Goal: Contribute content: Contribute content

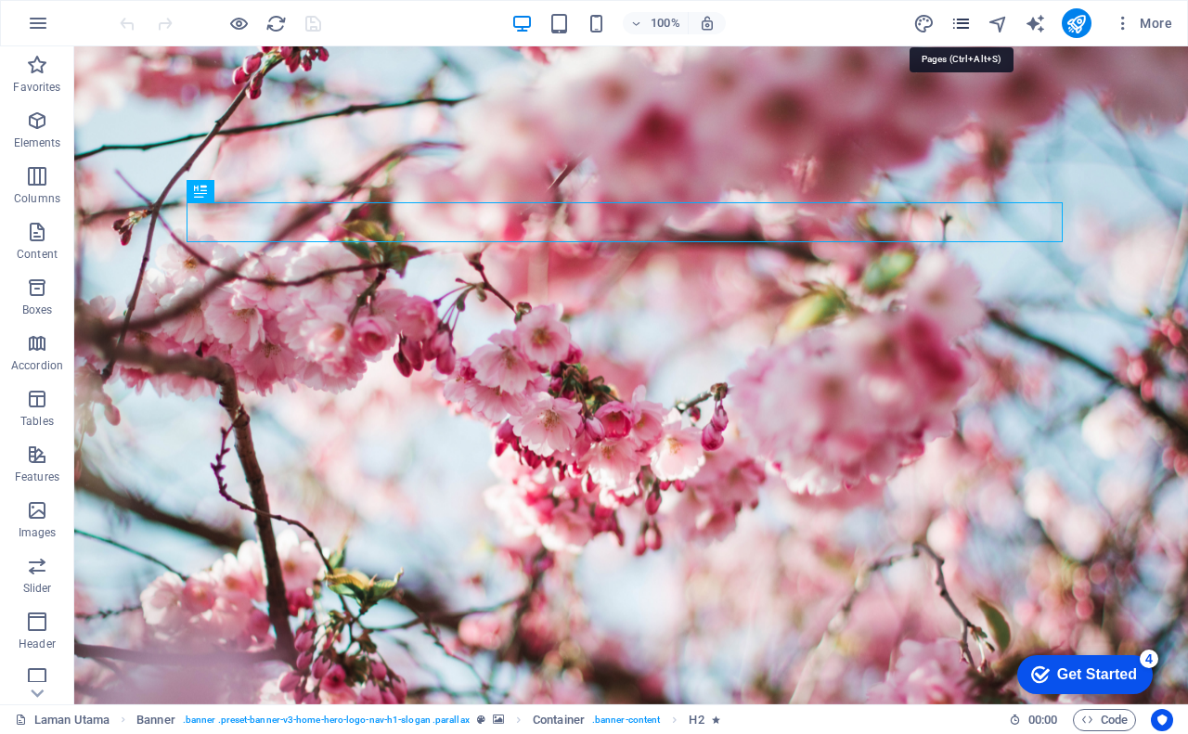
click at [965, 20] on icon "pages" at bounding box center [960, 23] width 21 height 21
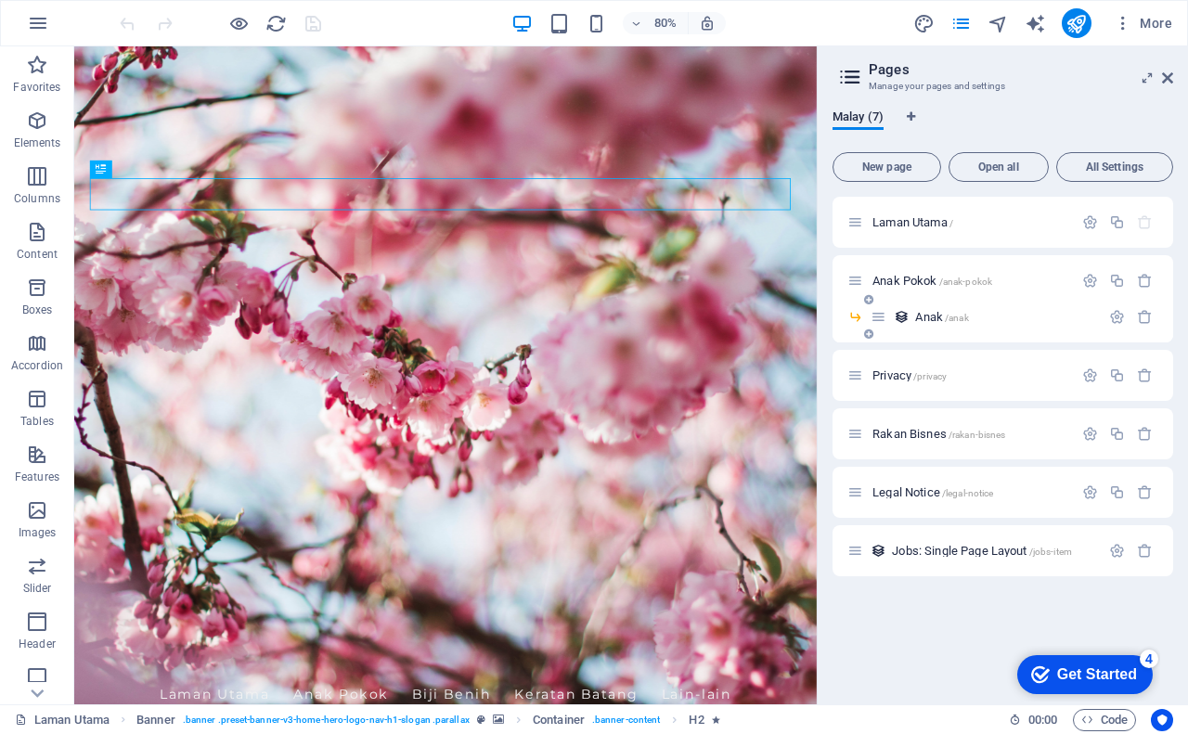
click at [942, 317] on span "Anak /anak" at bounding box center [941, 317] width 53 height 14
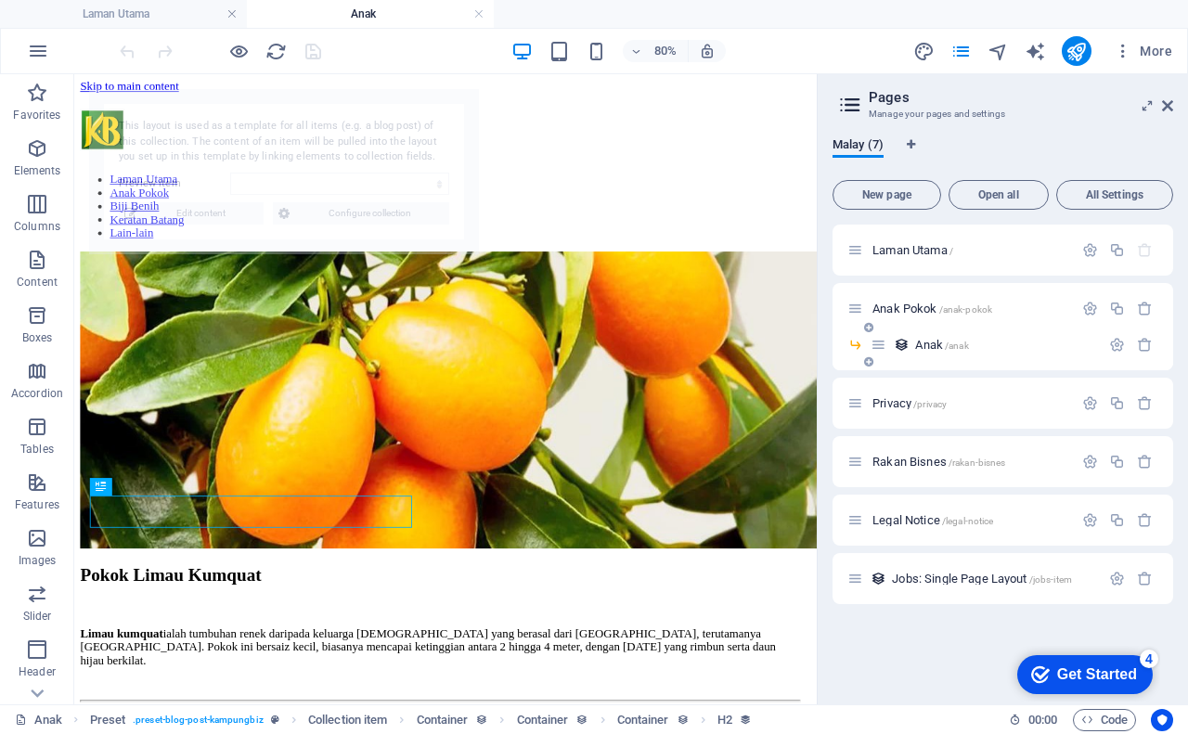
select select "68b5bc93591fac3d8c064144"
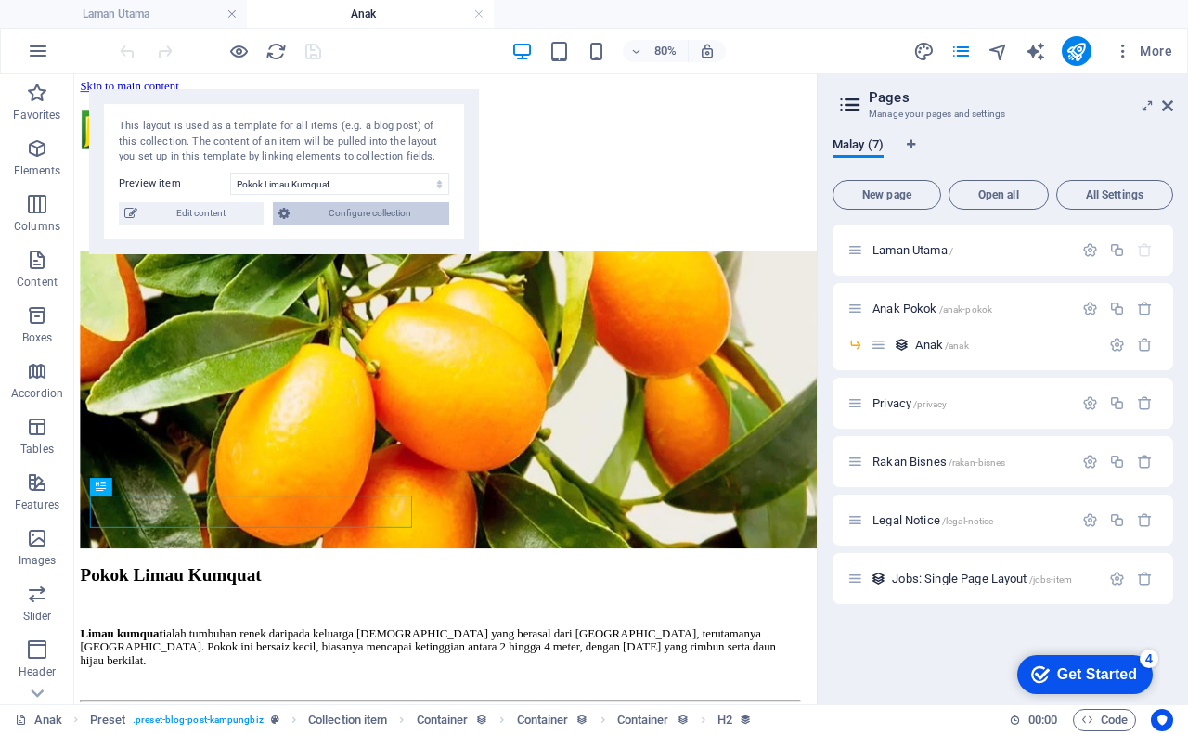
click at [363, 211] on span "Configure collection" at bounding box center [369, 213] width 148 height 22
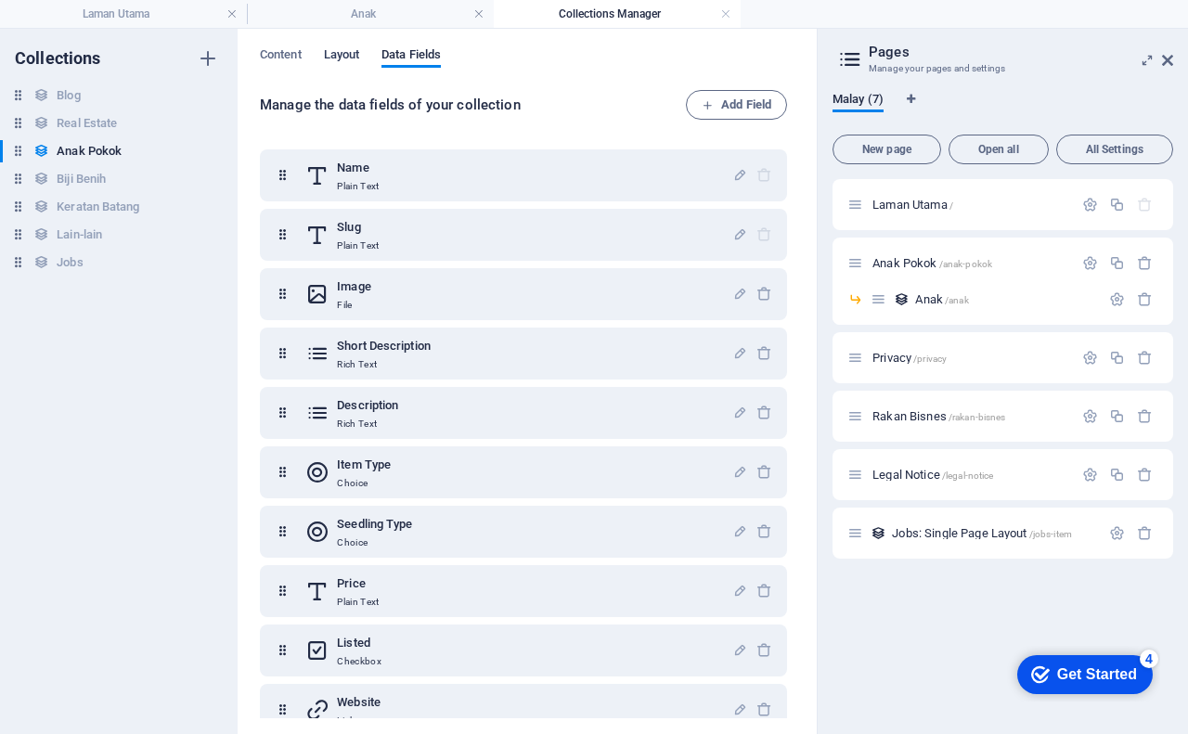
click at [331, 54] on span "Layout" at bounding box center [342, 57] width 36 height 26
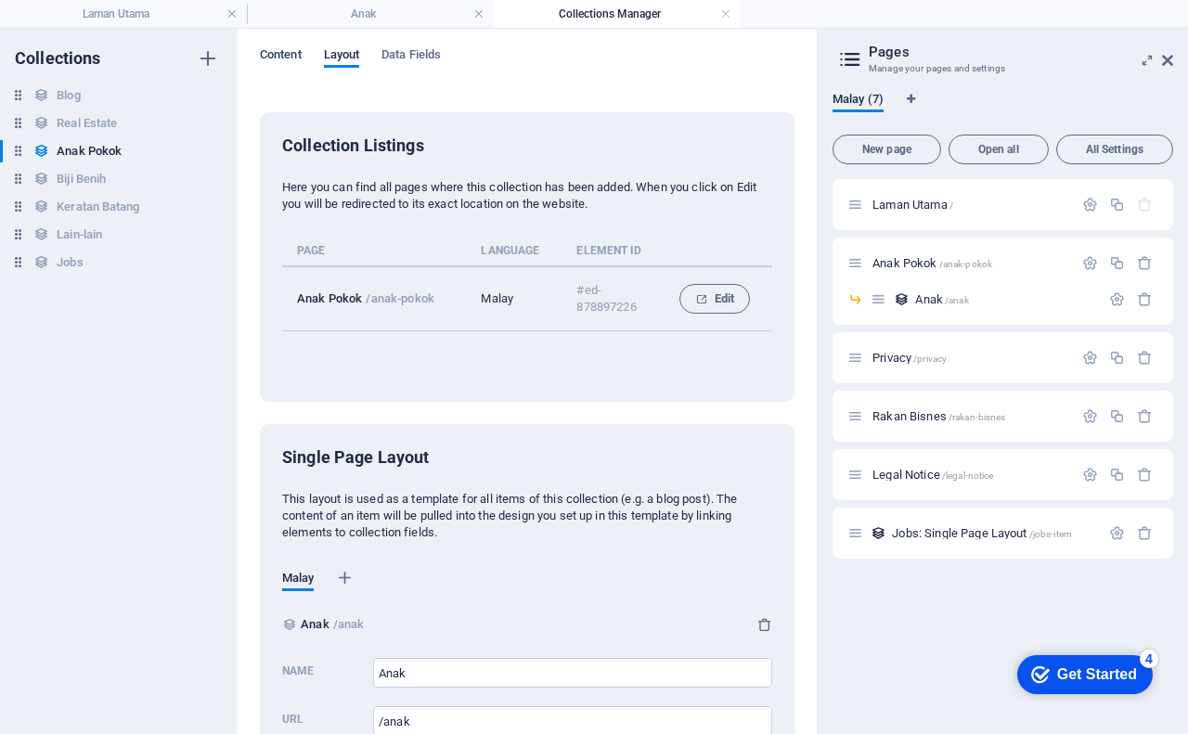
click at [274, 52] on span "Content" at bounding box center [281, 57] width 42 height 26
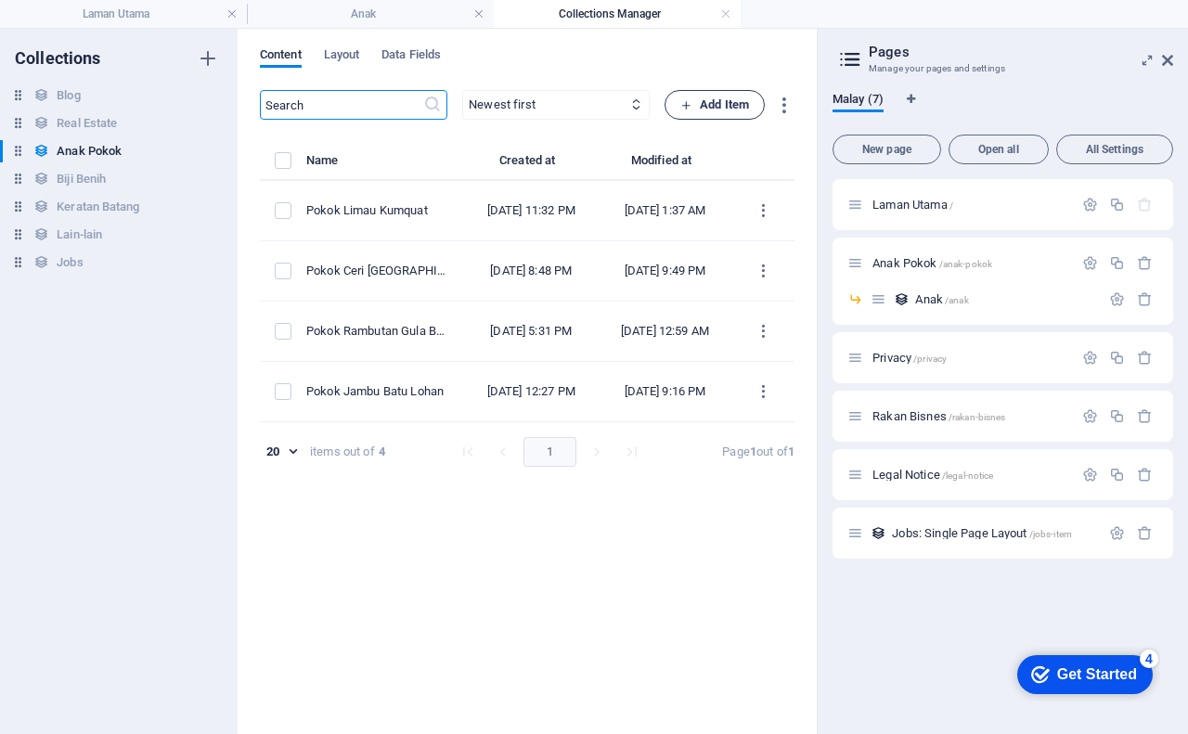
click at [717, 107] on span "Add Item" at bounding box center [714, 105] width 69 height 22
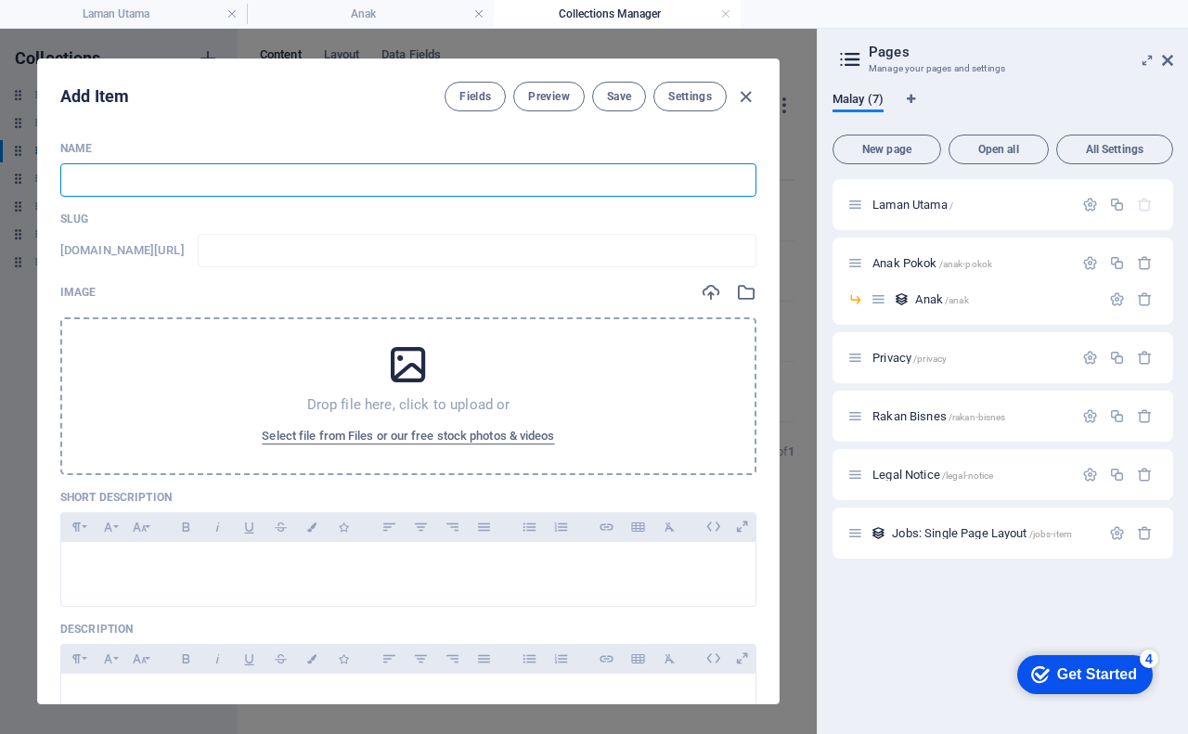
click at [129, 186] on input "text" at bounding box center [408, 179] width 696 height 33
type input "P"
type input "p"
type input "Po"
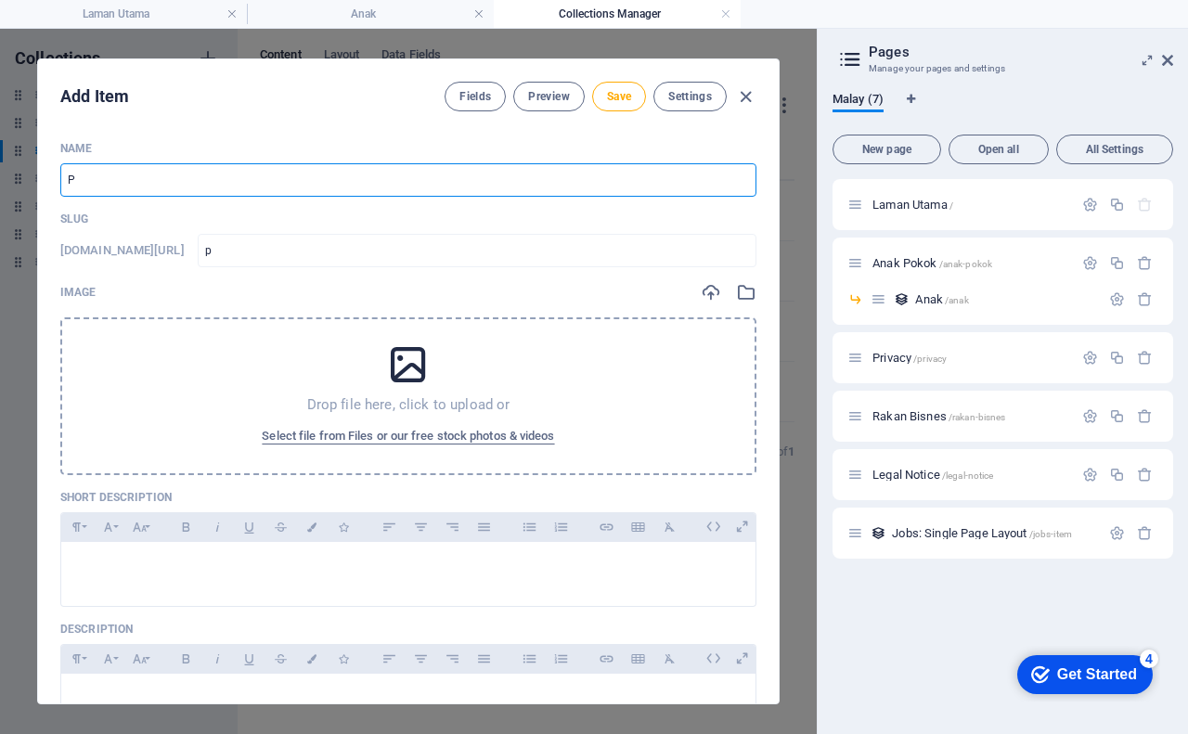
type input "po"
type input "Pok"
type input "pok"
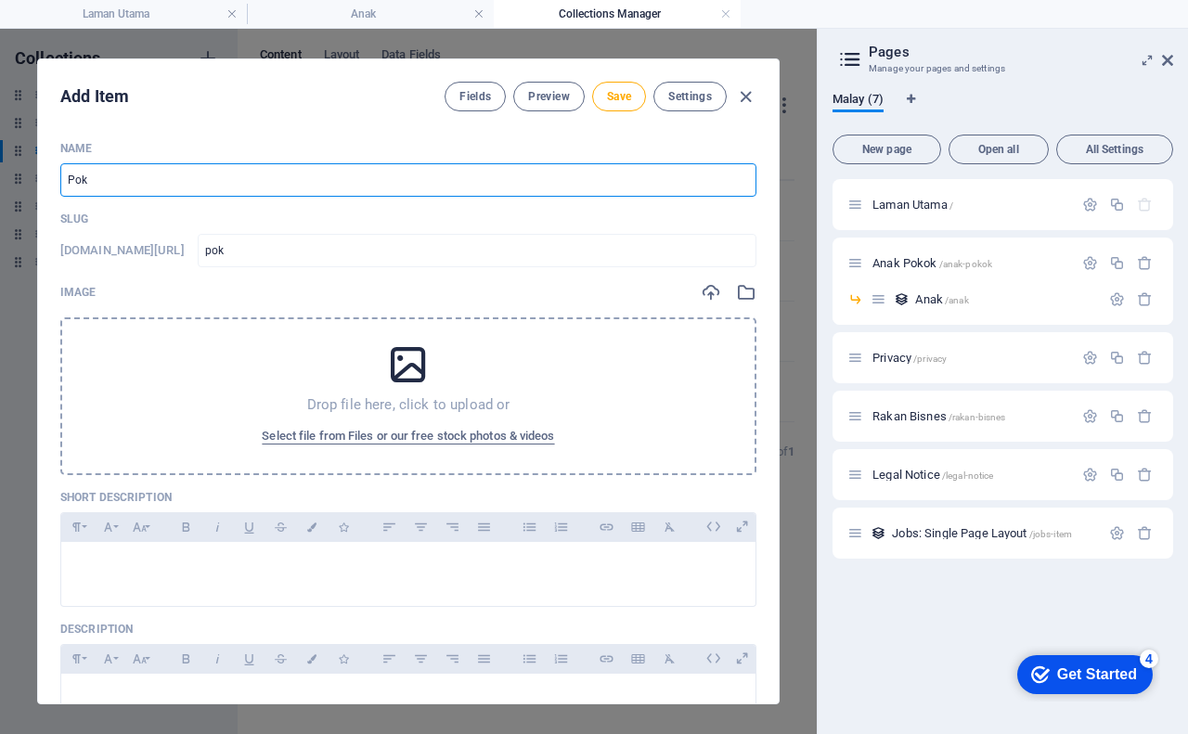
type input "Poko"
type input "poko"
type input "Pokok"
type input "pokok"
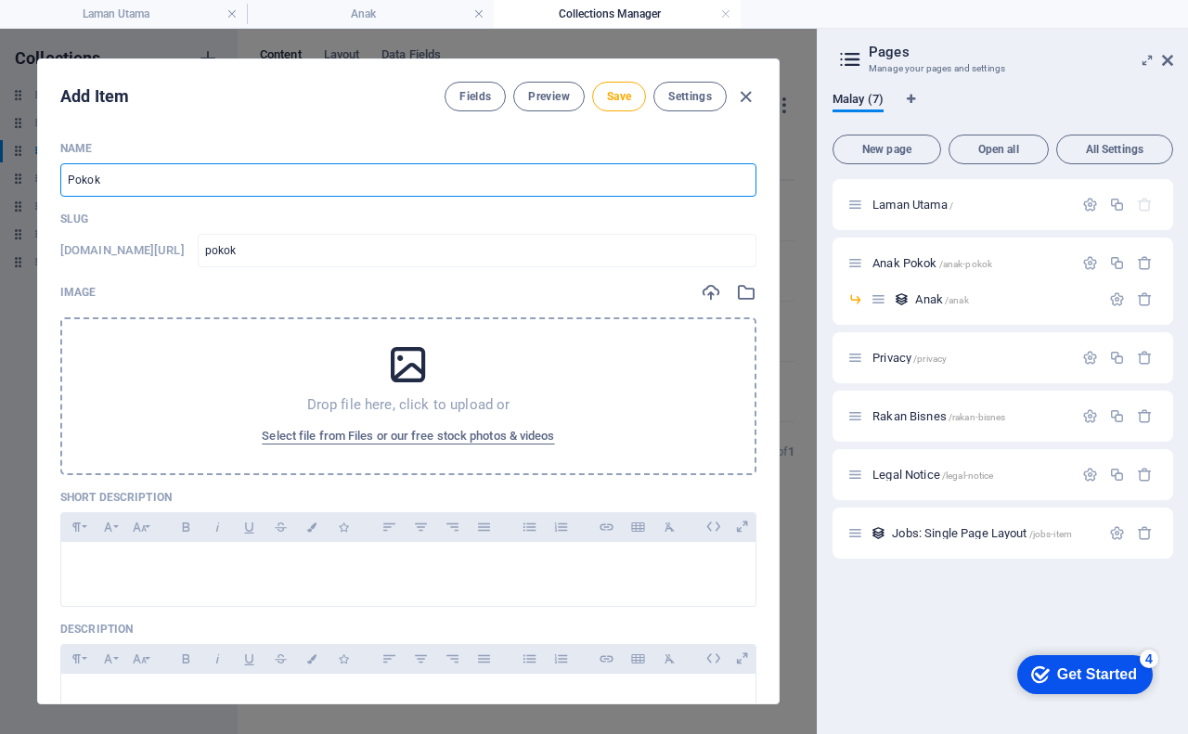
type input "pokok"
type input "Pokok B"
type input "pokok-b"
type input "Pokok Bu"
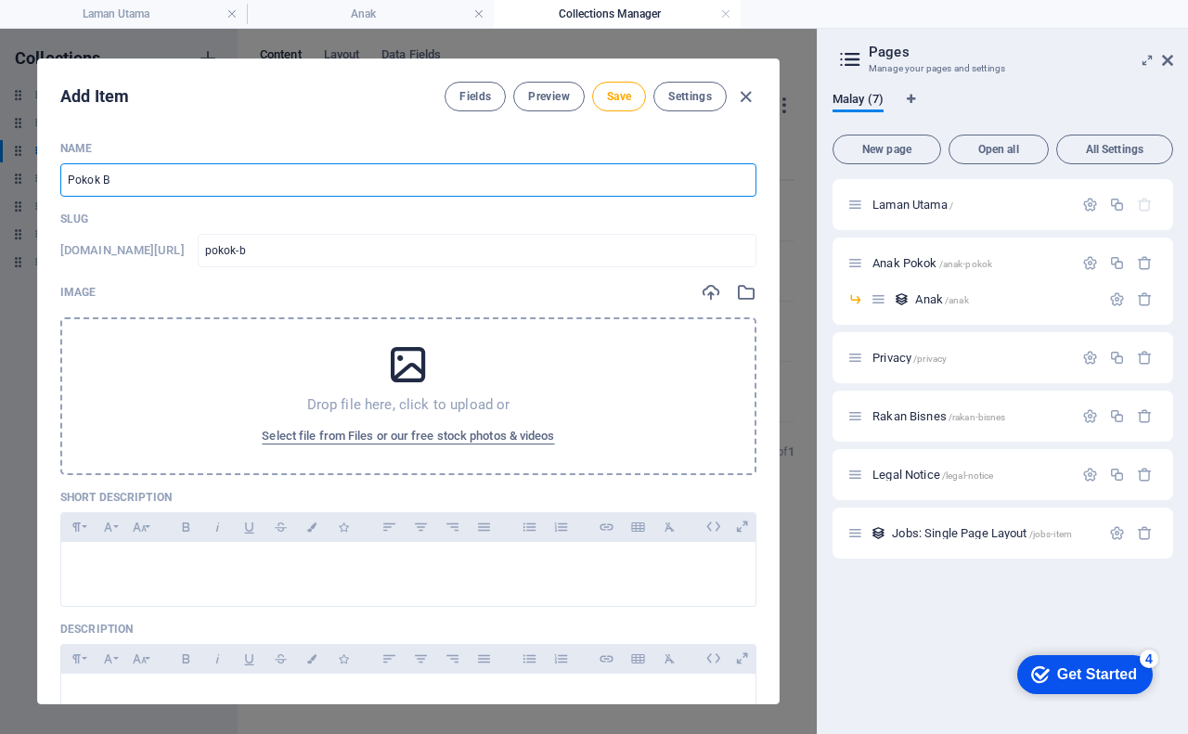
type input "pokok-bu"
type input "Pokok Bun"
type input "pokok-bun"
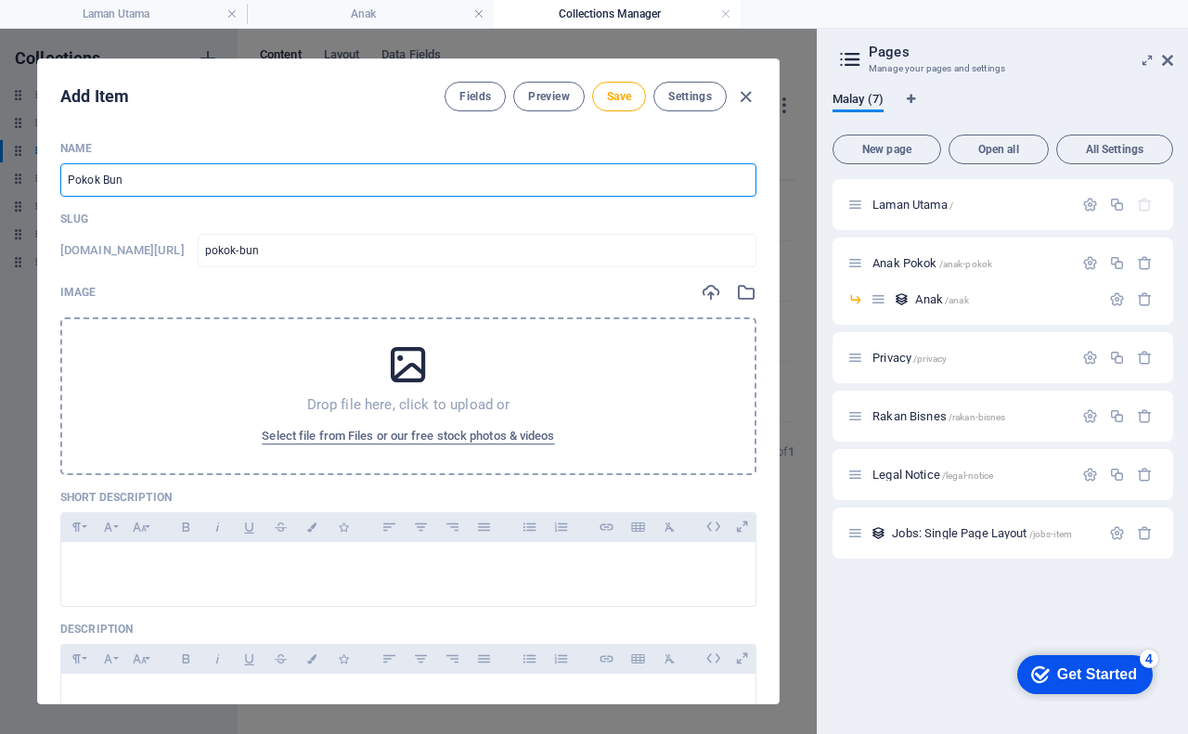
type input "Pokok Bung"
type input "pokok-bung"
type input "Pokok Bunga"
type input "pokok-bunga"
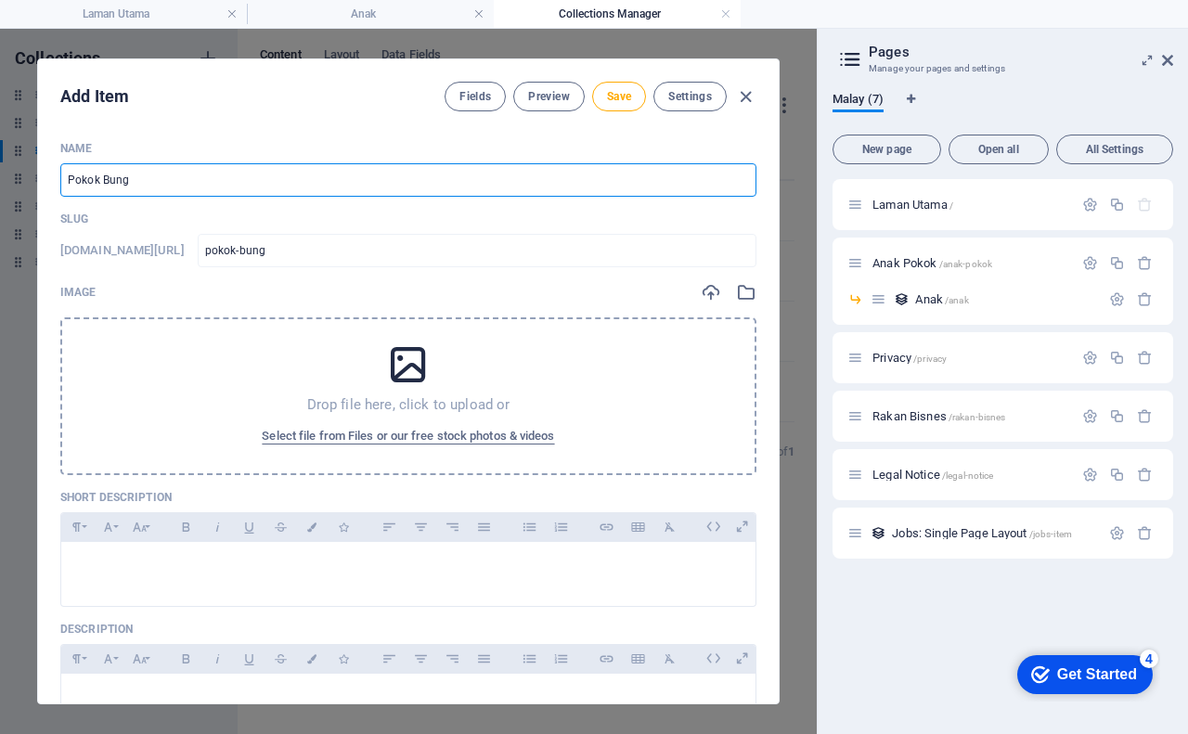
type input "pokok-bunga"
type input "Pokok Bunga K"
type input "pokok-bunga-k"
type input "Pokok Bunga Ke"
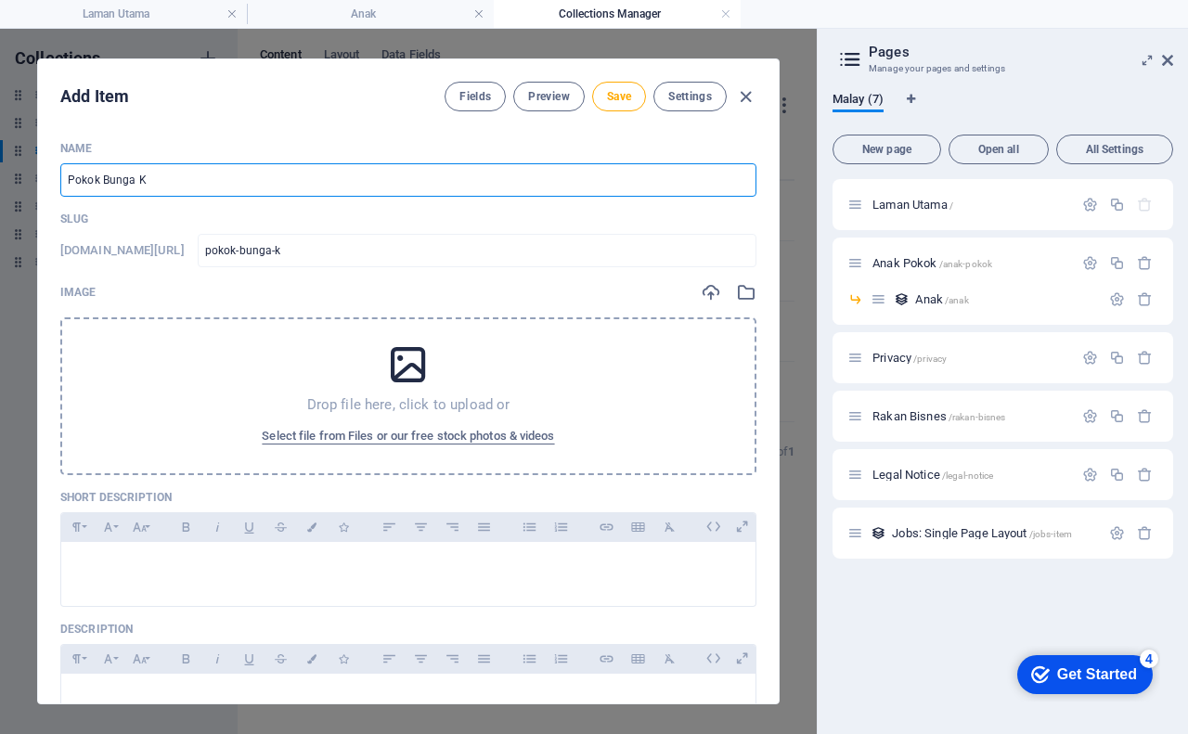
type input "pokok-bunga-ke"
type input "Pokok Bunga Ker"
type input "pokok-bunga-ker"
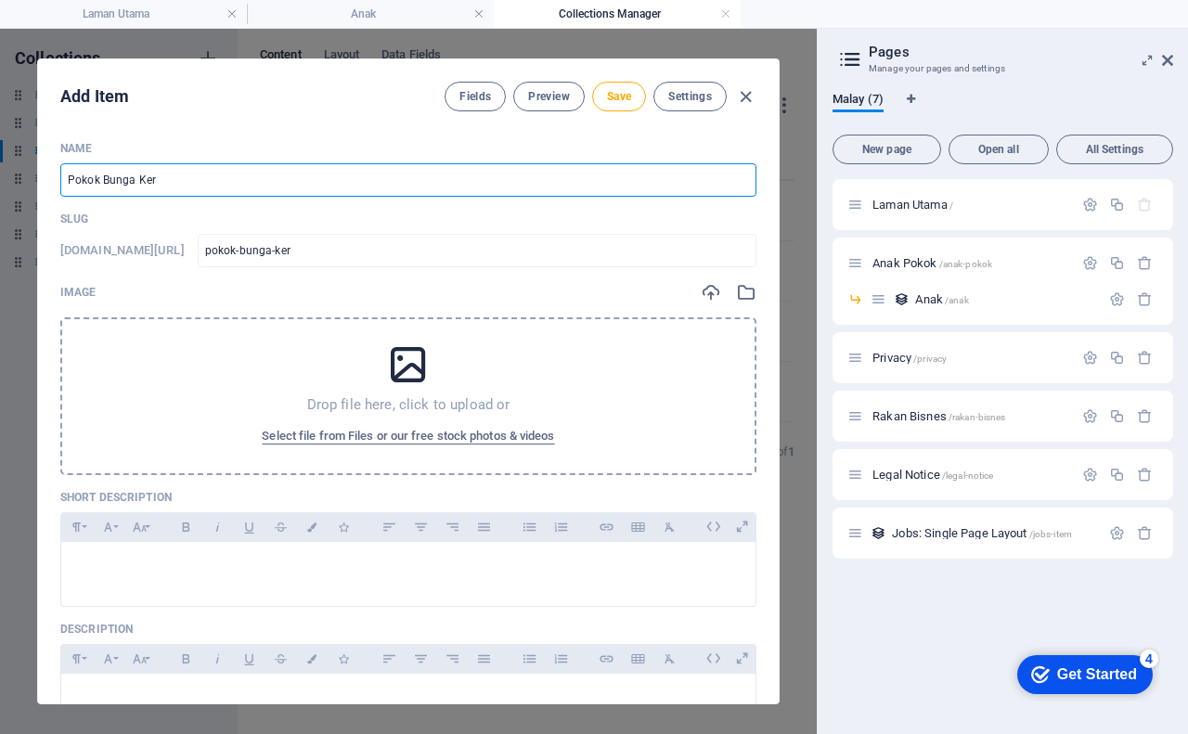
type input "Pokok Bunga Kert"
type input "pokok-bunga-kert"
type input "Pokok Bunga Kerta"
type input "pokok-bunga-kerta"
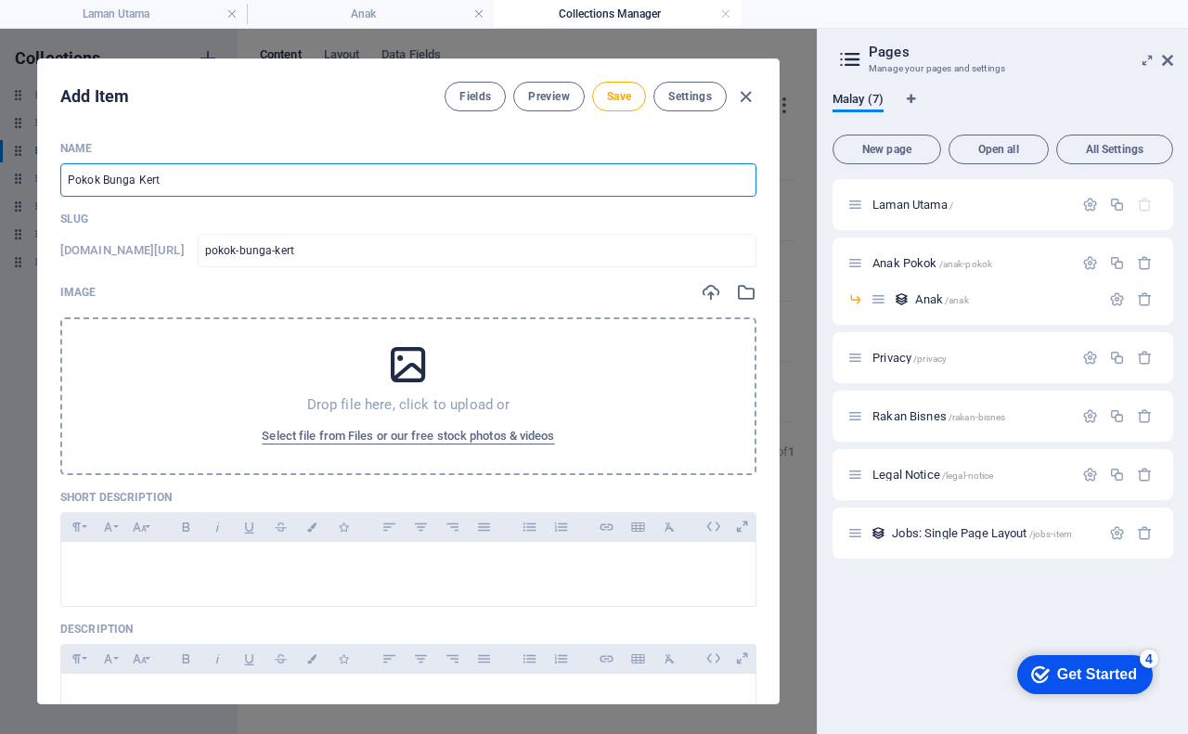
type input "pokok-bunga-kerta"
type input "Pokok Bunga Kertas"
type input "pokok-bunga-kertas"
type input "Pokok Bunga Kertas"
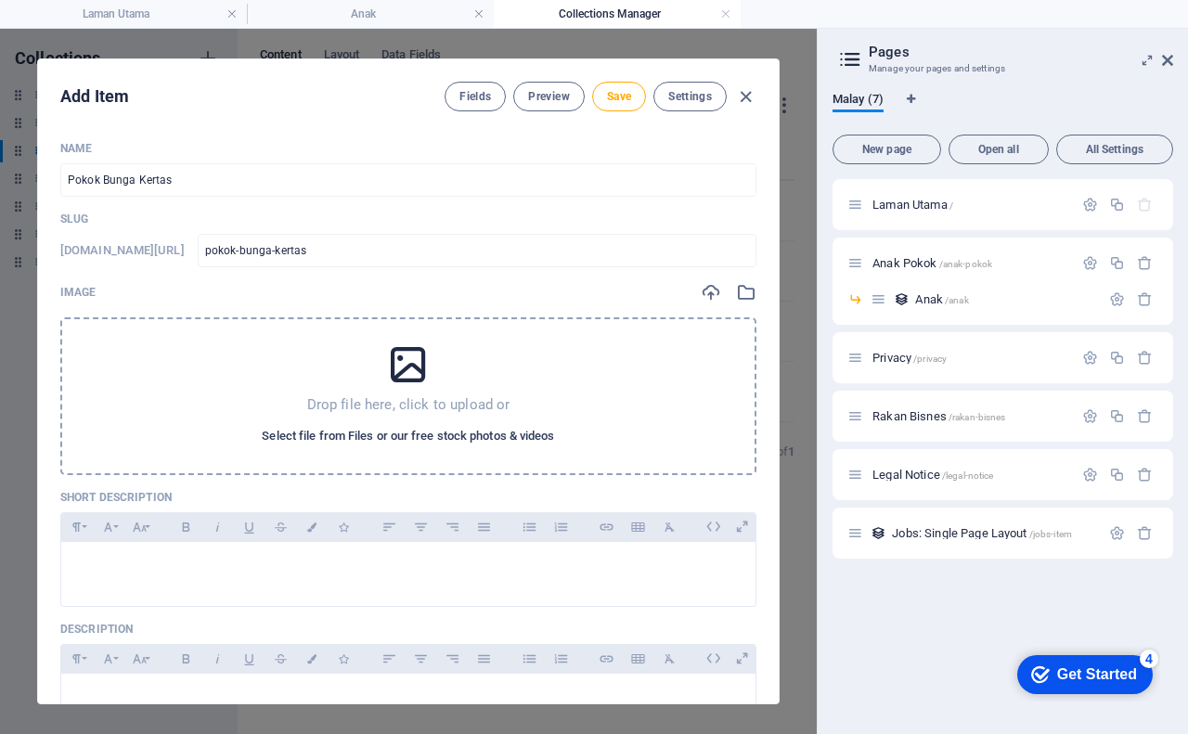
click at [381, 437] on span "Select file from Files or our free stock photos & videos" at bounding box center [408, 436] width 292 height 22
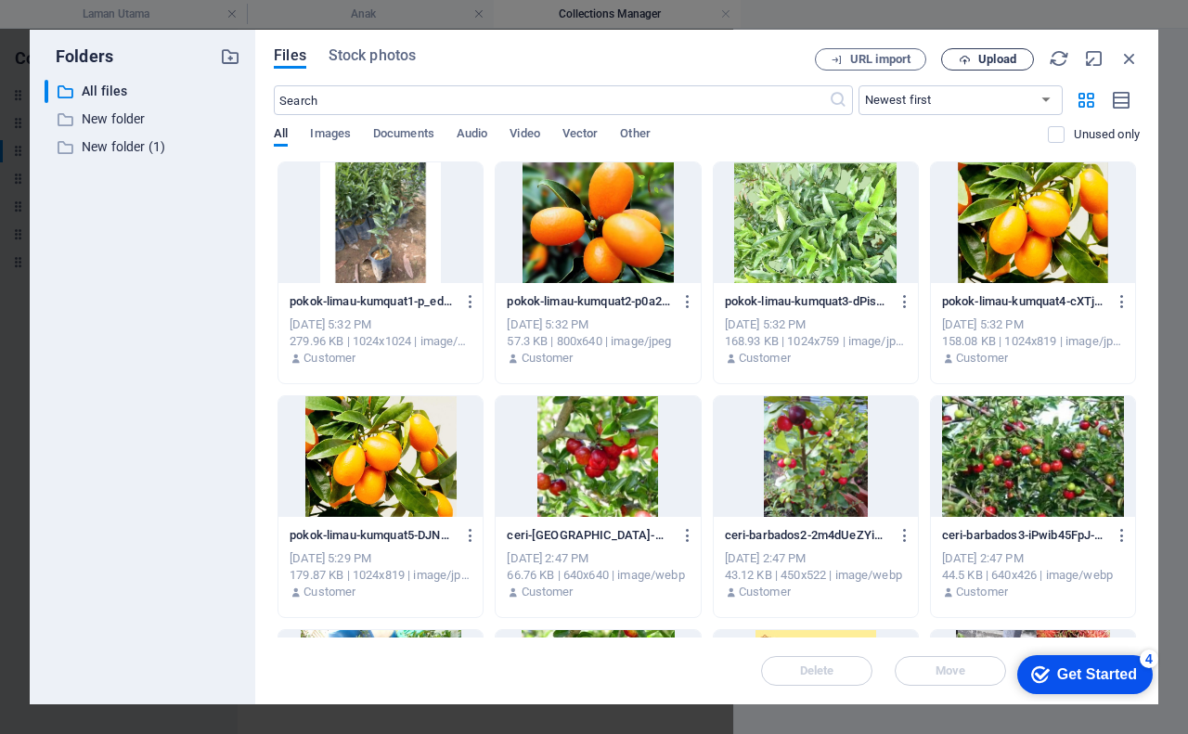
click at [968, 58] on icon "button" at bounding box center [964, 60] width 12 height 12
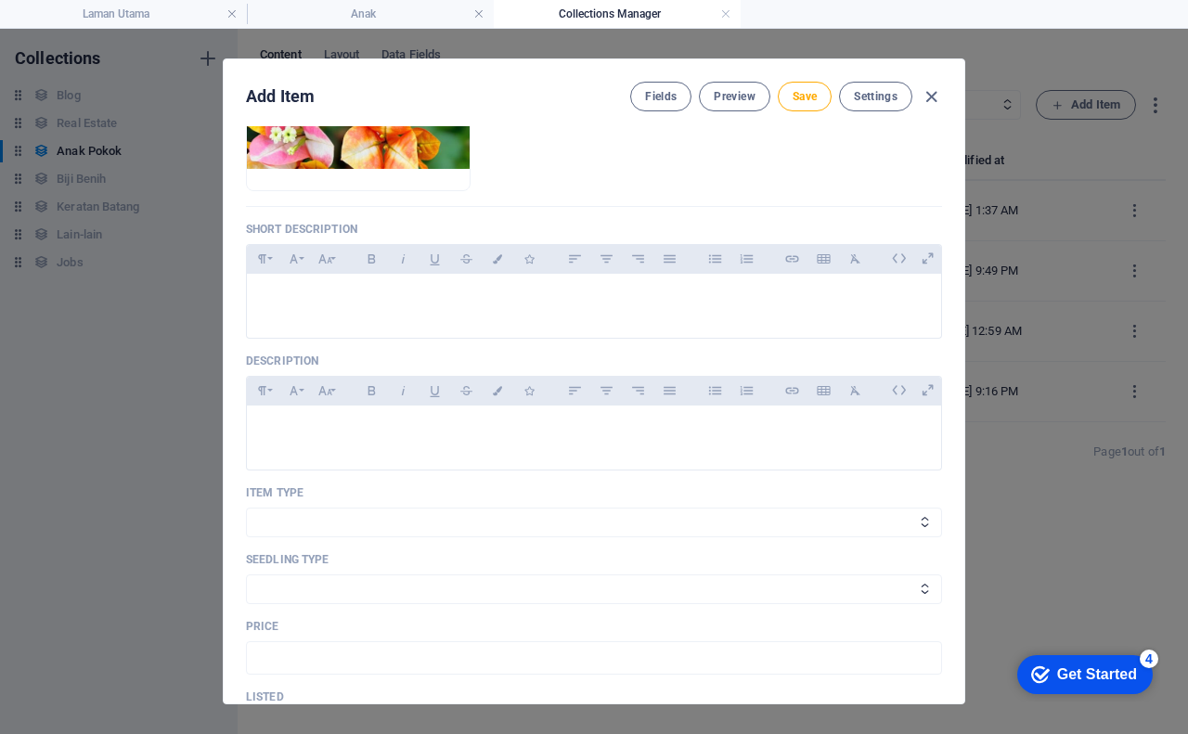
scroll to position [371, 0]
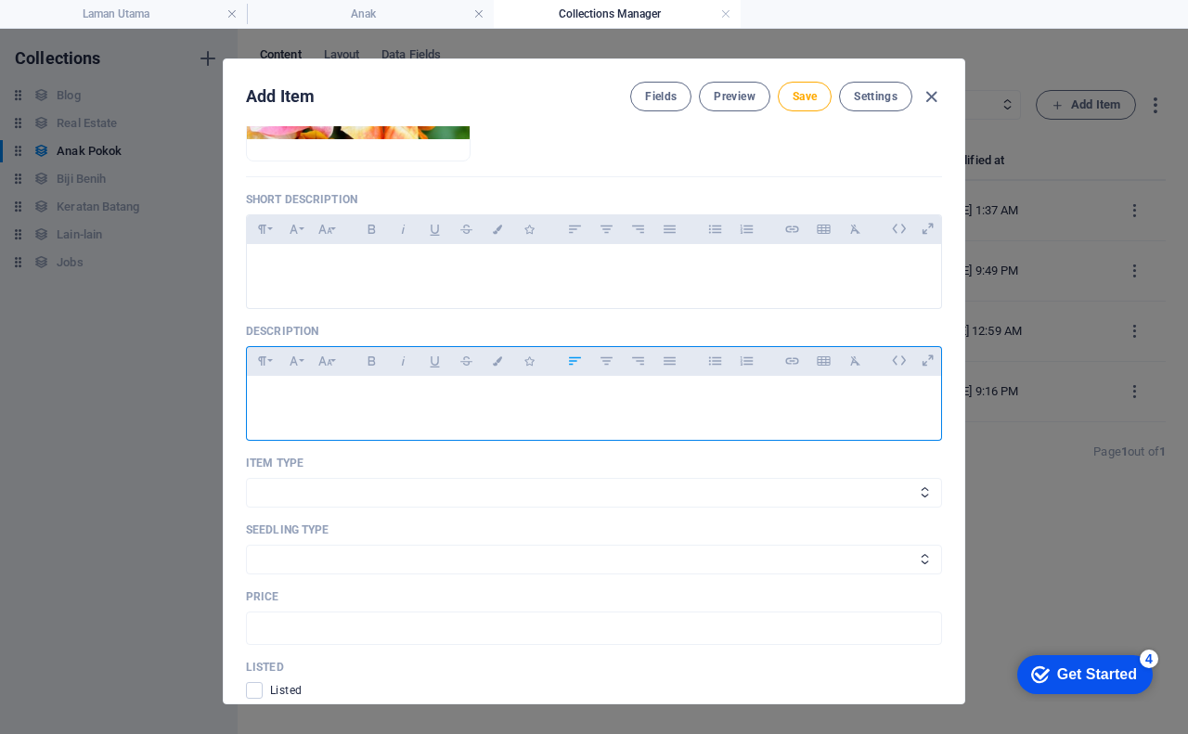
click at [312, 385] on div at bounding box center [594, 404] width 694 height 56
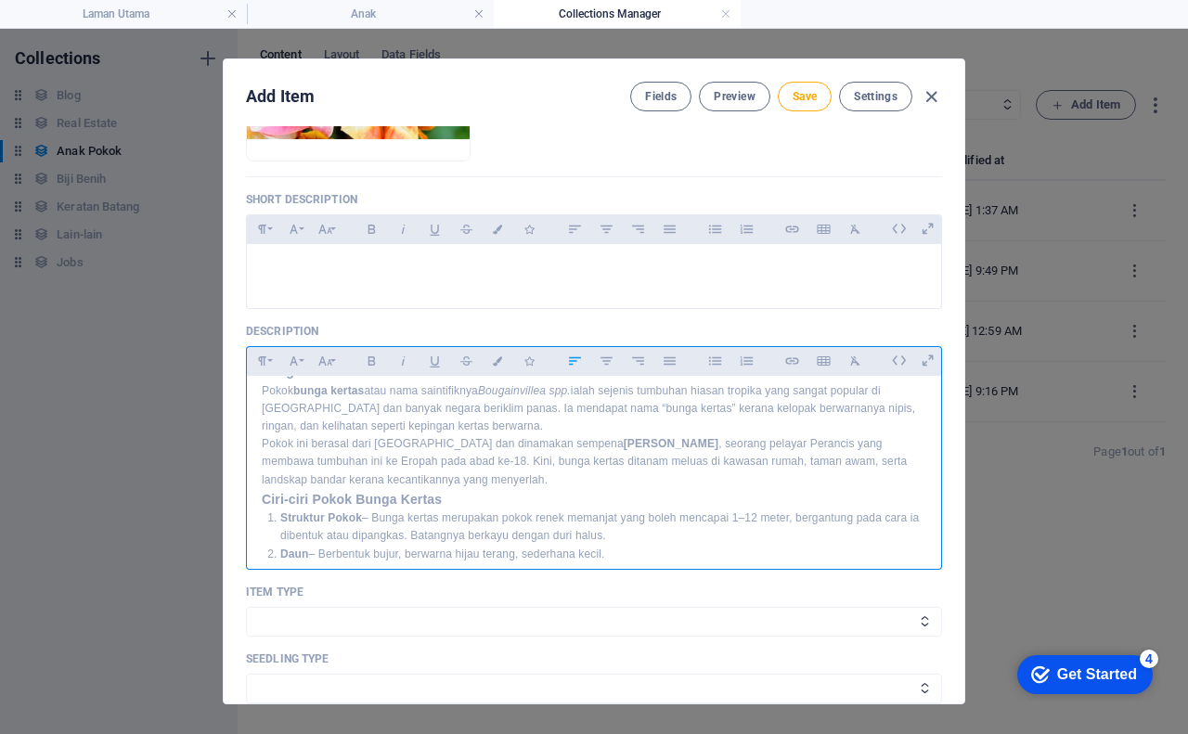
scroll to position [0, 0]
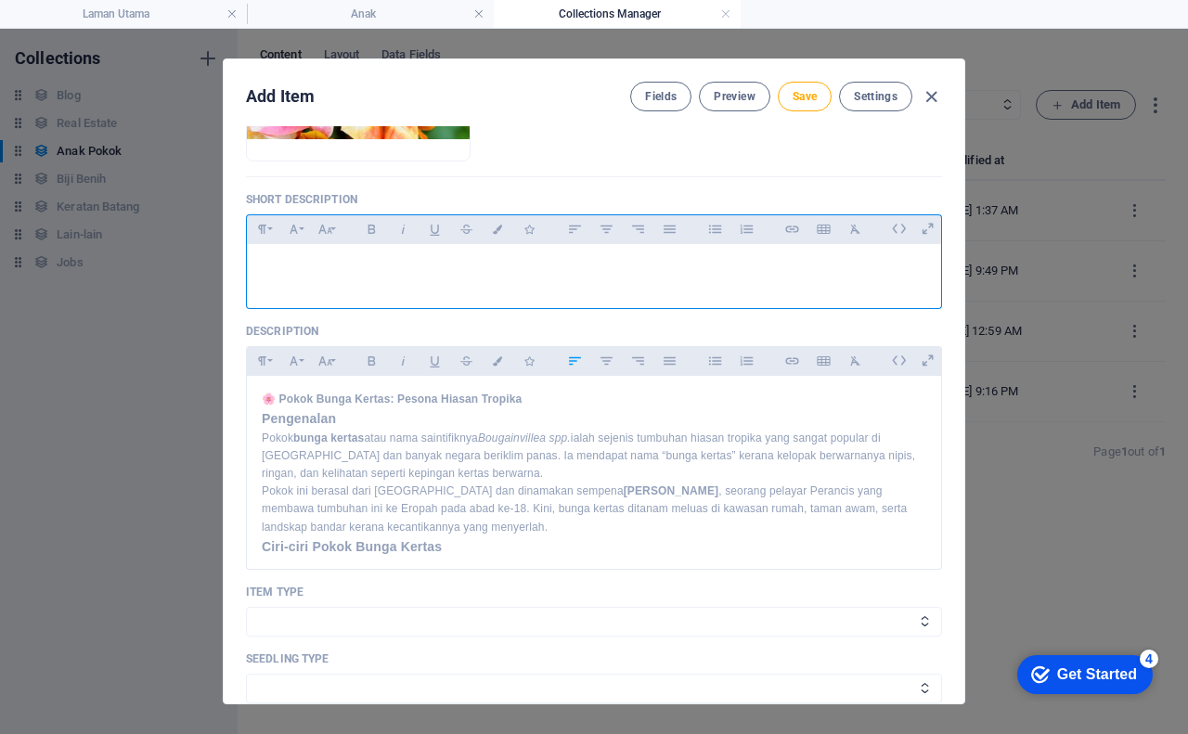
click at [305, 257] on div at bounding box center [594, 272] width 694 height 56
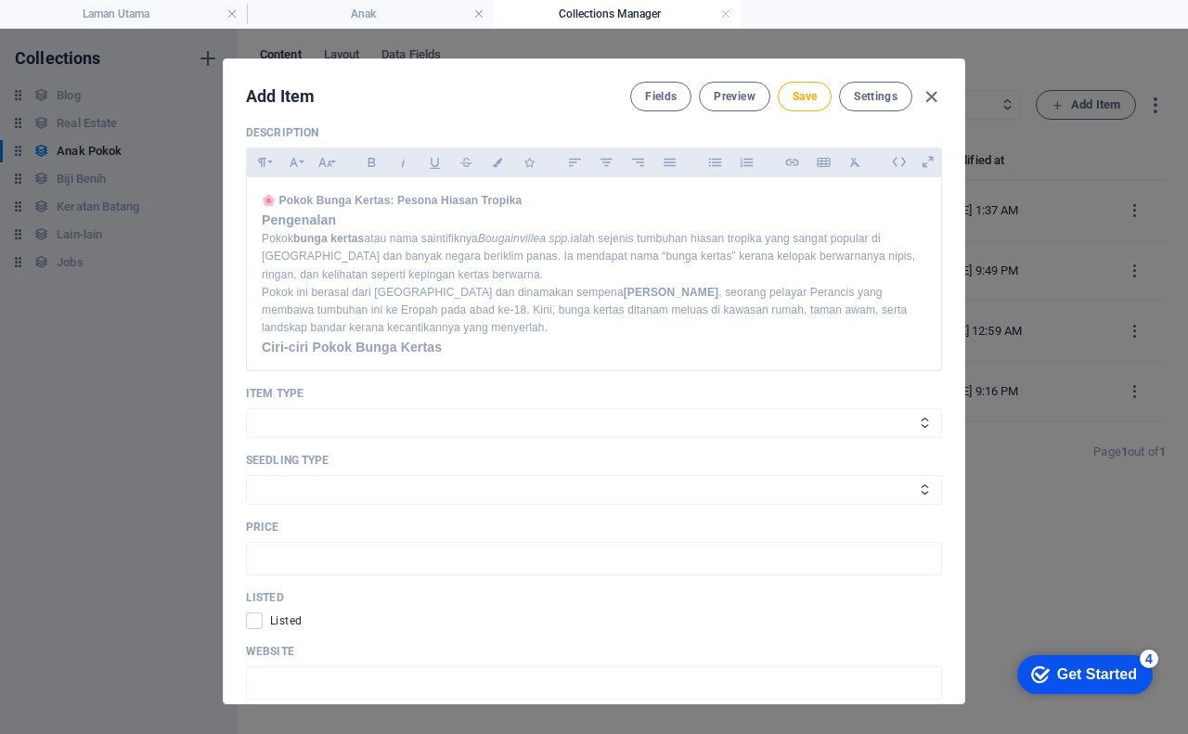
scroll to position [649, 0]
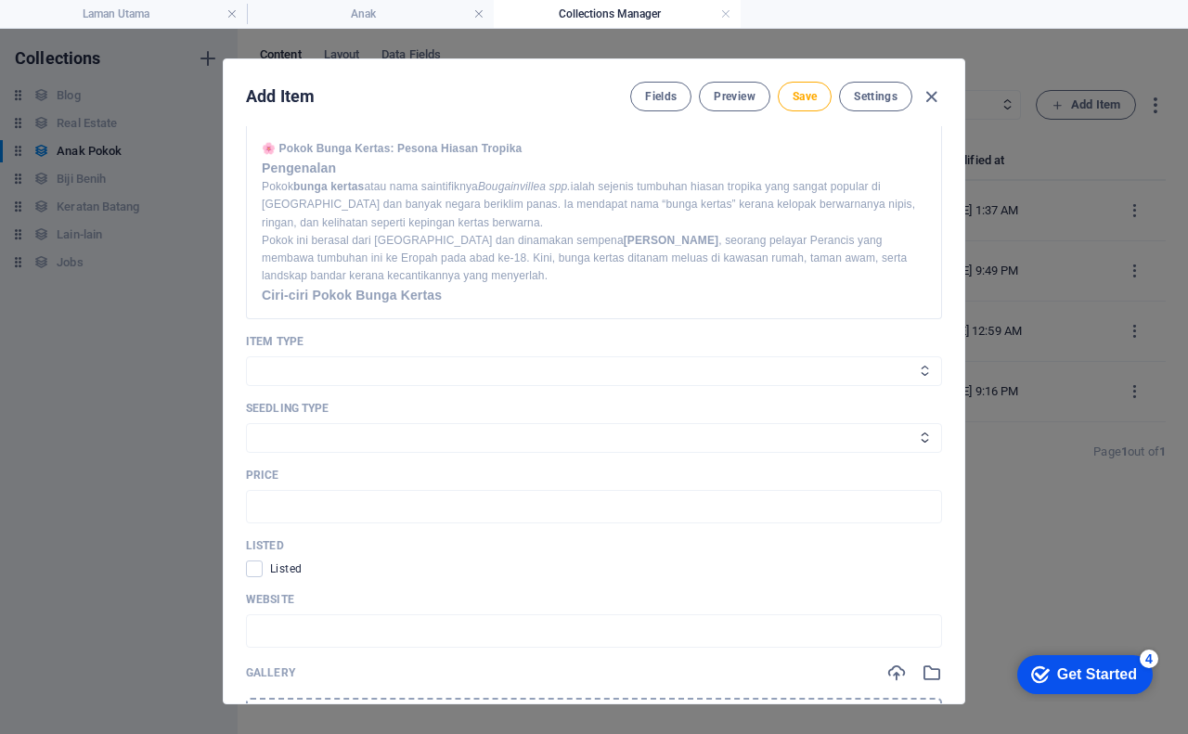
click at [302, 363] on select "Tanaman Peralatan" at bounding box center [594, 371] width 696 height 30
select select "Tanaman"
click at [246, 356] on select "Tanaman Peralatan" at bounding box center [594, 371] width 696 height 30
click at [302, 429] on select "Anak Pokok Biji Benih Keratan Batang Lain-lain" at bounding box center [594, 438] width 696 height 30
select select "Anak Pokok"
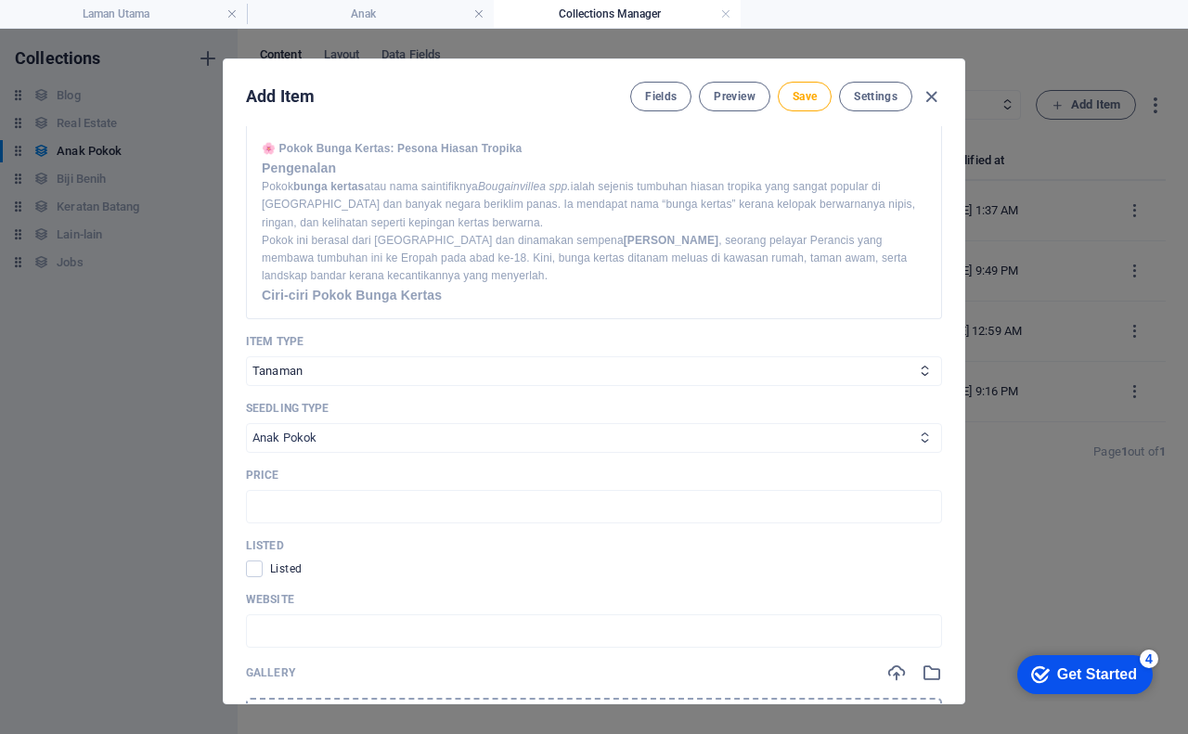
click at [246, 423] on select "Anak Pokok Biji Benih Keratan Batang Lain-lain" at bounding box center [594, 438] width 696 height 30
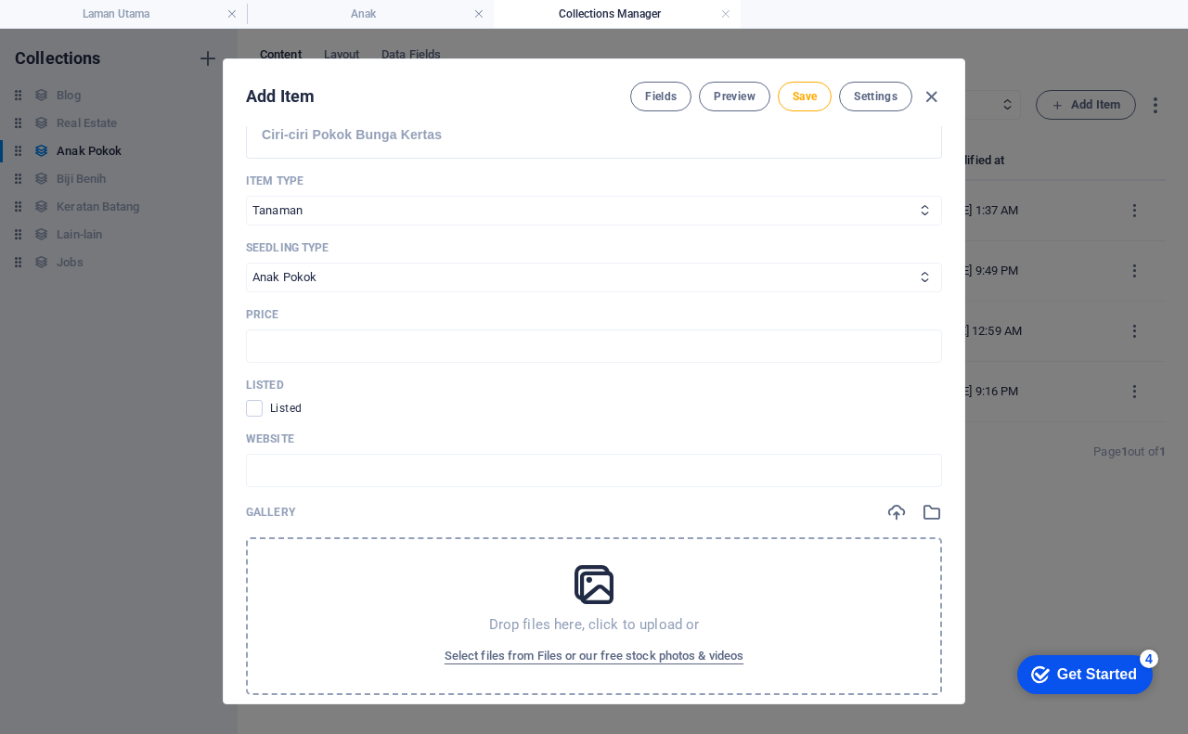
scroll to position [835, 0]
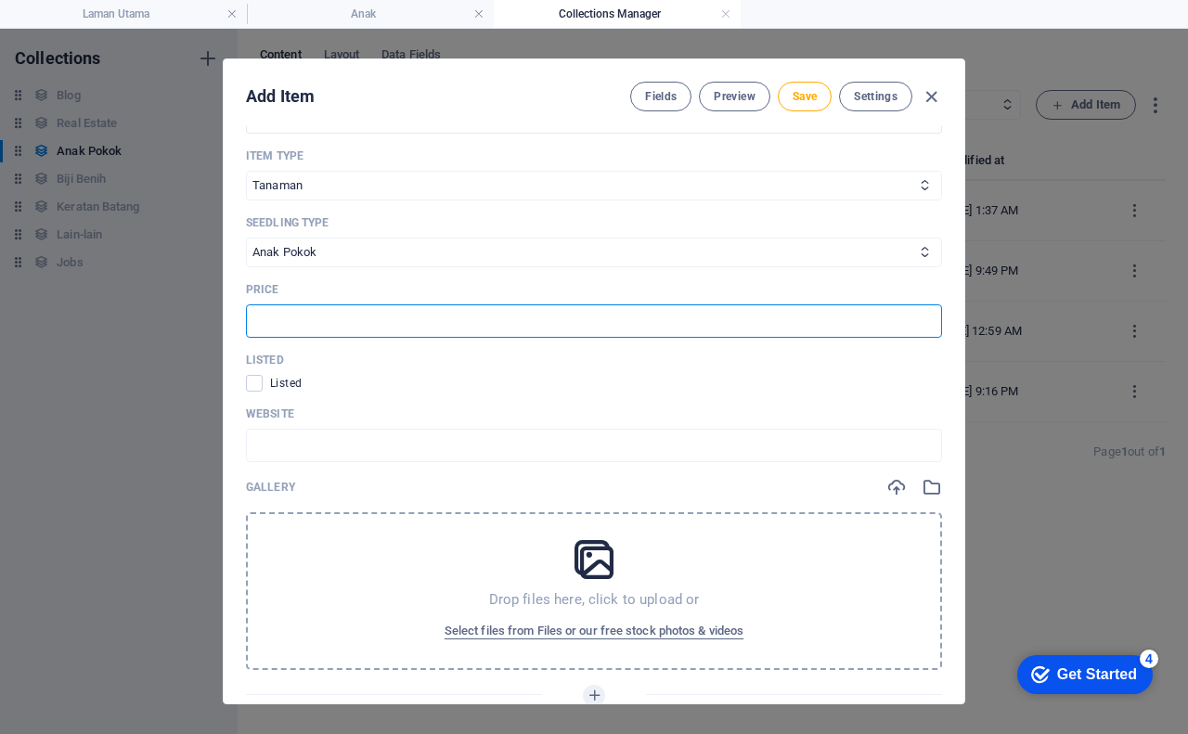
click at [339, 326] on input "text" at bounding box center [594, 320] width 696 height 33
type input "RM17.00"
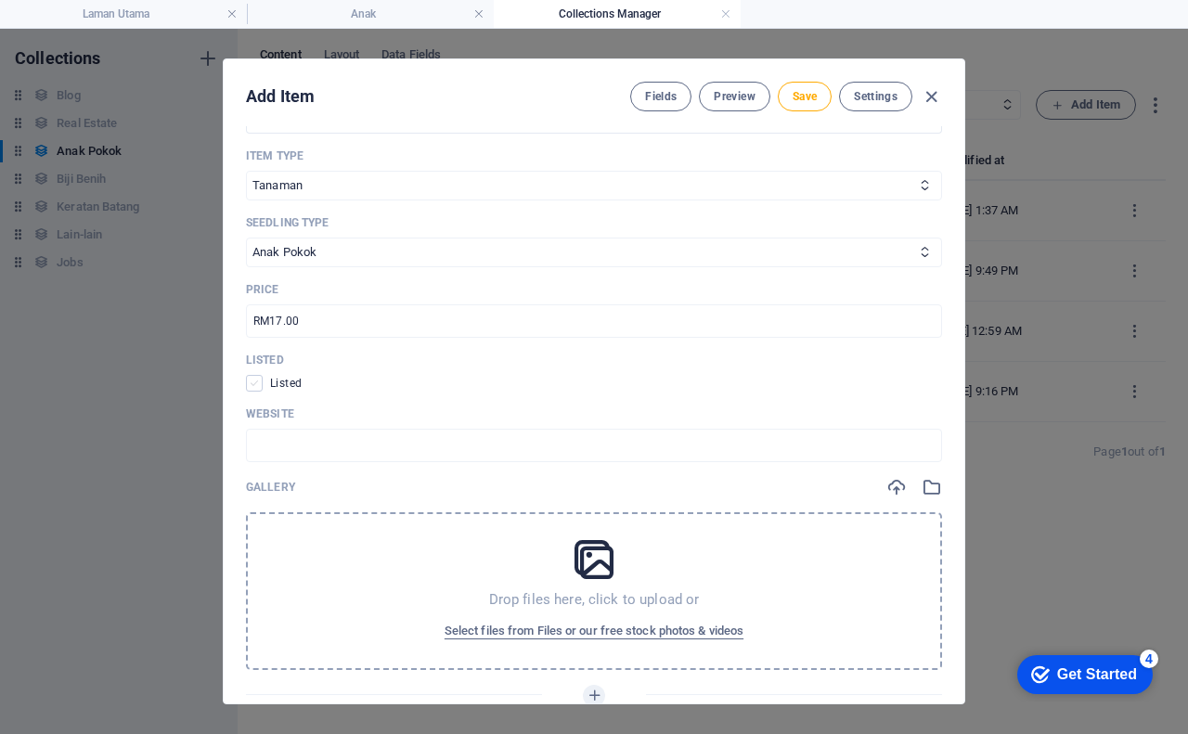
click at [252, 390] on span at bounding box center [254, 383] width 17 height 17
click at [252, 390] on input "checkbox" at bounding box center [258, 383] width 24 height 17
checkbox input "true"
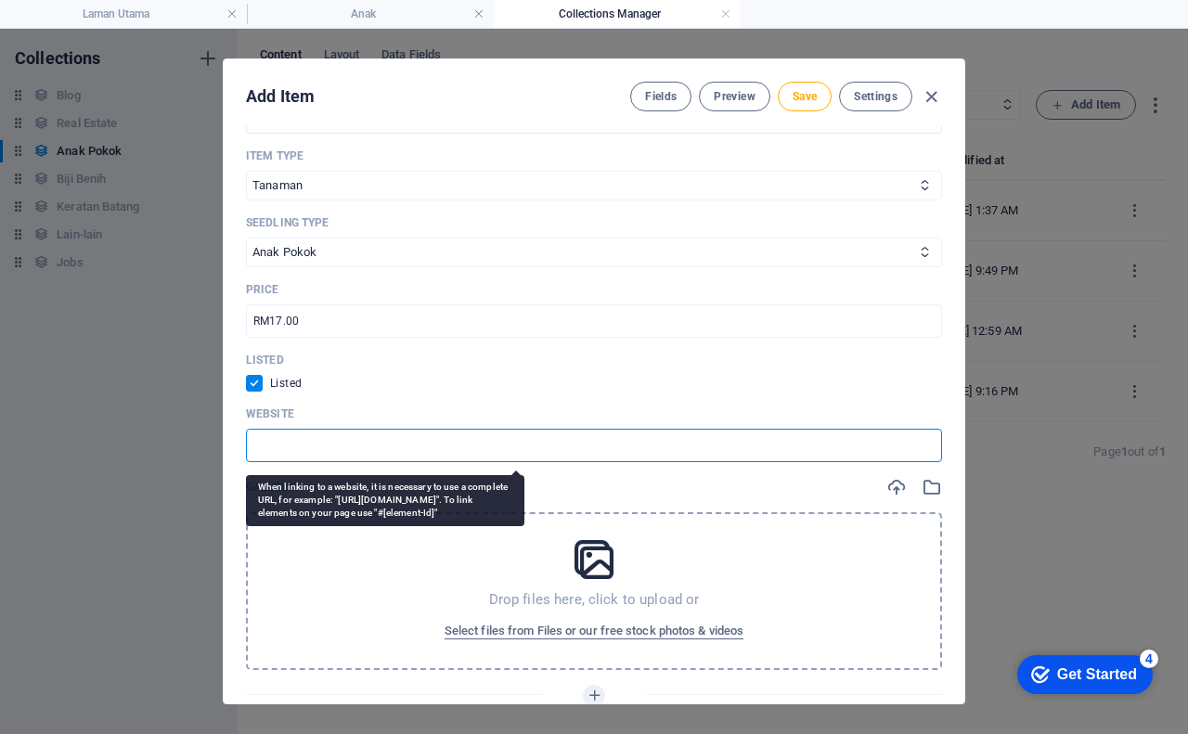
click at [274, 439] on input "text" at bounding box center [594, 445] width 696 height 33
paste input "[URL][DOMAIN_NAME]"
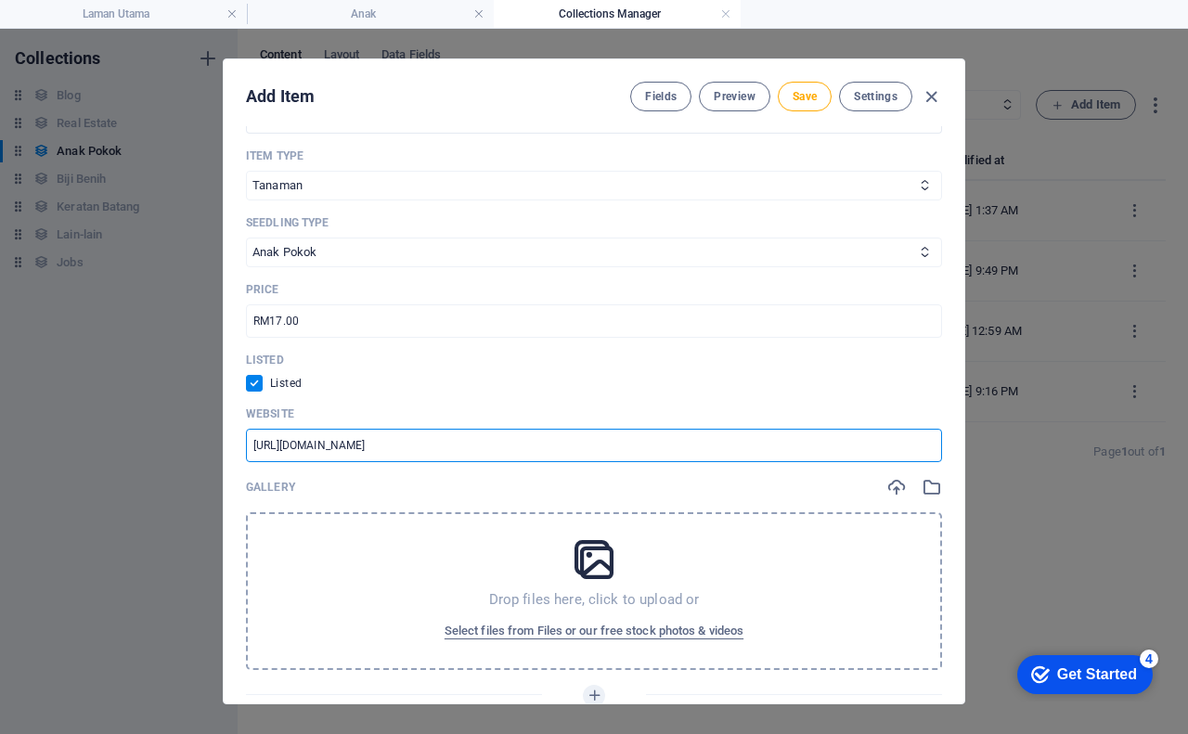
type input "[URL][DOMAIN_NAME]"
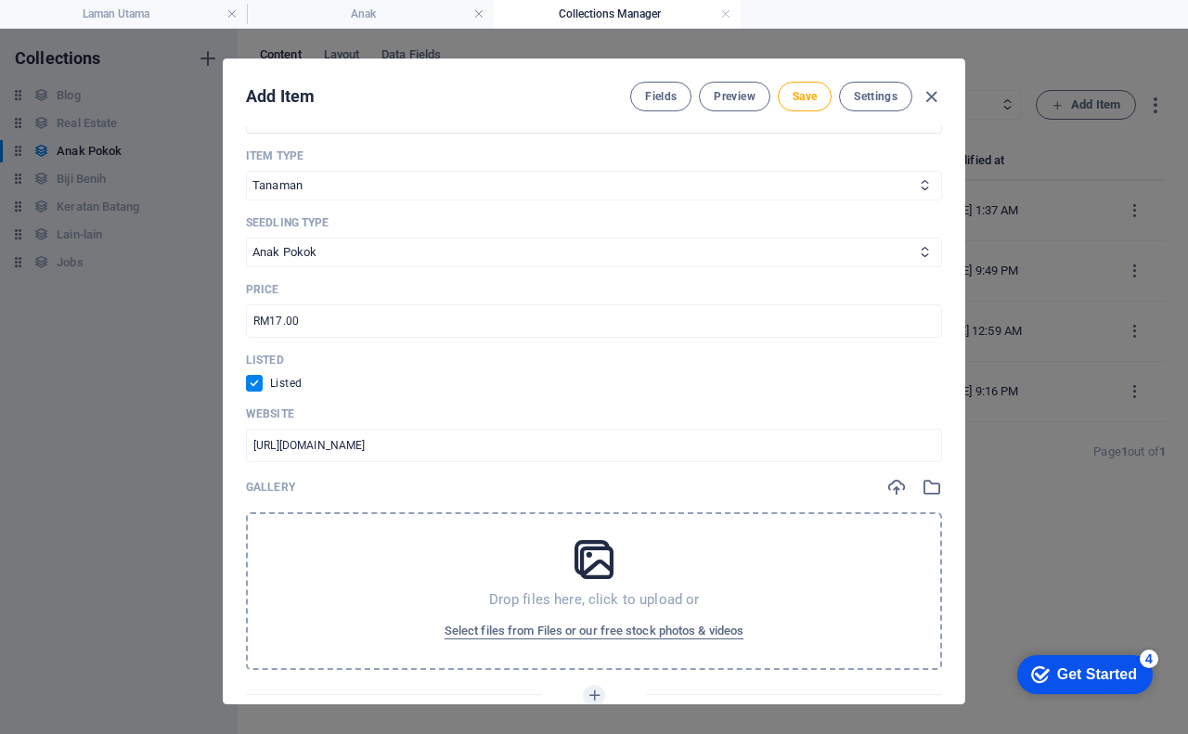
click at [587, 564] on icon at bounding box center [594, 559] width 46 height 46
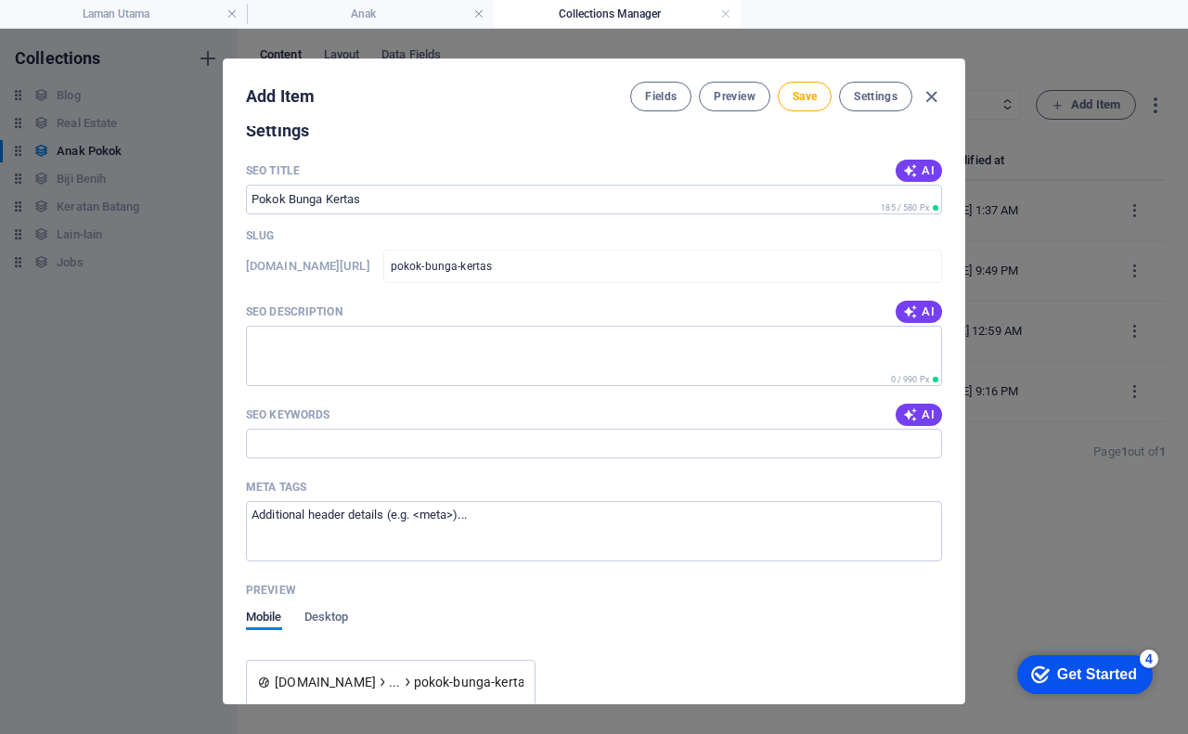
scroll to position [1670, 0]
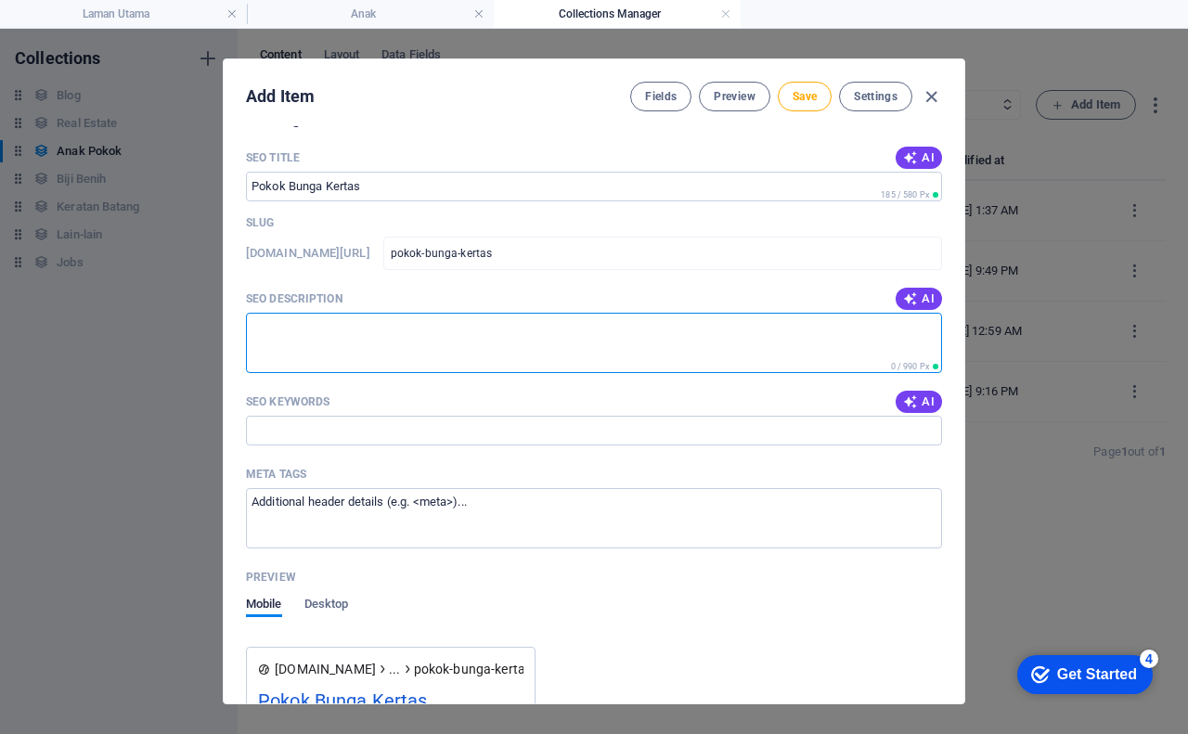
click at [379, 338] on textarea "SEO Description" at bounding box center [594, 343] width 696 height 60
paste textarea "[URL][DOMAIN_NAME]"
type textarea "[URL][DOMAIN_NAME]"
drag, startPoint x: 470, startPoint y: 331, endPoint x: 200, endPoint y: 333, distance: 270.0
click at [200, 333] on div "Add Item Fields Preview Save Settings Name Pokok Bunga Kertas ​ Slug [DOMAIN_NA…" at bounding box center [594, 381] width 1188 height 705
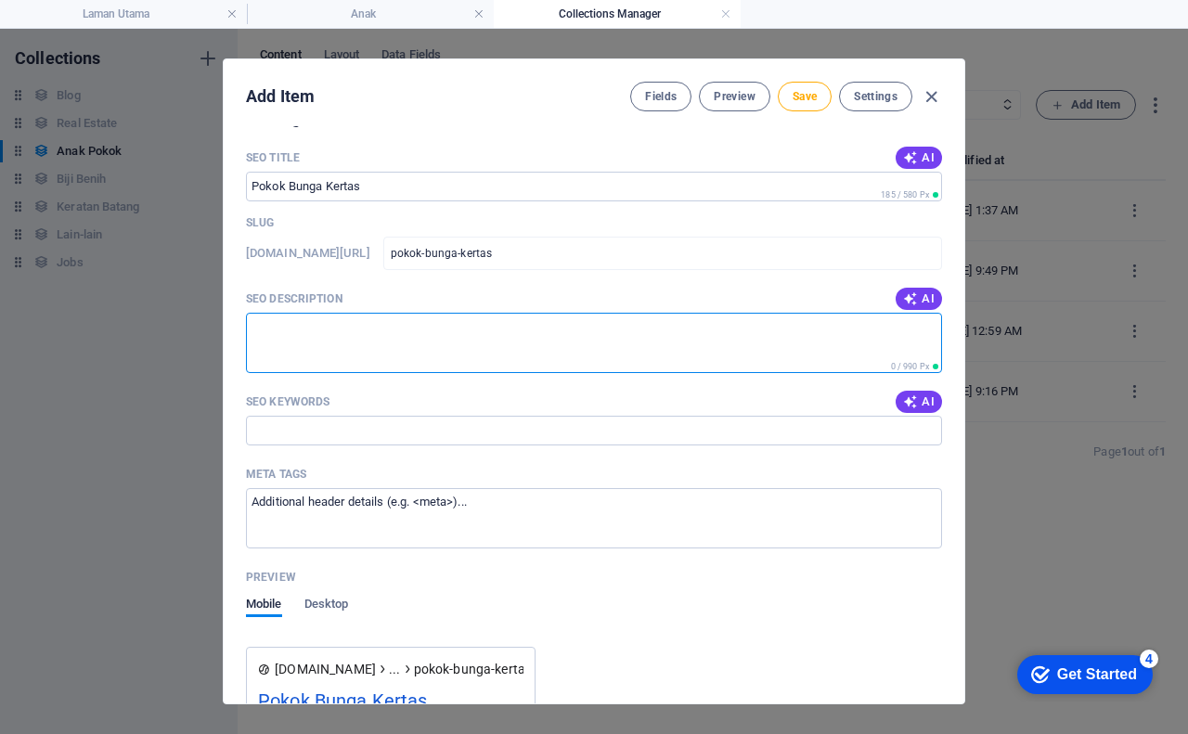
paste textarea "Bunga Kertas ialah pokok hiasan tropika yang berasal dari [GEOGRAPHIC_DATA] dan…"
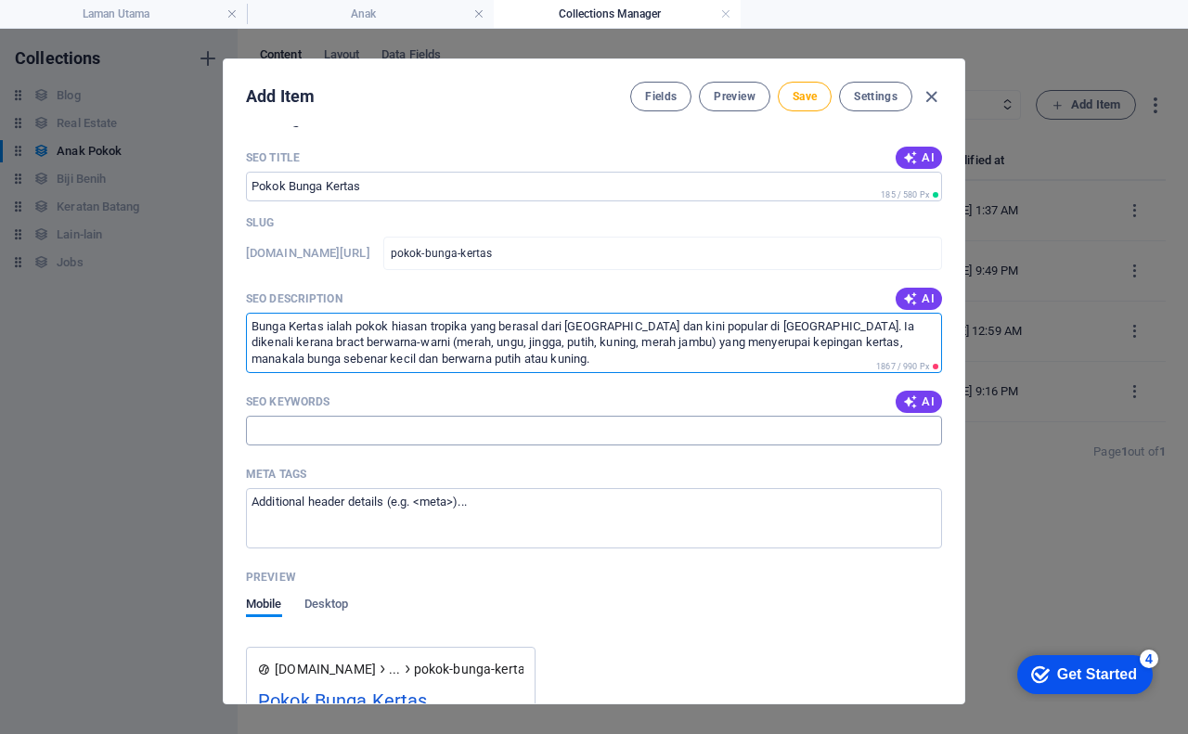
type textarea "Bunga Kertas ialah pokok hiasan tropika yang berasal dari [GEOGRAPHIC_DATA] dan…"
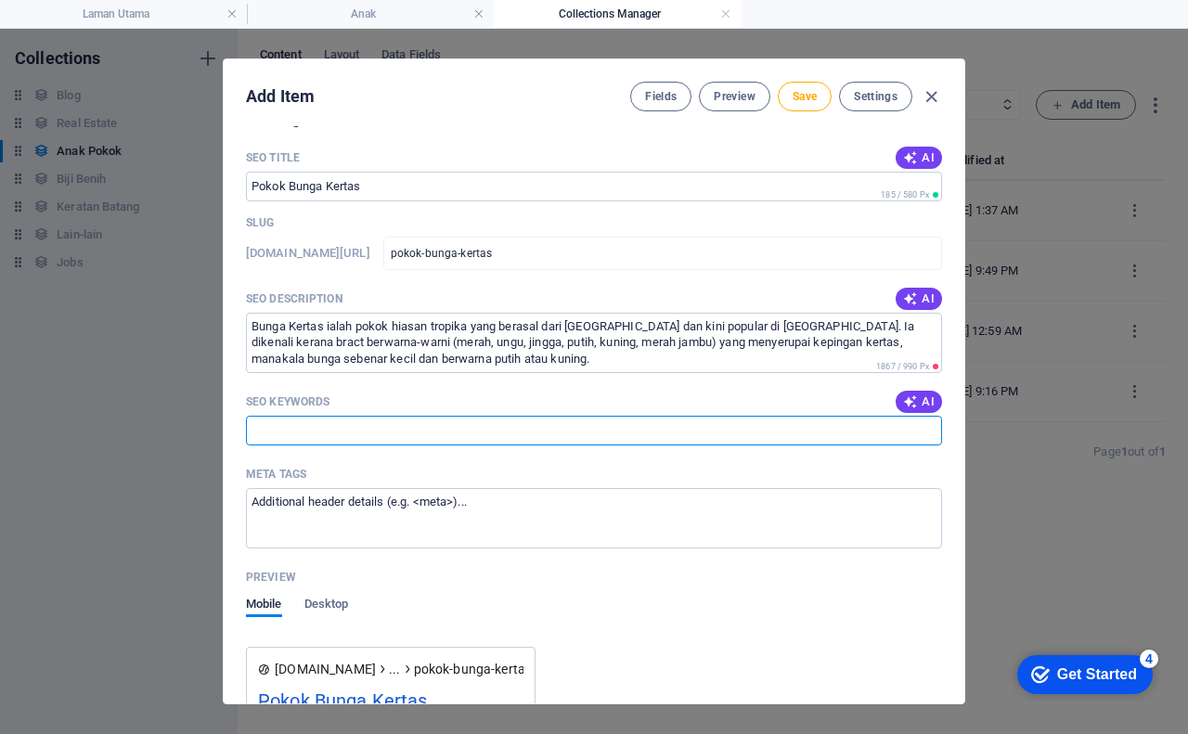
click at [315, 424] on input "SEO Keywords" at bounding box center [594, 431] width 696 height 30
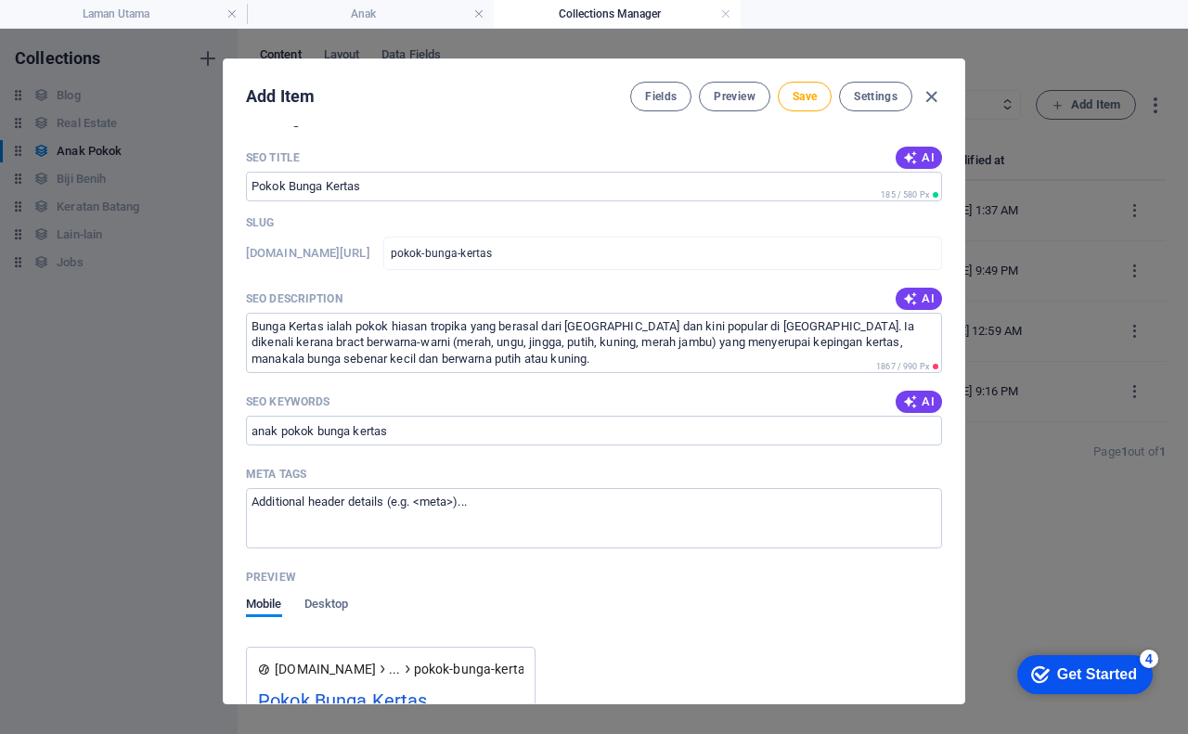
click at [916, 400] on span "AI" at bounding box center [919, 401] width 32 height 15
type input "bunga kertas, pokok hiasan, Bougainvillea spp, tanaman tropika, penjagaan pokok…"
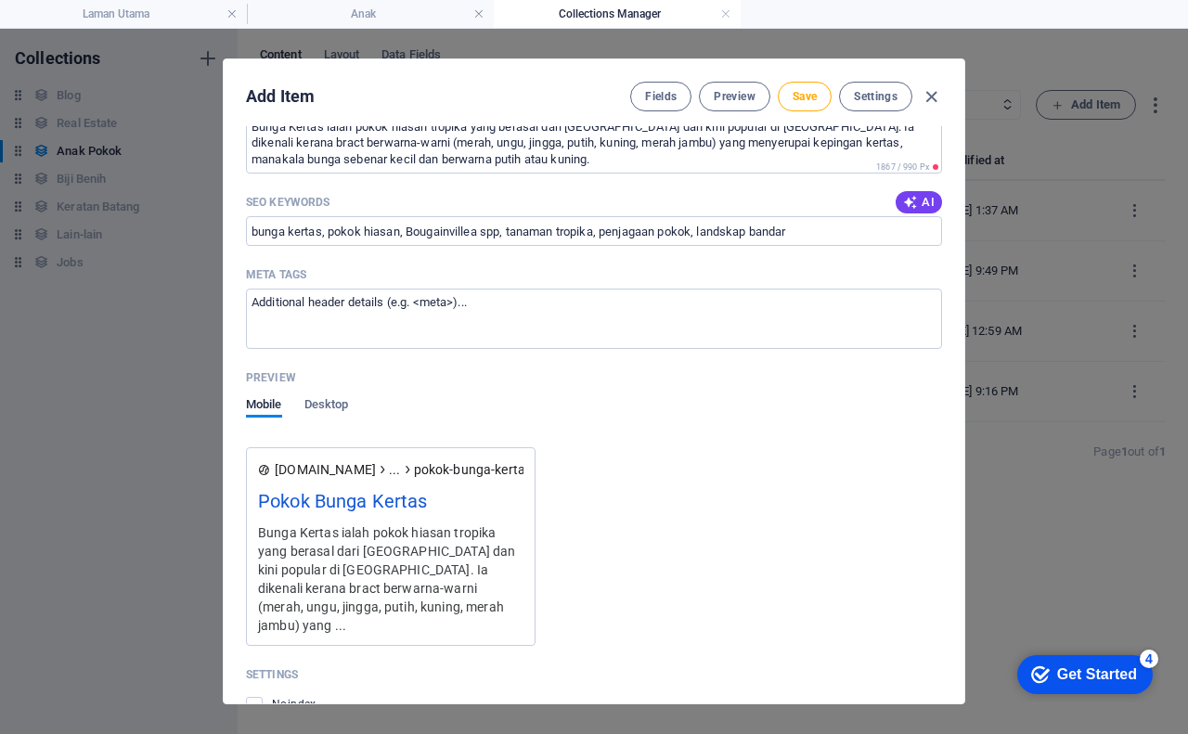
scroll to position [1763, 0]
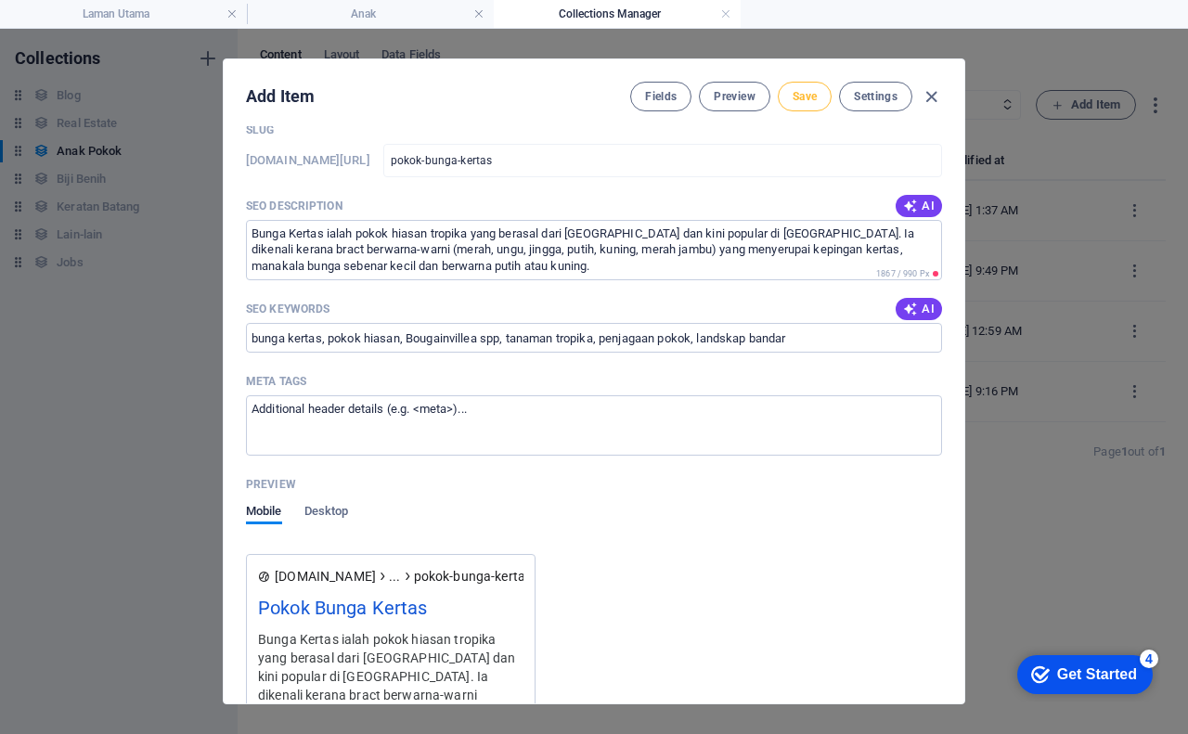
click at [807, 103] on span "Save" at bounding box center [804, 96] width 24 height 15
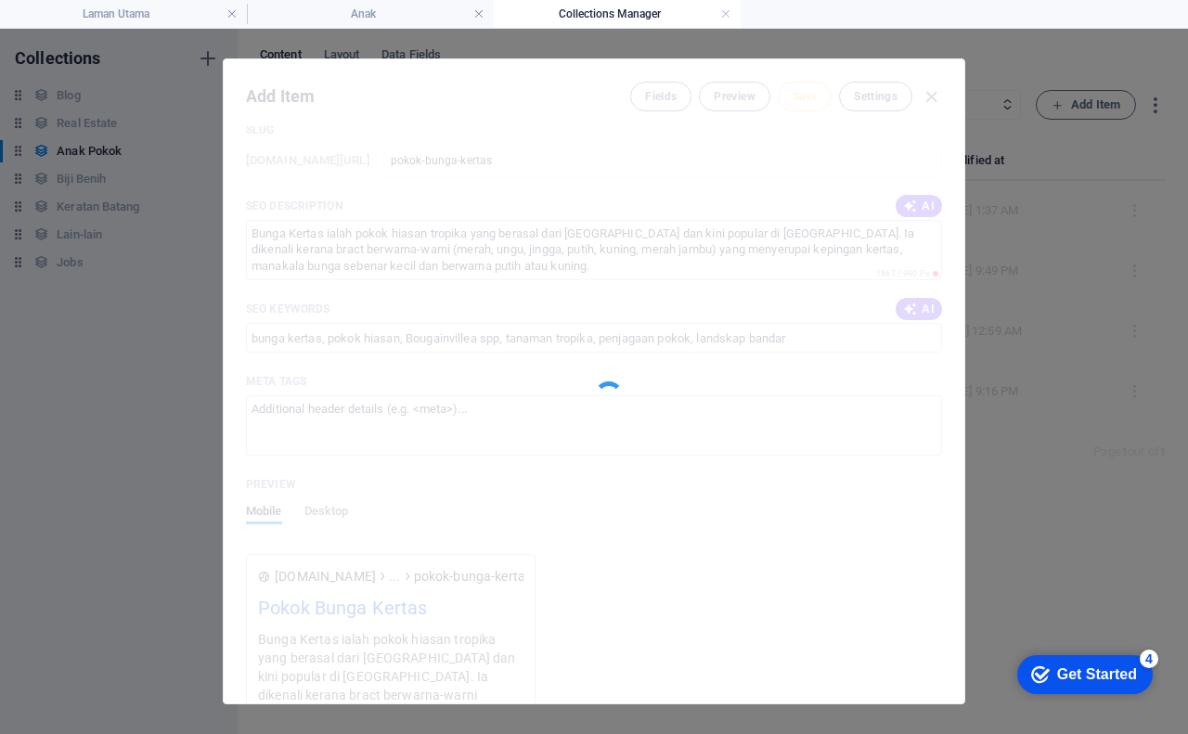
type input "pokok-bunga-kertas"
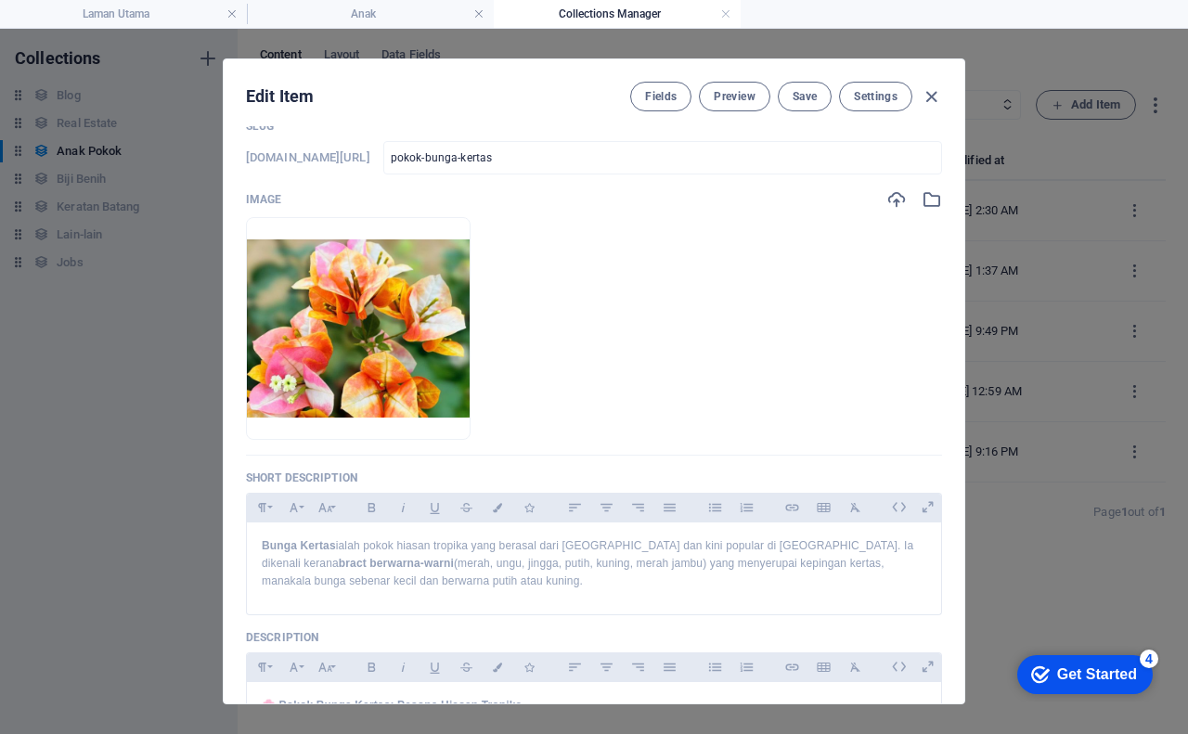
scroll to position [0, 0]
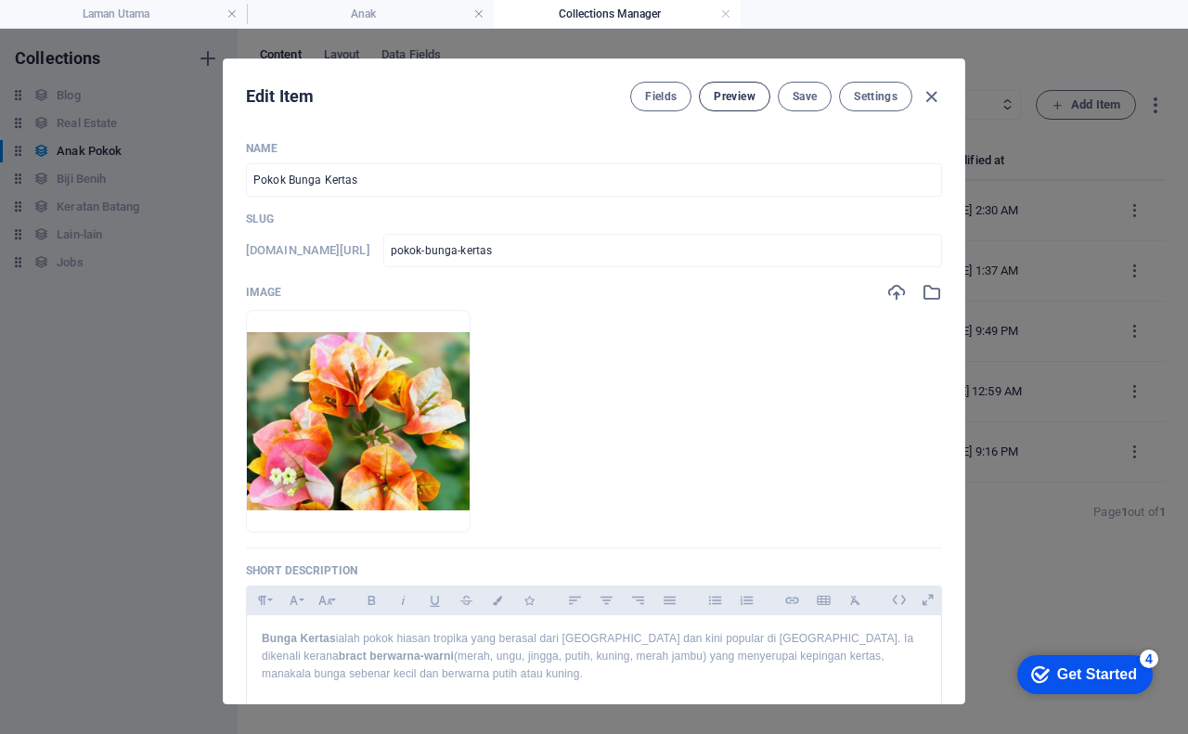
click at [724, 94] on span "Preview" at bounding box center [733, 96] width 41 height 15
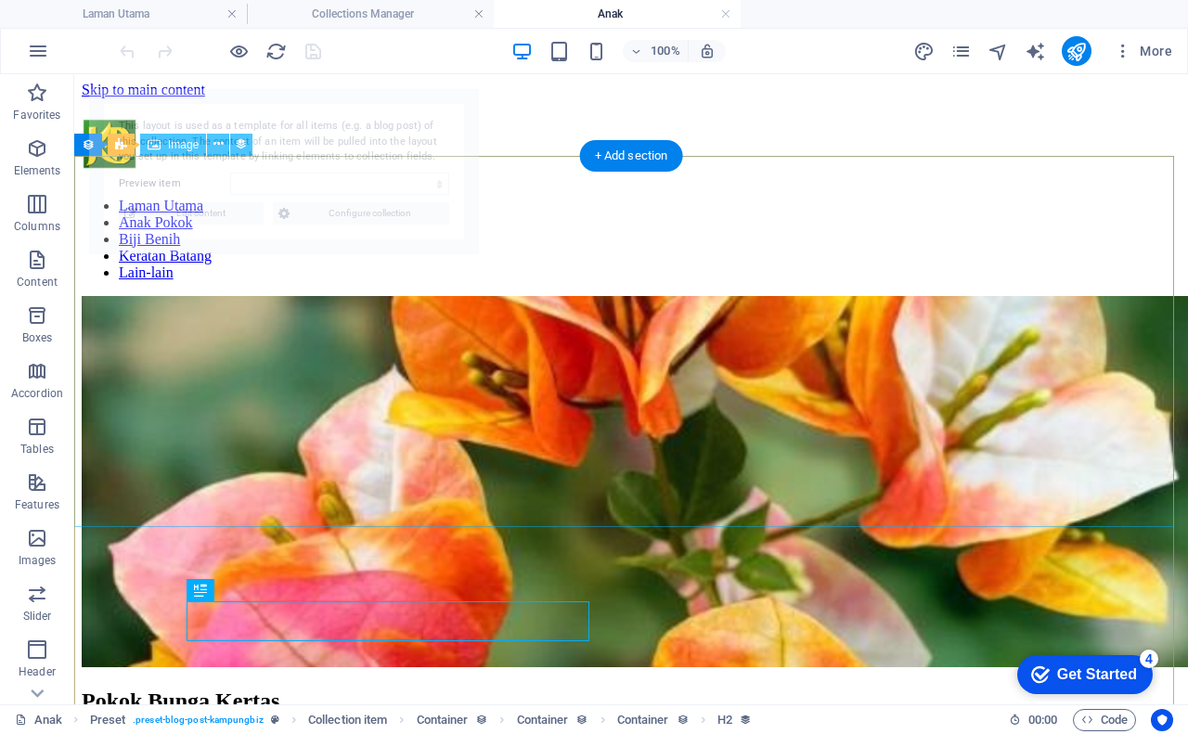
select select "68b5e652287f5ed9e70ed5f3"
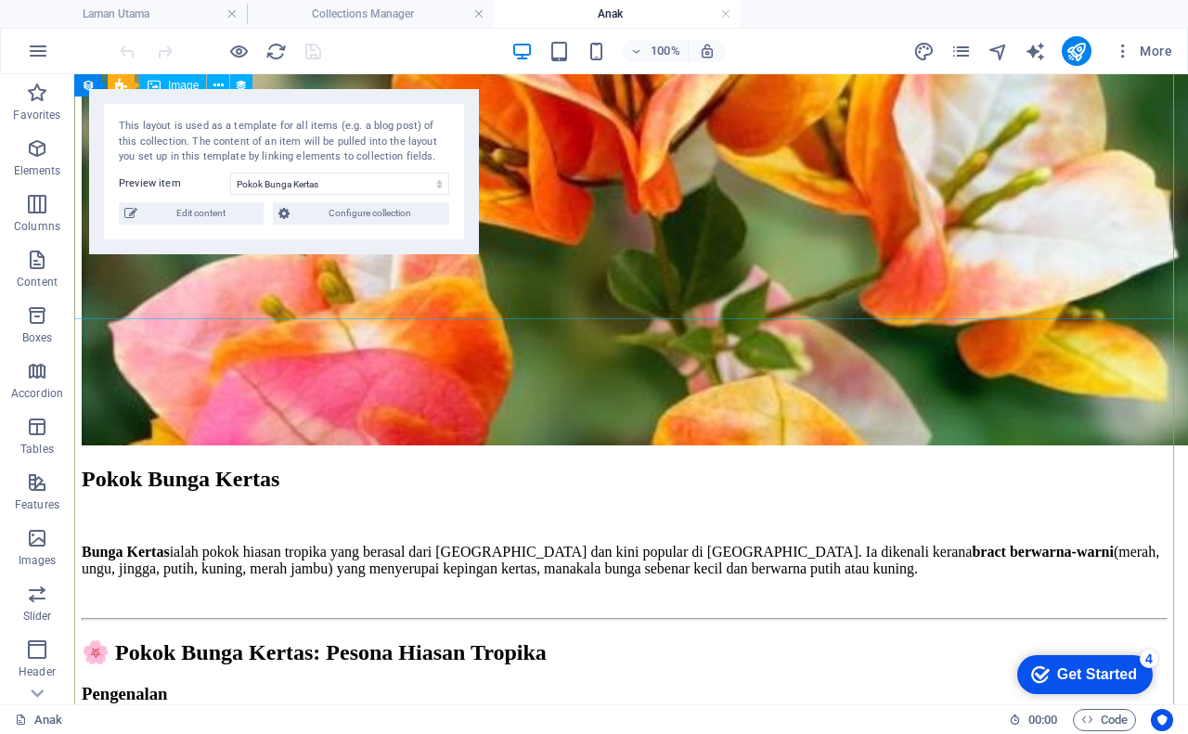
scroll to position [186, 0]
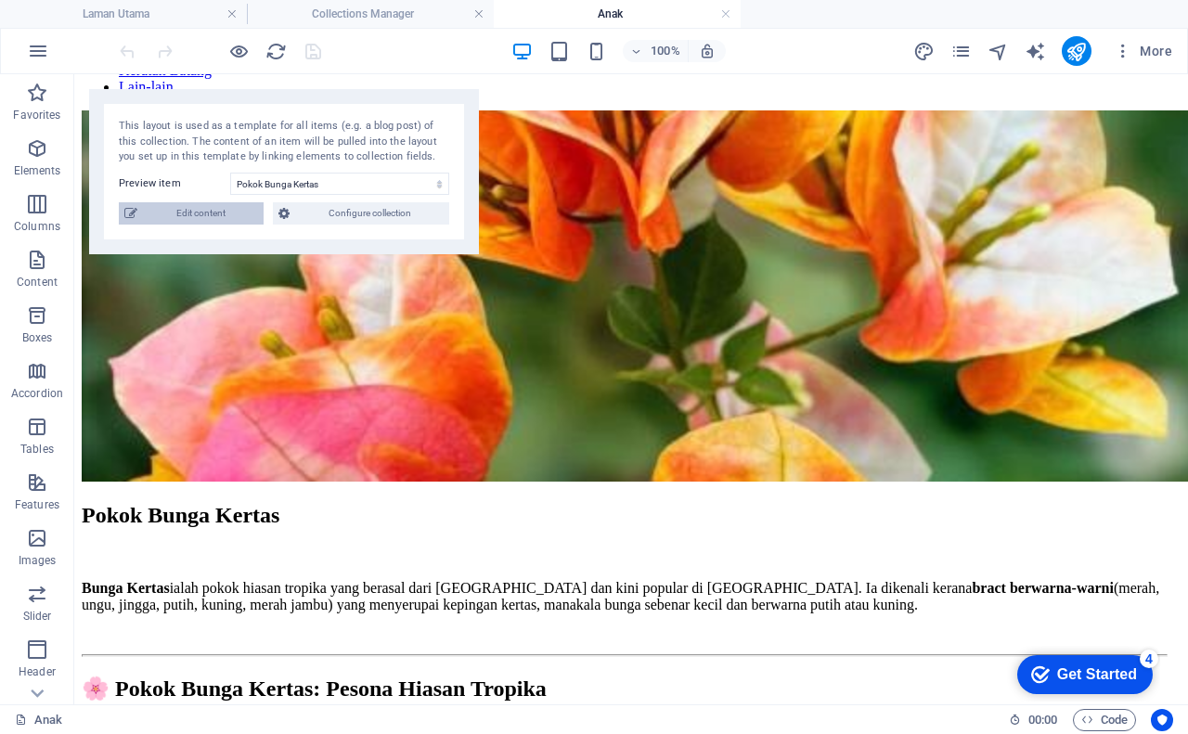
click at [222, 214] on span "Edit content" at bounding box center [200, 213] width 115 height 22
checkbox input "true"
type input "pokok-bunga-kertas"
type textarea "Bunga Kertas ialah pokok hiasan tropika yang berasal dari [GEOGRAPHIC_DATA] dan…"
type input "bunga kertas, pokok hiasan, Bougainvillea spp, tanaman tropika, penjagaan pokok…"
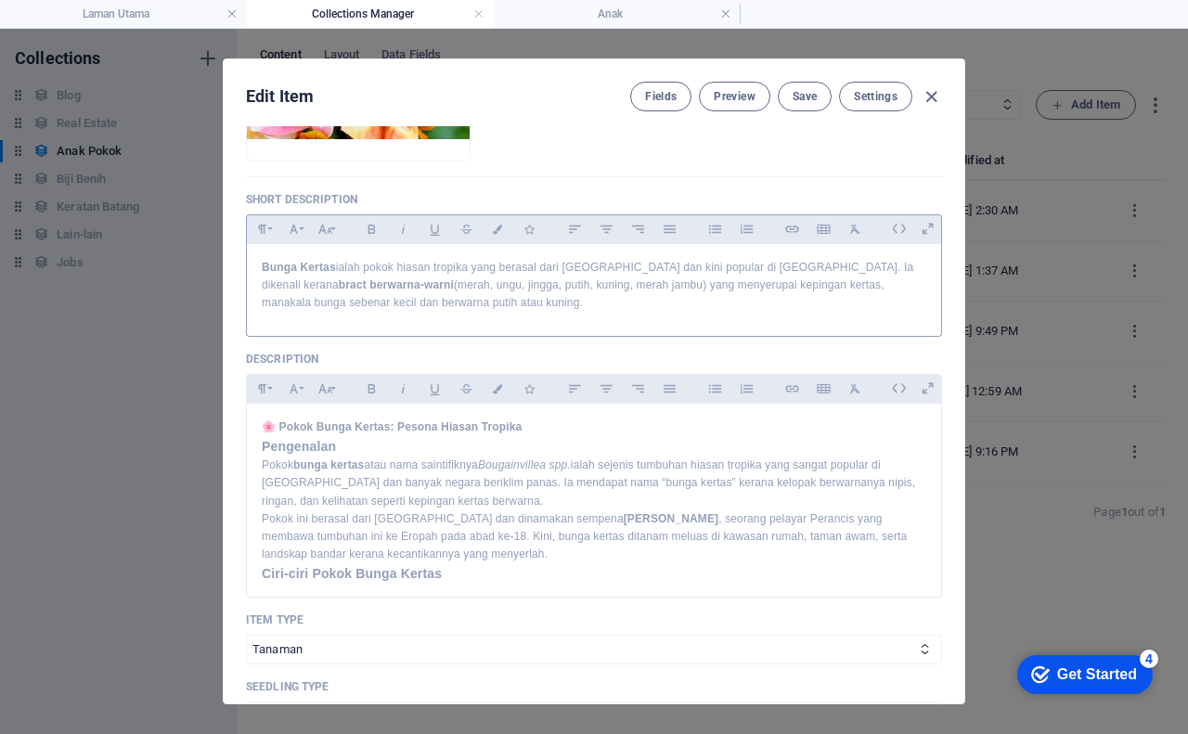
scroll to position [464, 0]
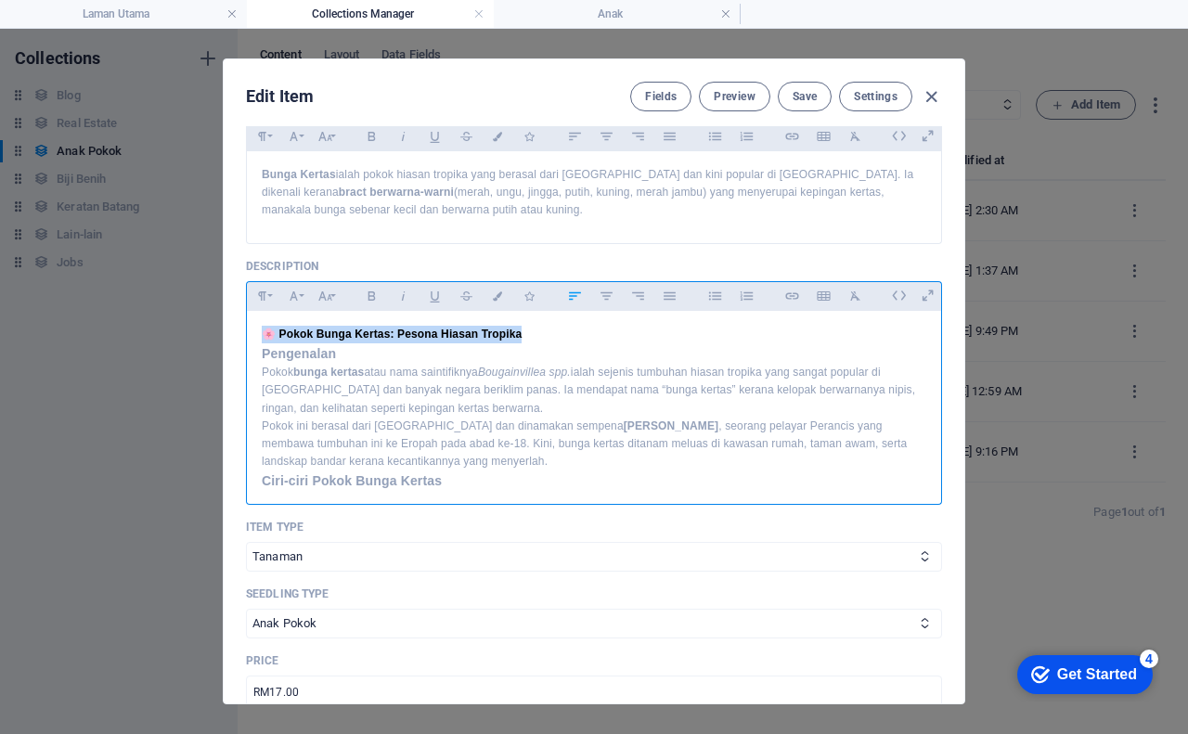
drag, startPoint x: 521, startPoint y: 332, endPoint x: 261, endPoint y: 328, distance: 260.7
click at [261, 328] on div "🌸 Pokok Bunga Kertas: Pesona Hiasan Tropika Pengenalan Pokok bunga kertas atau …" at bounding box center [594, 600] width 694 height 579
click at [267, 298] on icon "button" at bounding box center [262, 296] width 16 height 22
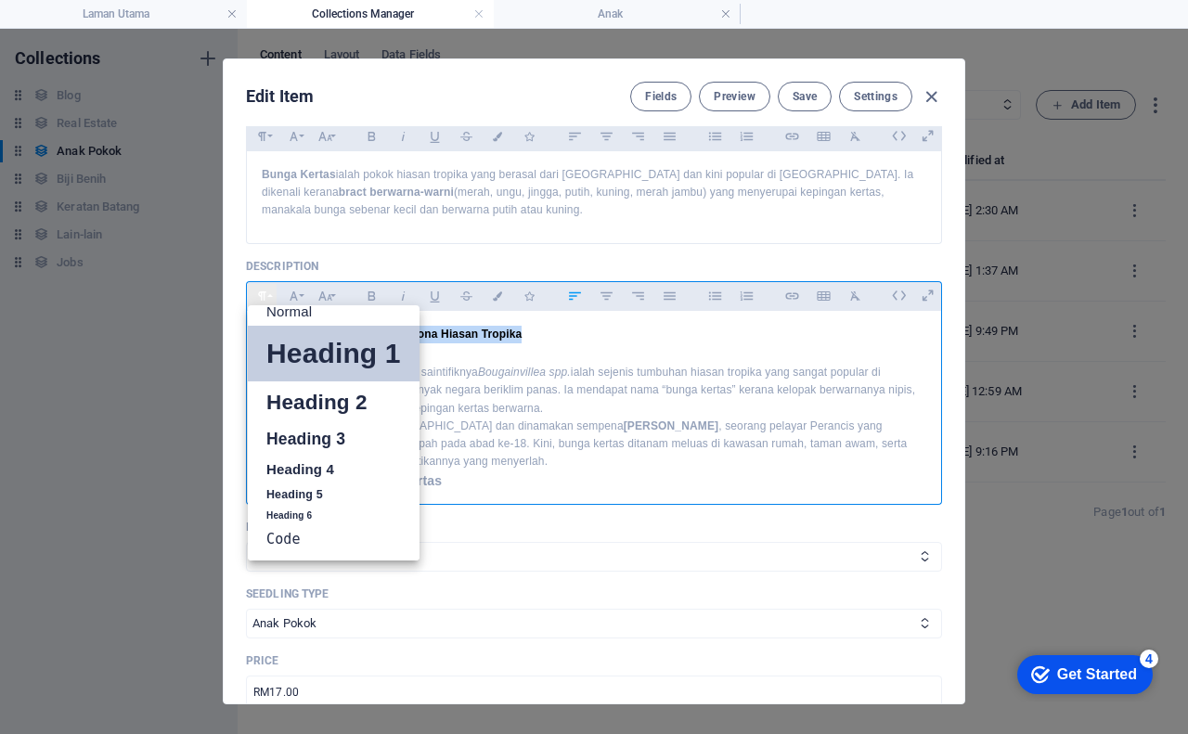
scroll to position [15, 0]
click at [307, 435] on link "Heading 3" at bounding box center [334, 439] width 172 height 32
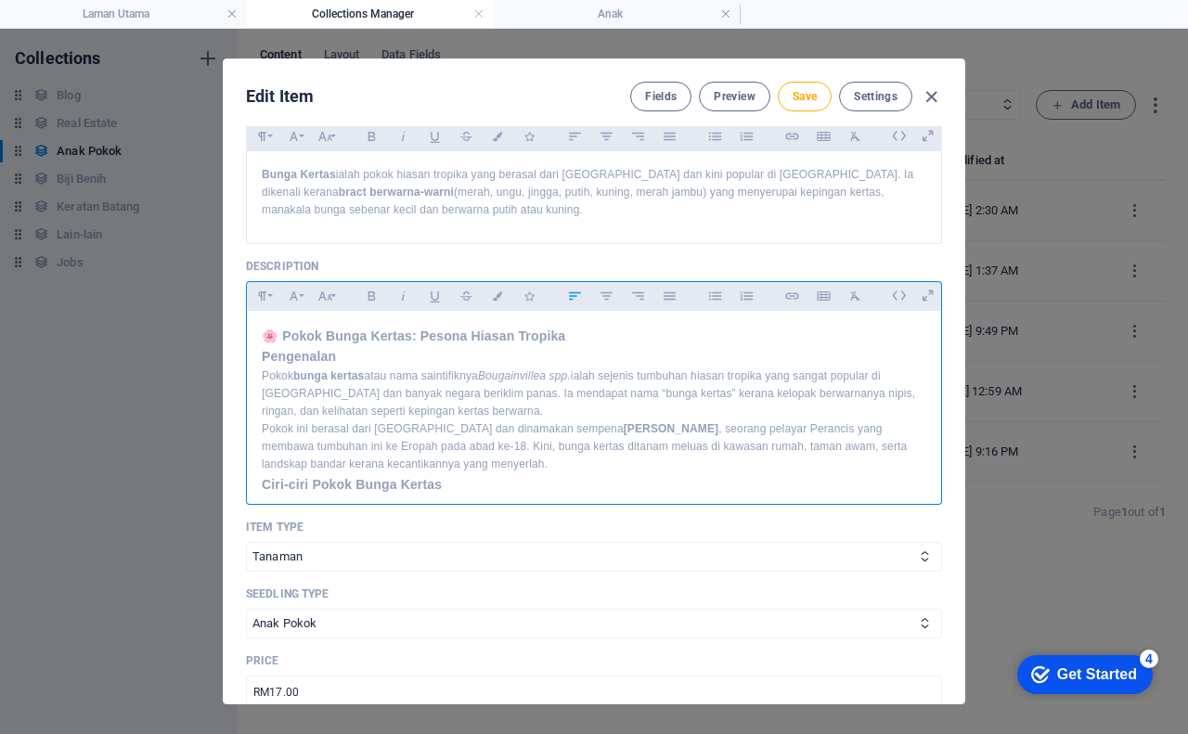
scroll to position [467, 0]
click at [260, 357] on div "🌸 Pokok Bunga Kertas: Pesona Hiasan Tropika Pengenalan Pokok bunga kertas atau …" at bounding box center [594, 599] width 694 height 582
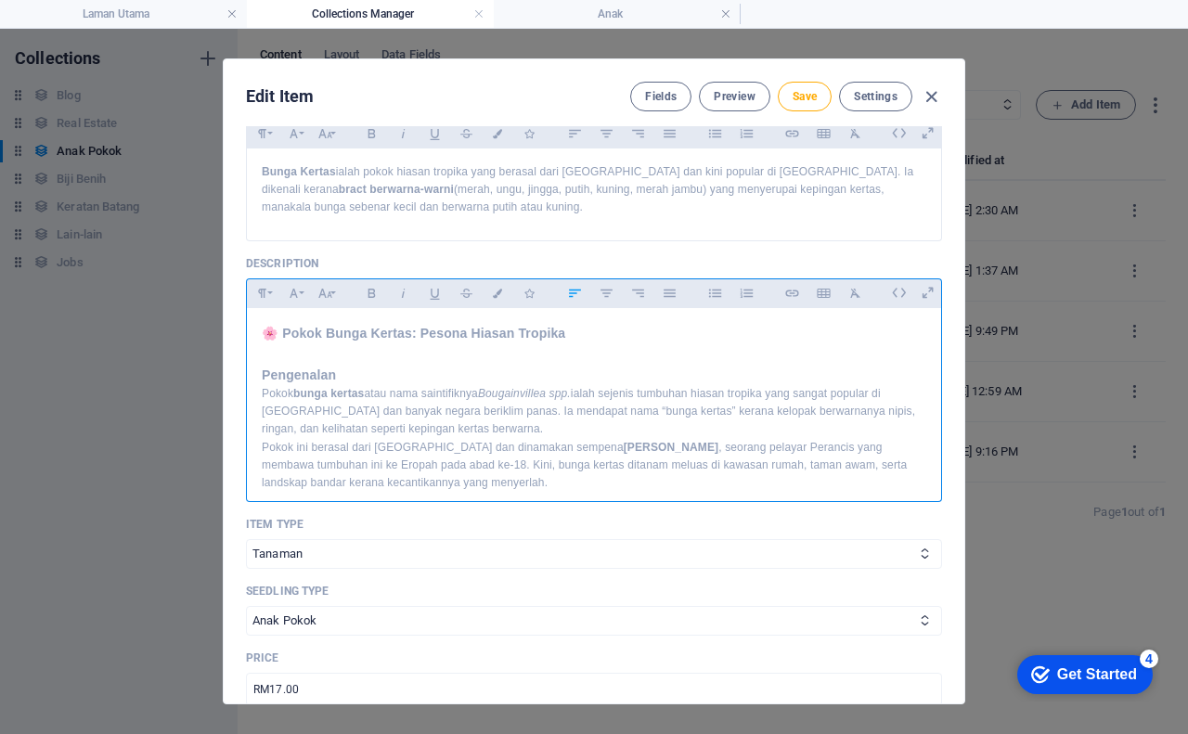
scroll to position [488, 0]
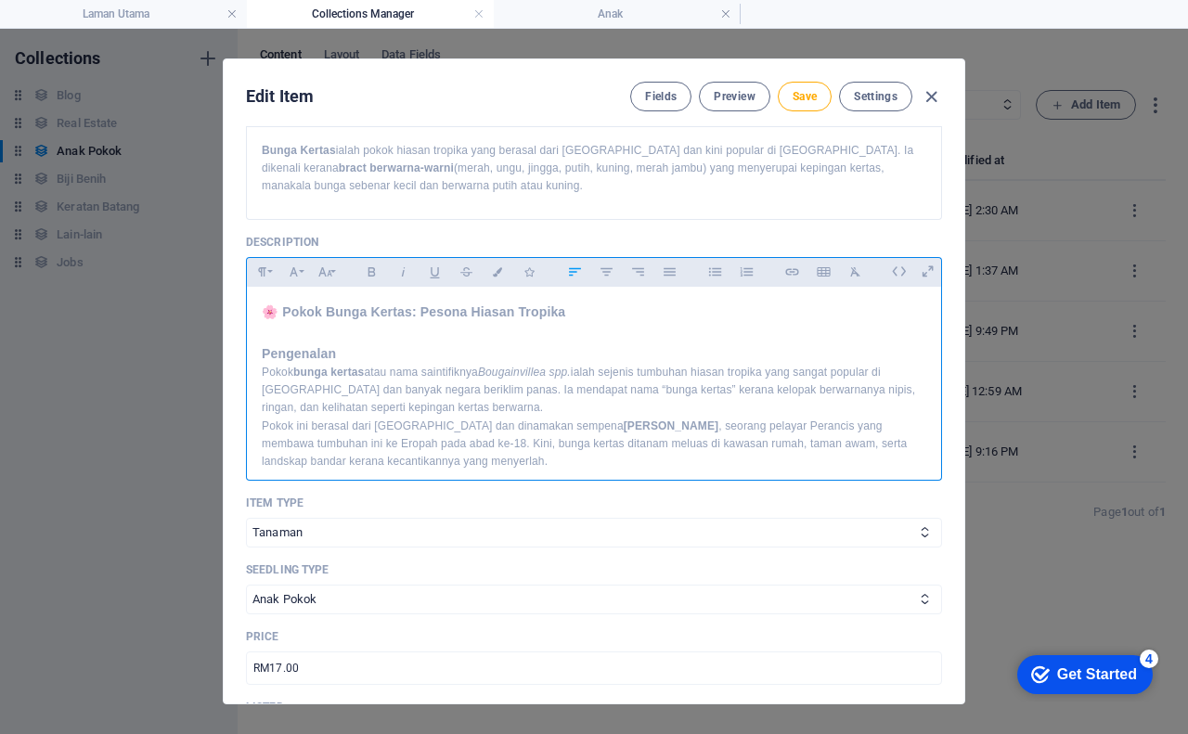
click at [336, 349] on h3 "Pengenalan" at bounding box center [594, 353] width 664 height 20
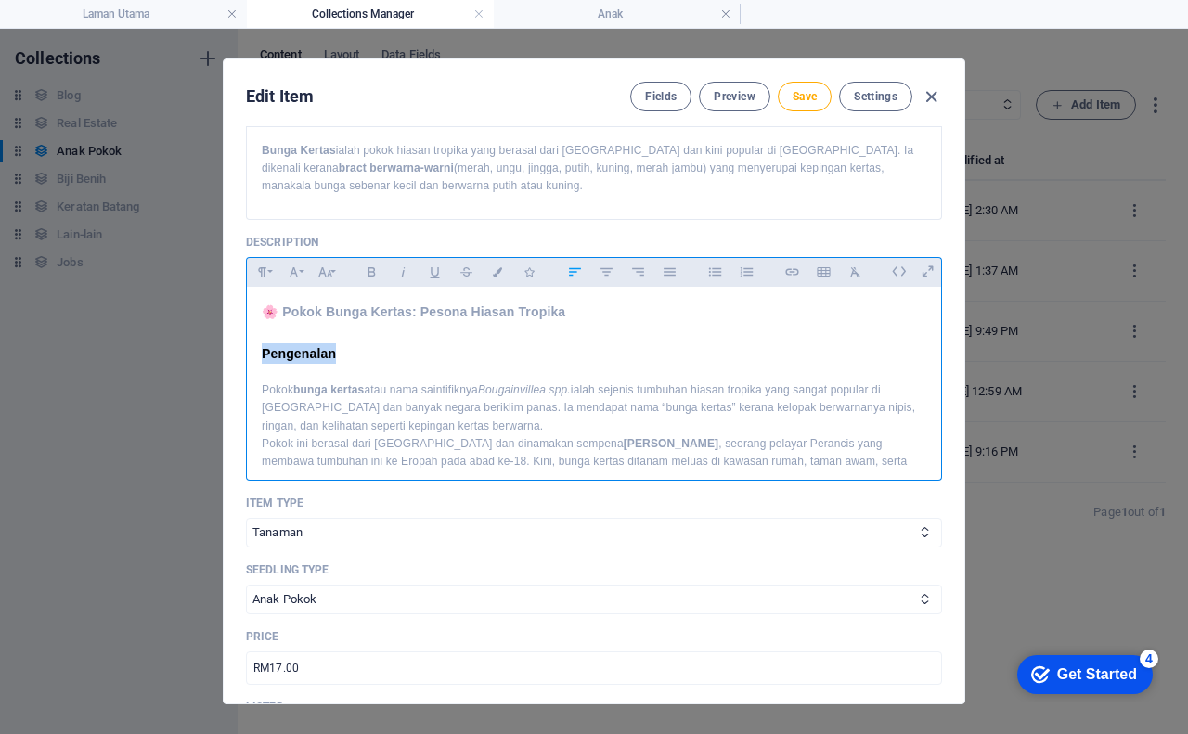
drag, startPoint x: 348, startPoint y: 352, endPoint x: 261, endPoint y: 351, distance: 87.2
click at [261, 351] on div "🌸 Pokok Bunga Kertas: Pesona Hiasan Tropika Pengenalan Pokok bunga kertas atau …" at bounding box center [594, 597] width 694 height 621
click at [259, 270] on icon "button" at bounding box center [262, 271] width 8 height 9
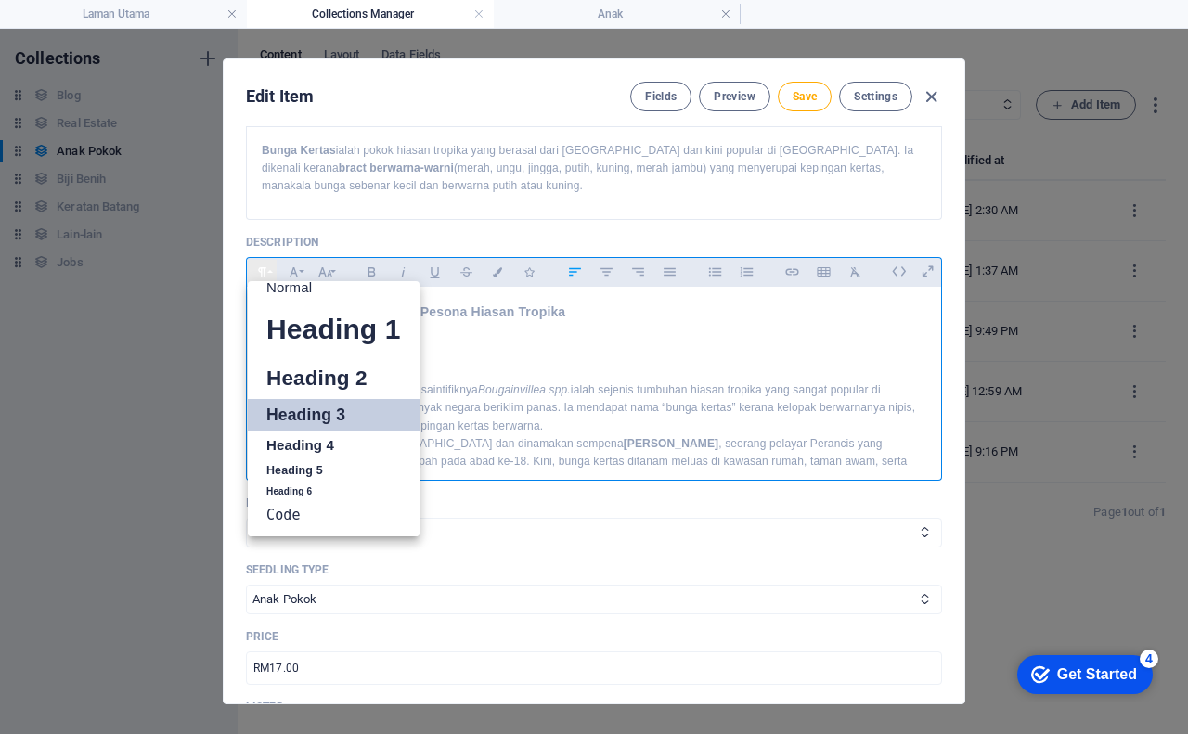
scroll to position [15, 0]
click at [302, 437] on link "Heading 4" at bounding box center [334, 445] width 172 height 28
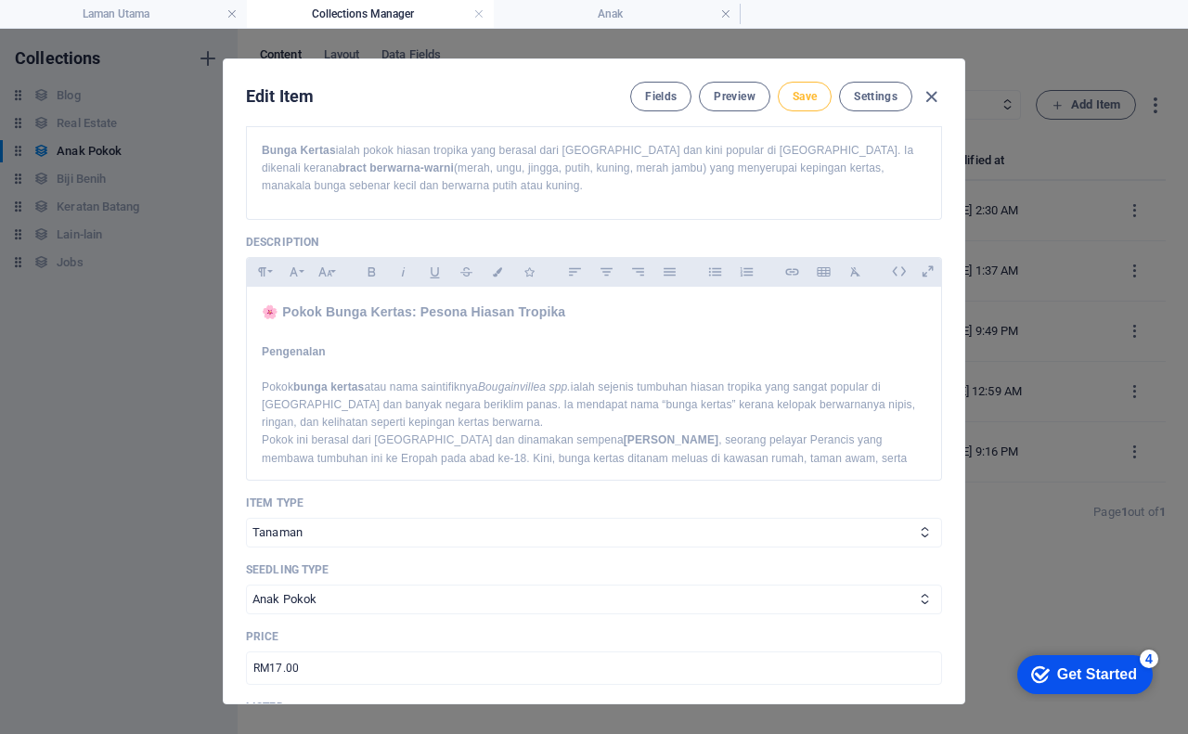
click at [792, 97] on span "Save" at bounding box center [804, 96] width 24 height 15
click at [739, 97] on span "Preview" at bounding box center [733, 96] width 41 height 15
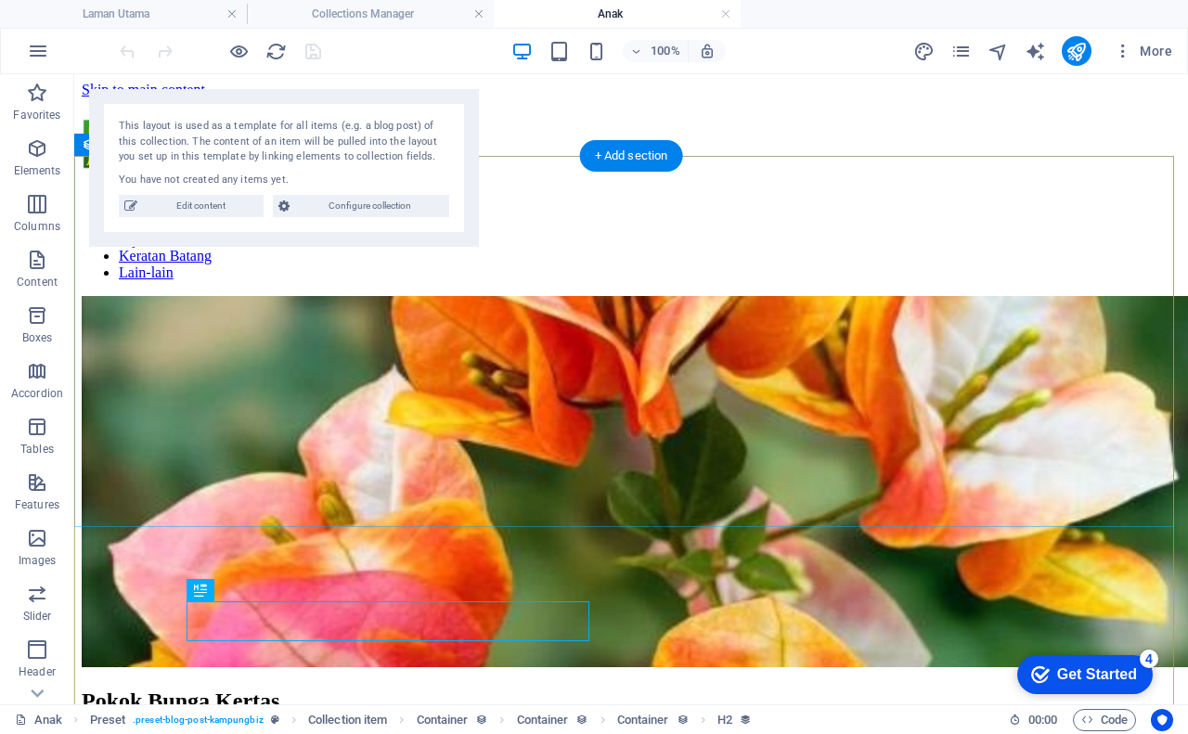
scroll to position [0, 0]
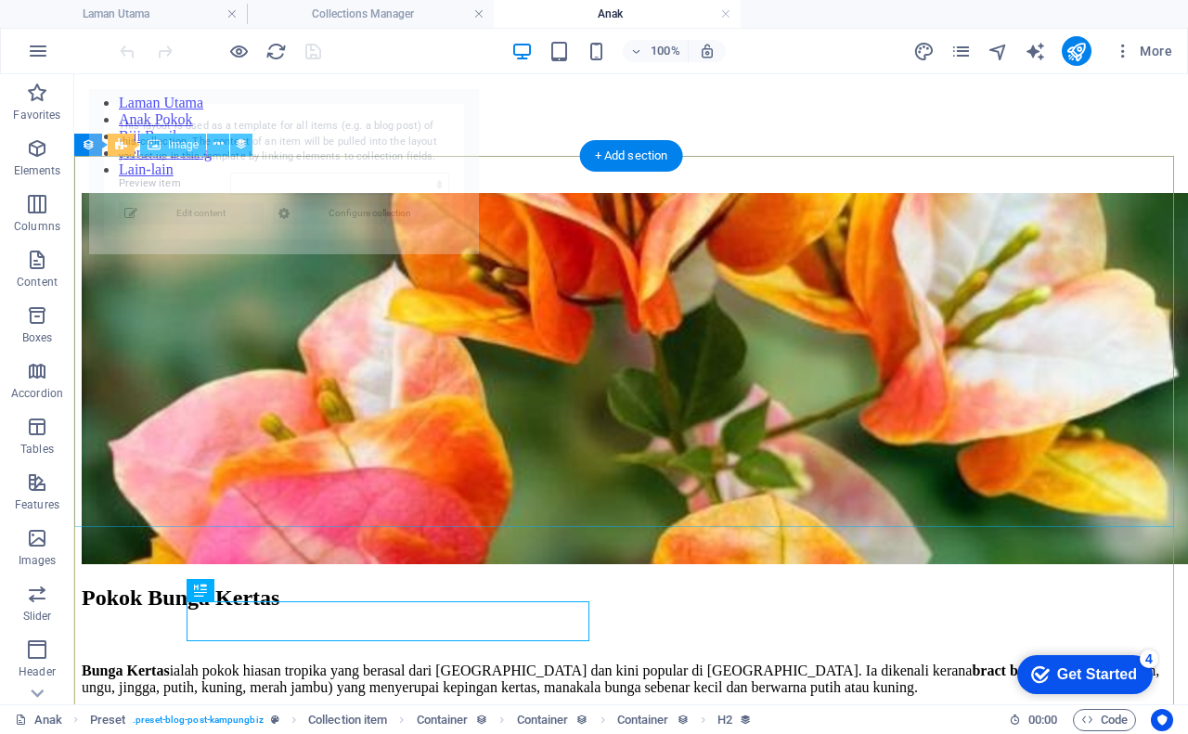
select select "68b5e652287f5ed9e70ed5f3"
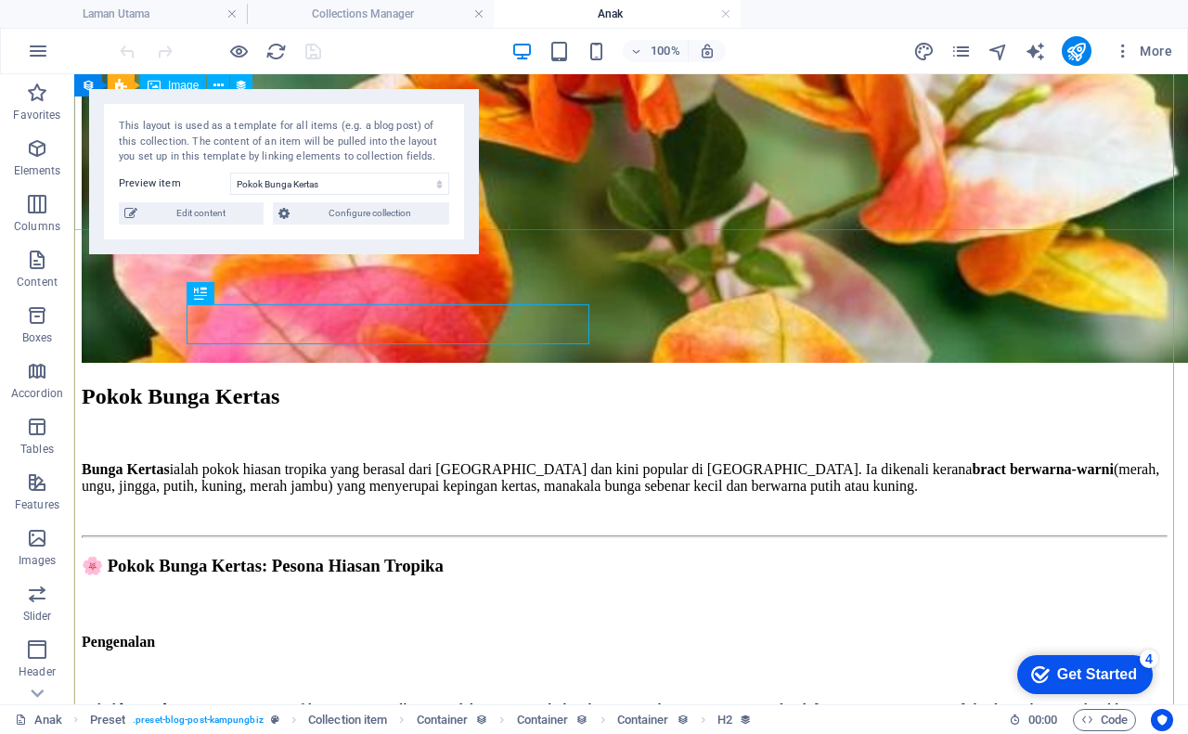
scroll to position [278, 0]
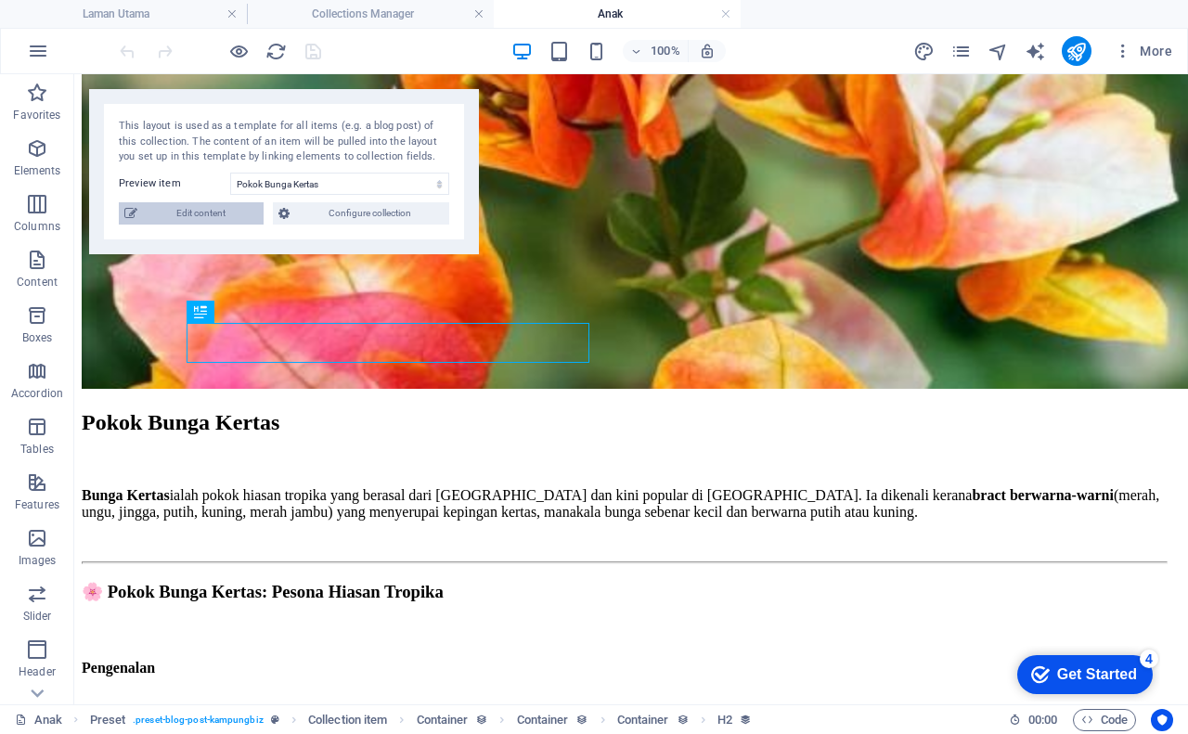
click at [228, 212] on span "Edit content" at bounding box center [200, 213] width 115 height 22
checkbox input "true"
type input "pokok-bunga-kertas"
type textarea "Bunga Kertas ialah pokok hiasan tropika yang berasal dari [GEOGRAPHIC_DATA] dan…"
type input "bunga kertas, pokok hiasan, Bougainvillea spp, tanaman tropika, penjagaan pokok…"
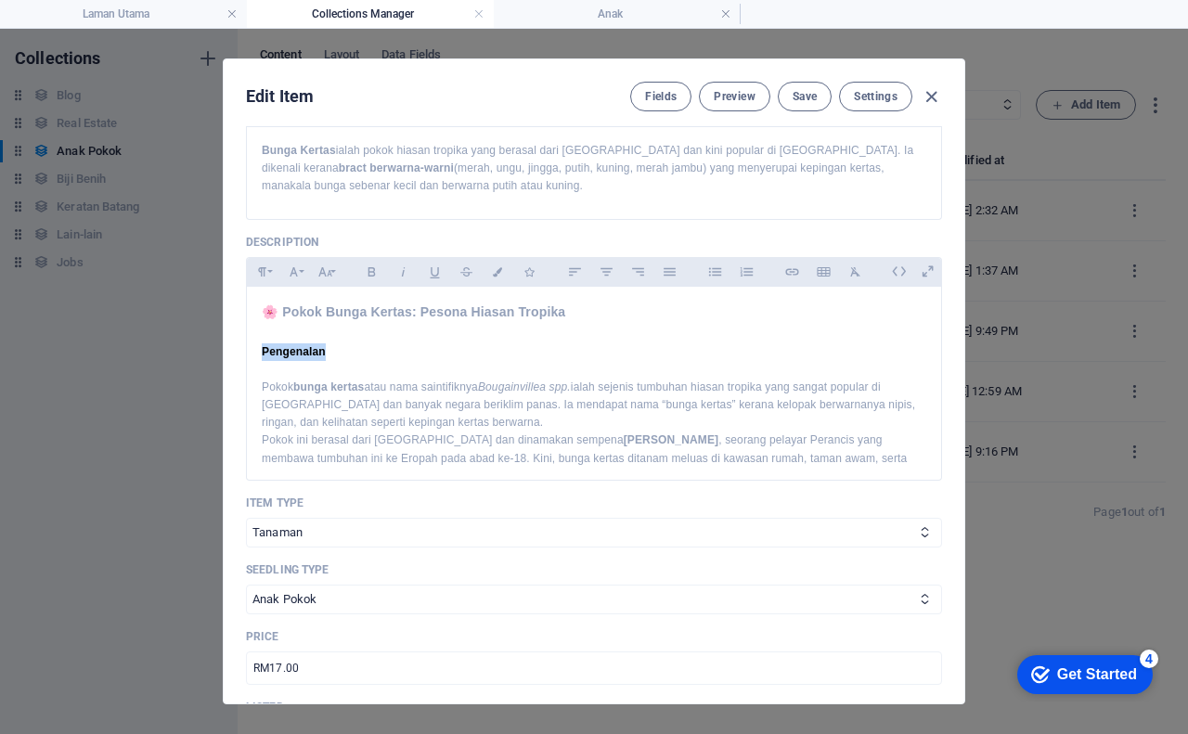
scroll to position [561, 0]
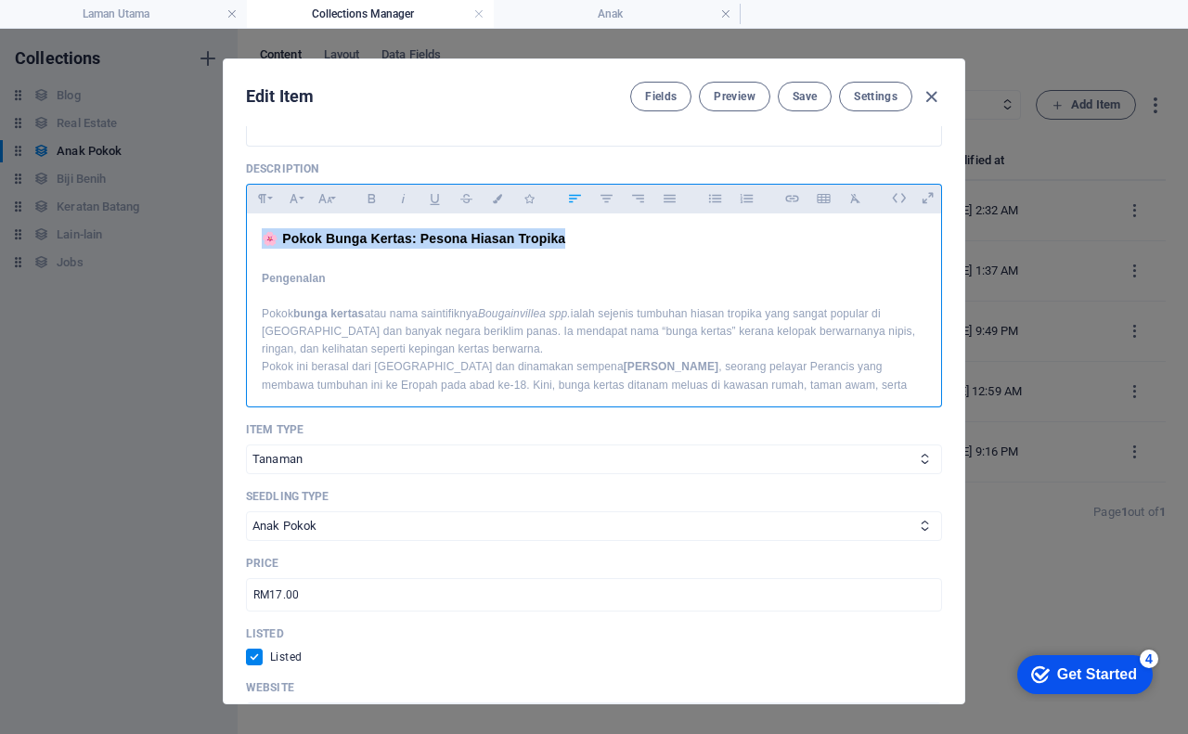
drag, startPoint x: 587, startPoint y: 244, endPoint x: 263, endPoint y: 238, distance: 323.9
click at [263, 238] on h3 "🌸 Pokok Bunga Kertas: Pesona Hiasan Tropika" at bounding box center [594, 238] width 664 height 20
click at [263, 195] on icon "button" at bounding box center [262, 198] width 8 height 9
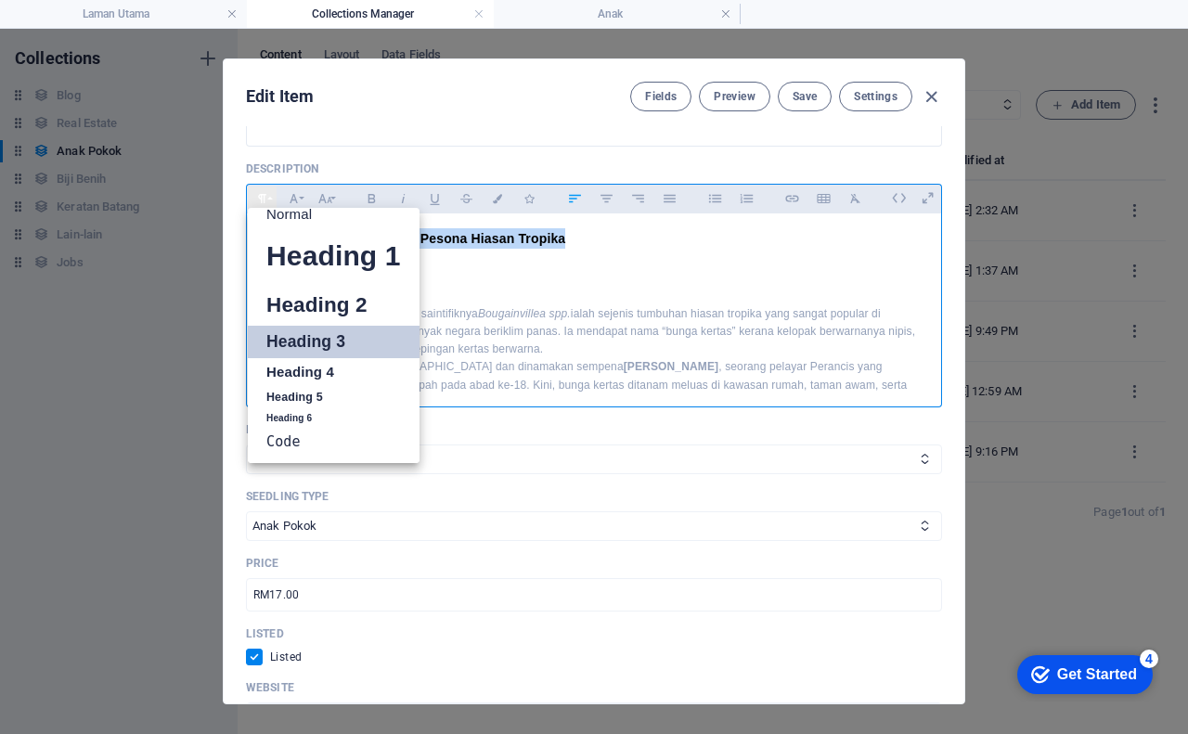
scroll to position [15, 0]
click at [314, 365] on link "Heading 4" at bounding box center [334, 372] width 172 height 28
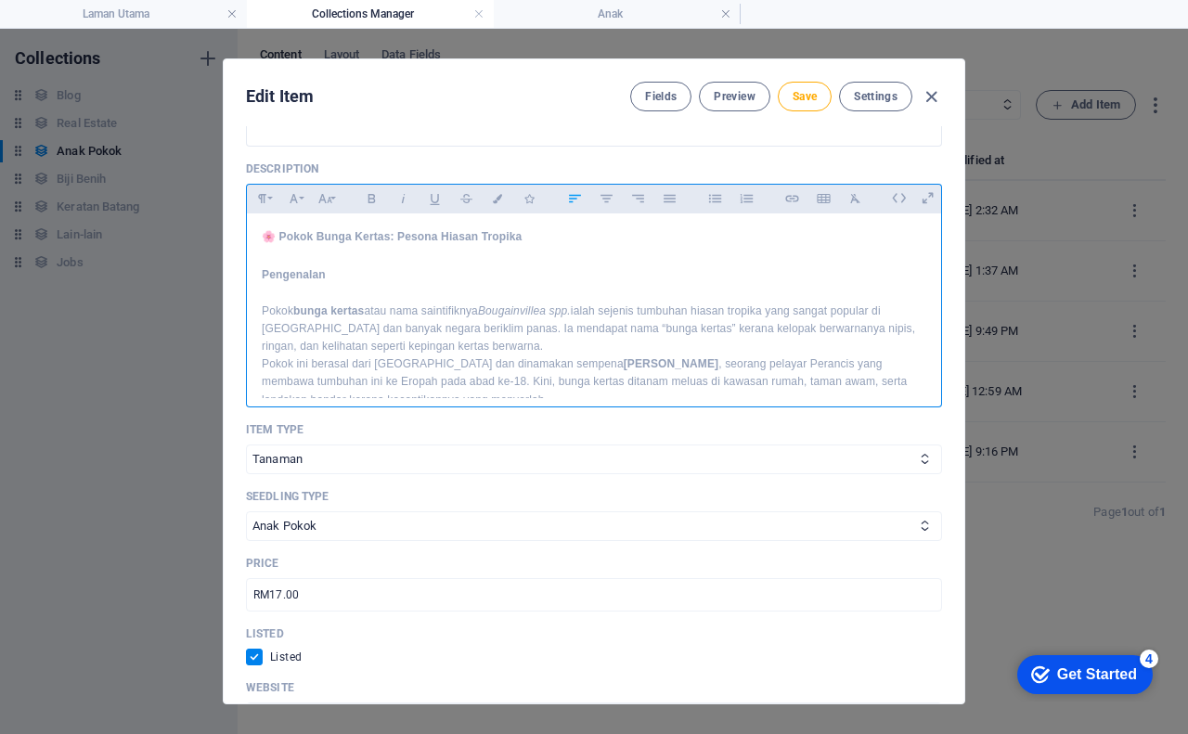
scroll to position [559, 0]
drag, startPoint x: 341, startPoint y: 285, endPoint x: 262, endPoint y: 280, distance: 79.0
click at [262, 280] on h4 "Pengenalan" at bounding box center [594, 278] width 664 height 18
click at [260, 205] on icon "button" at bounding box center [262, 201] width 16 height 22
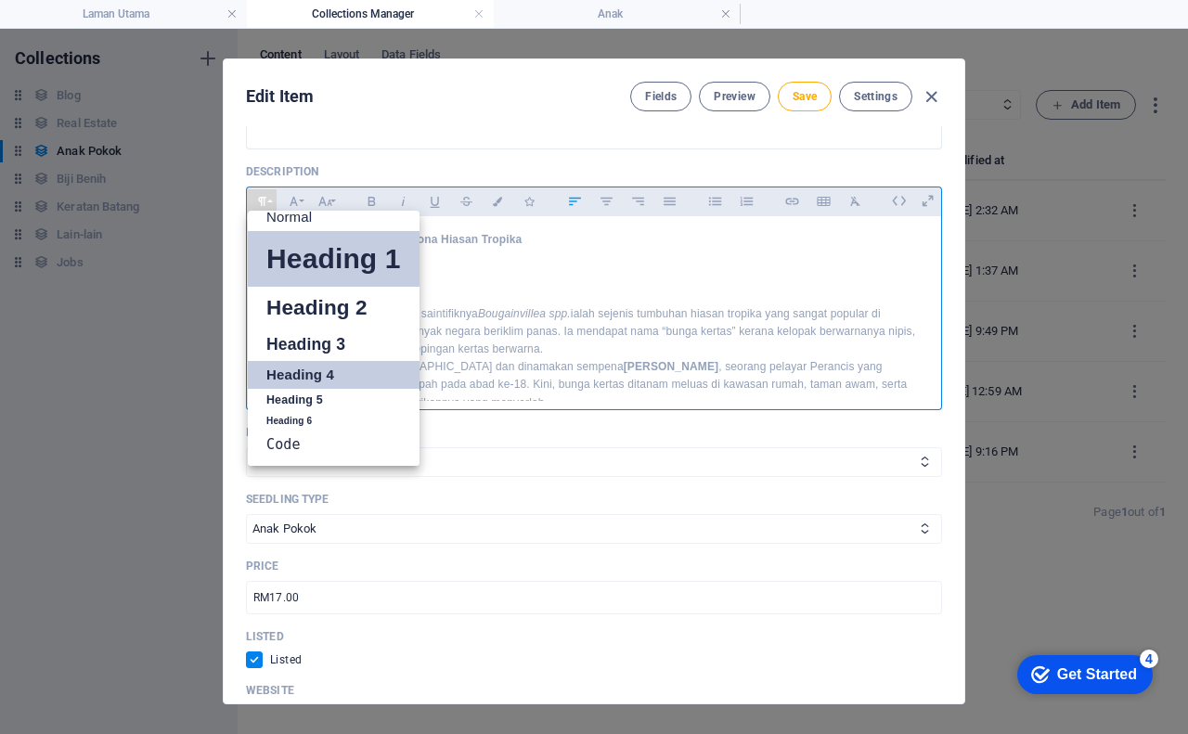
scroll to position [15, 0]
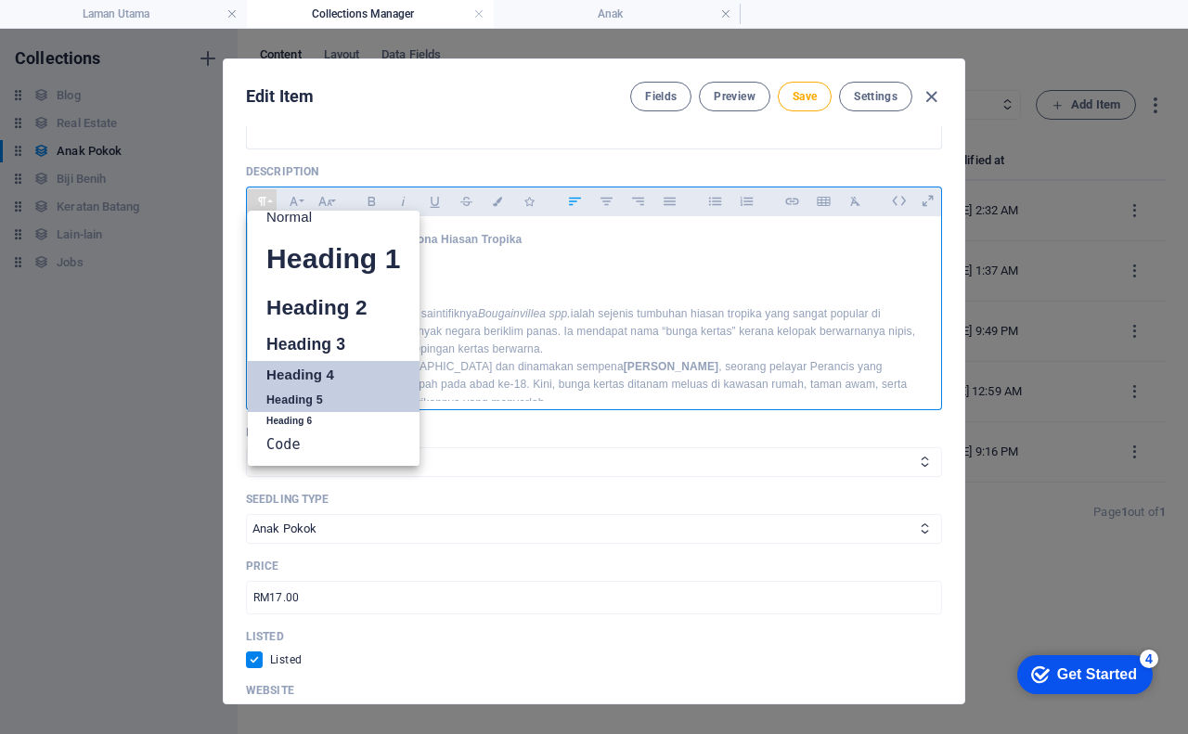
click at [328, 403] on link "Heading 5" at bounding box center [334, 400] width 172 height 23
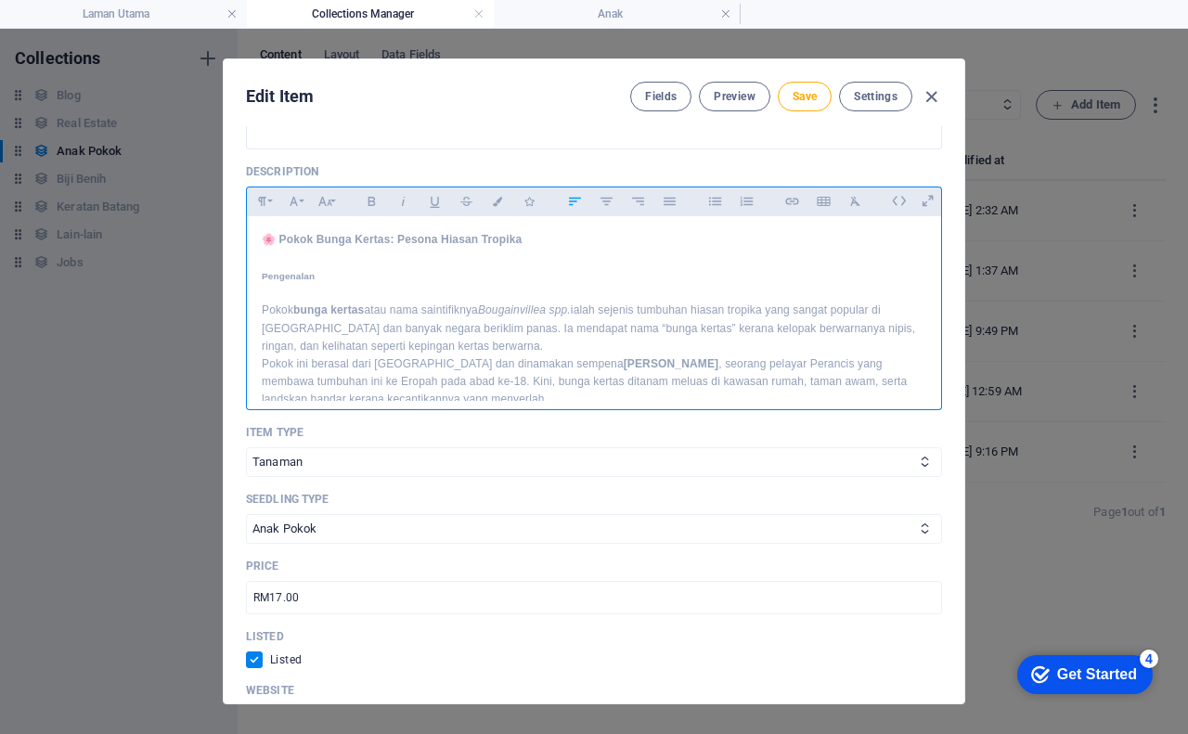
click at [537, 342] on p "Pokok bunga kertas atau nama saintifiknya Bougainvillea spp. ialah sejenis tumb…" at bounding box center [594, 329] width 664 height 54
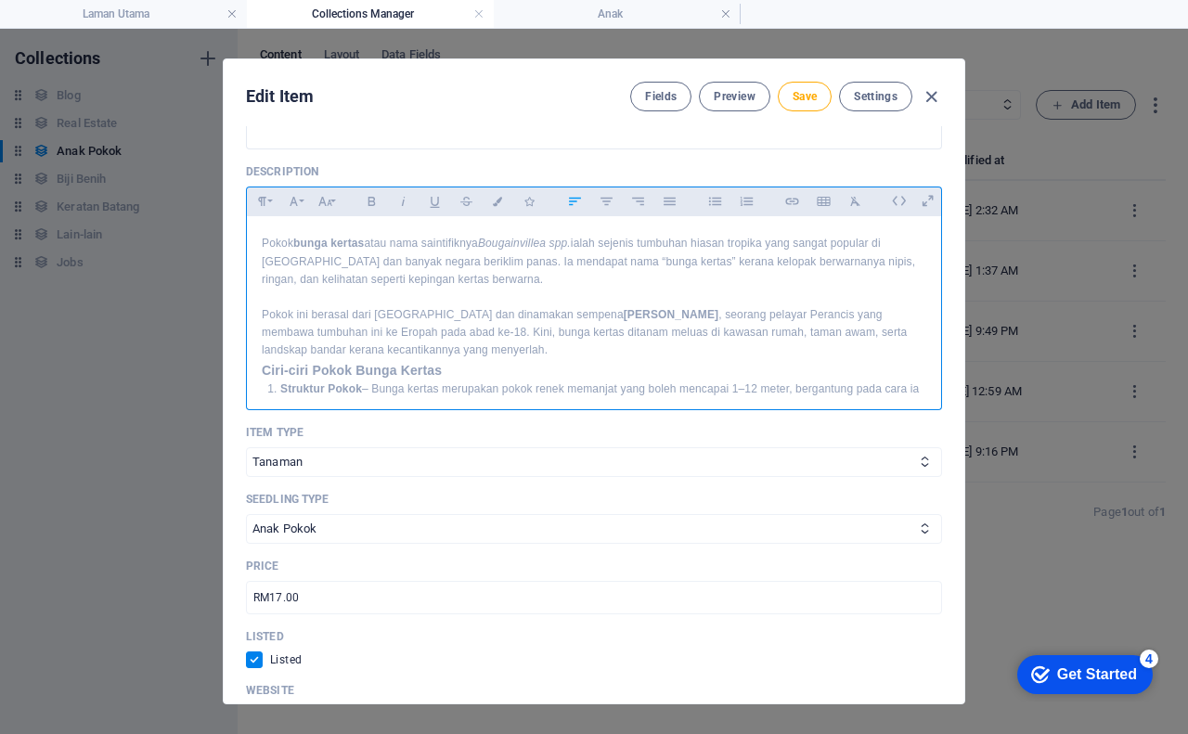
scroll to position [93, 0]
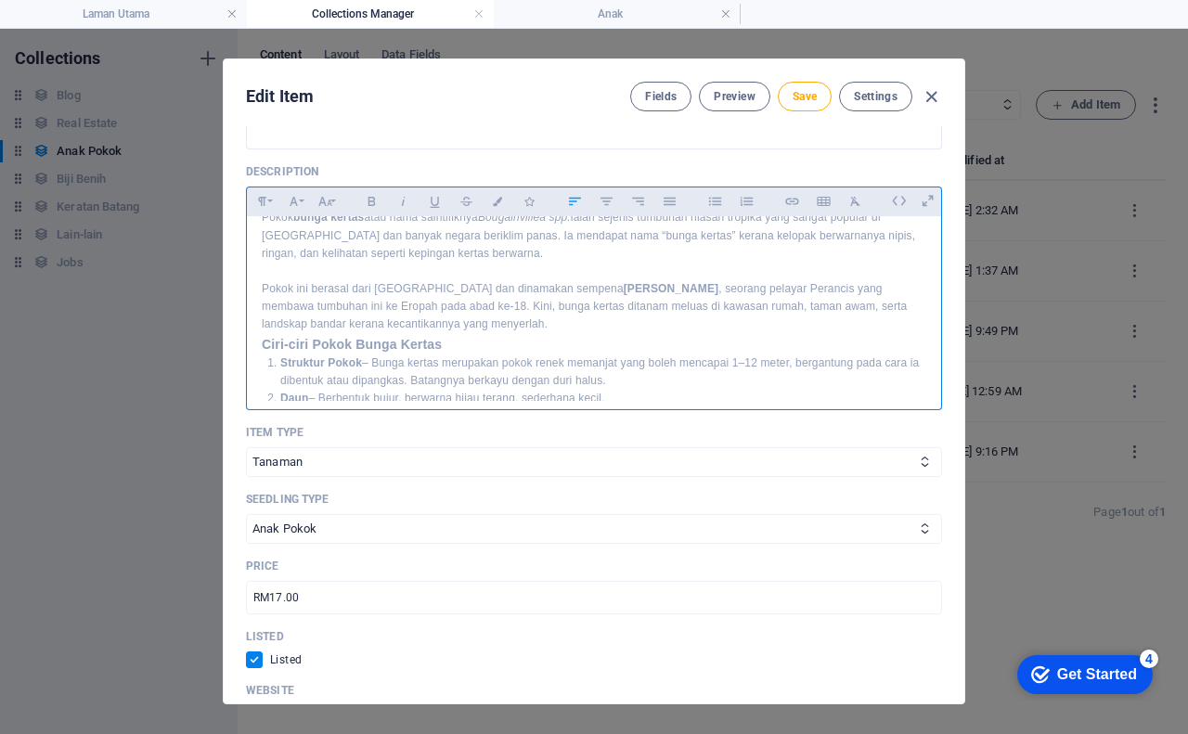
drag, startPoint x: 592, startPoint y: 285, endPoint x: 752, endPoint y: 292, distance: 160.7
click at [719, 292] on strong "[PERSON_NAME]" at bounding box center [671, 288] width 96 height 13
click at [573, 323] on p "Pokok ini berasal dari [GEOGRAPHIC_DATA] dan dinamakan sempena [PERSON_NAME] , …" at bounding box center [594, 307] width 664 height 54
click at [449, 365] on h3 "Ciri-ciri Pokok Bunga Kertas" at bounding box center [594, 362] width 664 height 20
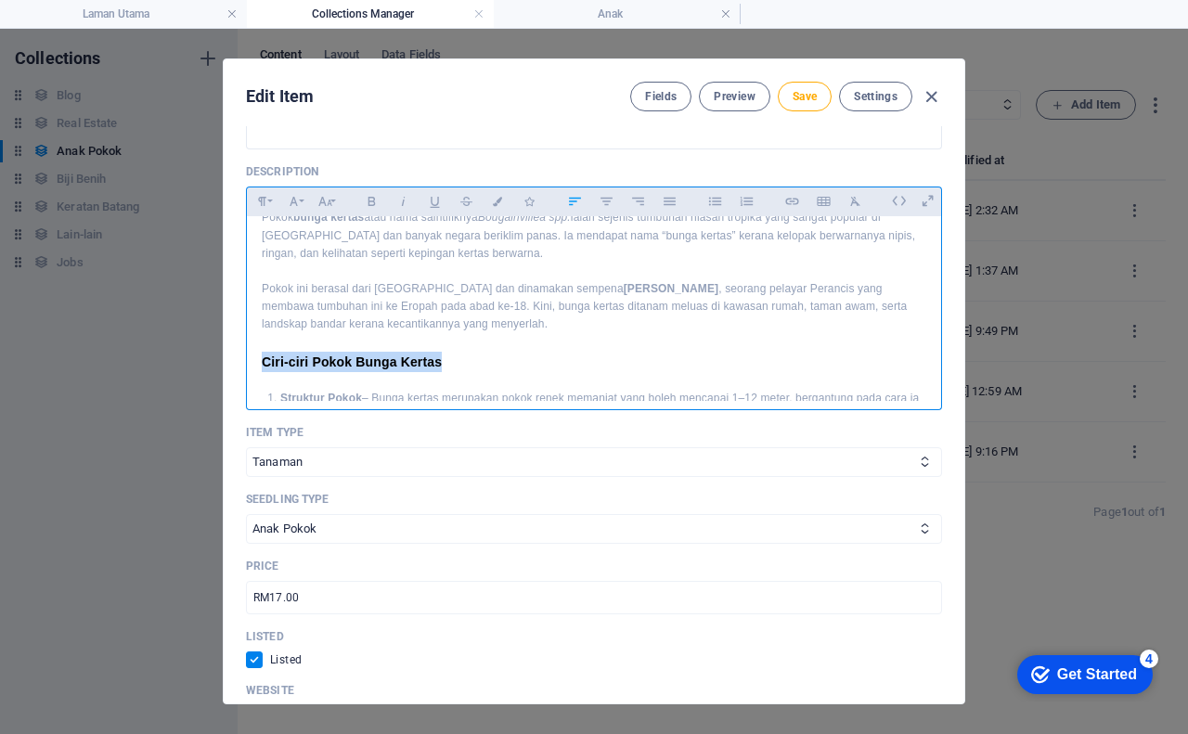
drag, startPoint x: 263, startPoint y: 363, endPoint x: 443, endPoint y: 358, distance: 180.1
click at [443, 358] on h3 "Ciri-ciri Pokok Bunga Kertas" at bounding box center [594, 362] width 664 height 20
click at [258, 199] on icon "button" at bounding box center [262, 201] width 8 height 9
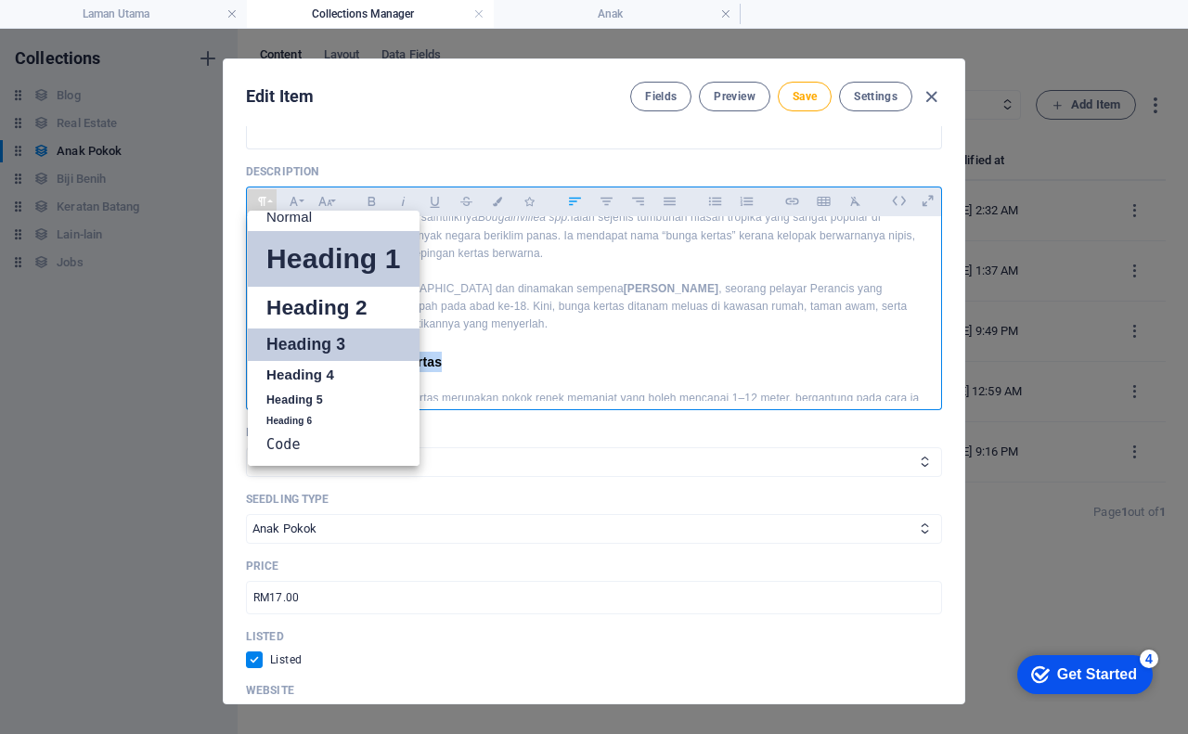
scroll to position [15, 0]
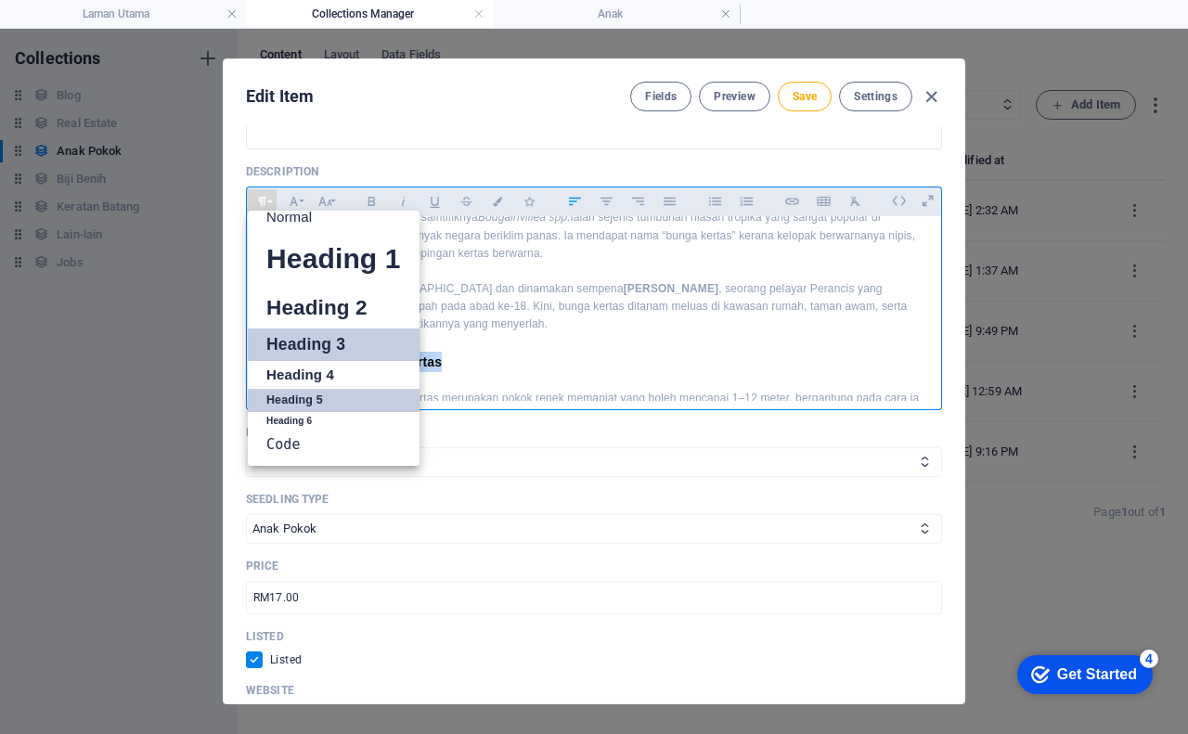
click at [297, 401] on link "Heading 5" at bounding box center [334, 400] width 172 height 23
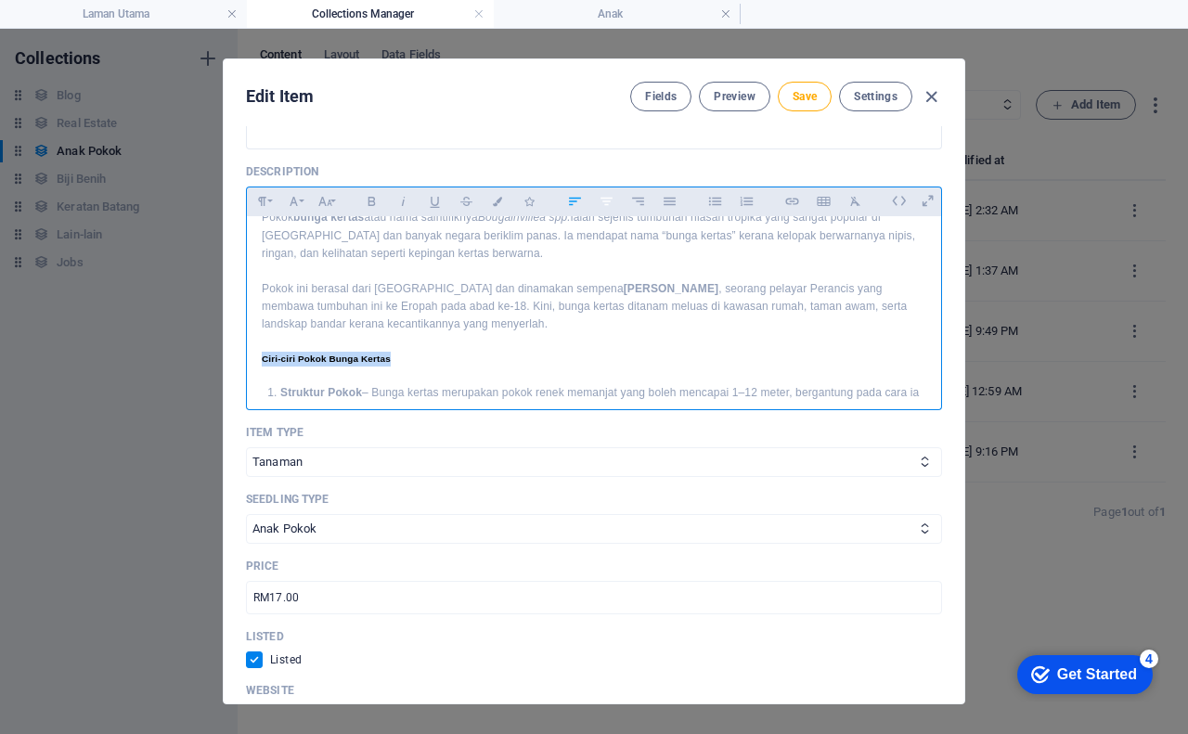
click at [607, 201] on icon "button" at bounding box center [606, 201] width 12 height 8
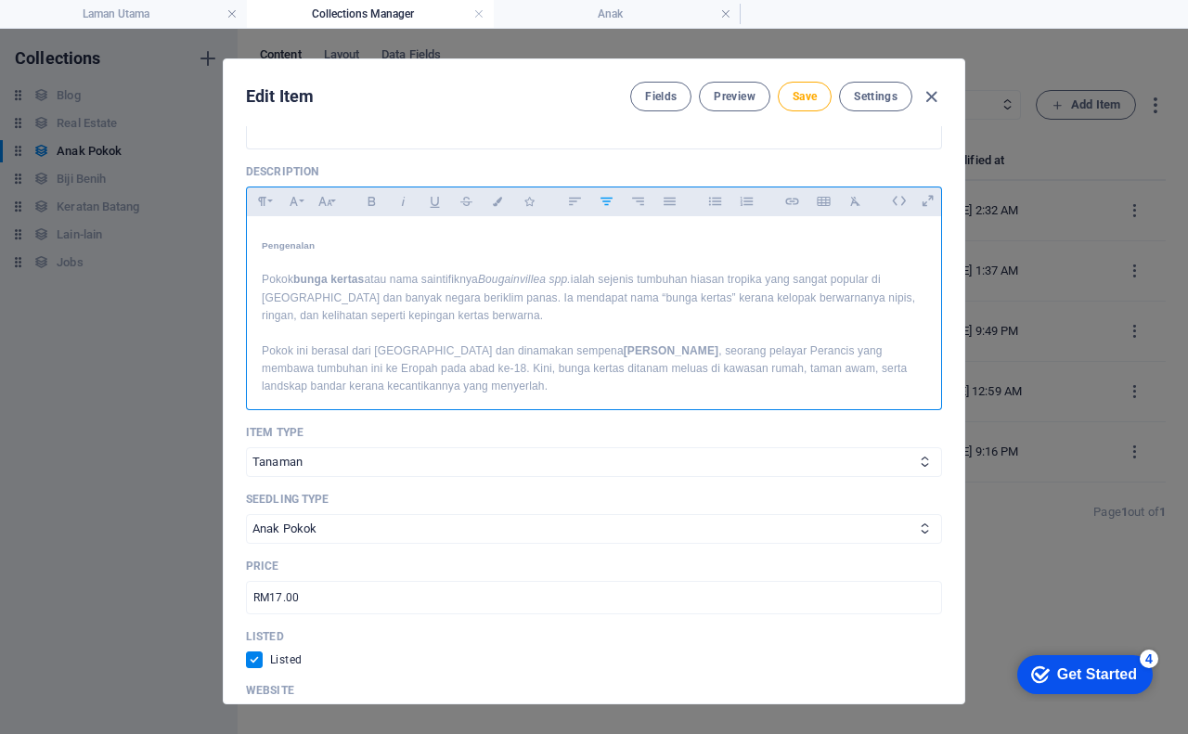
scroll to position [0, 0]
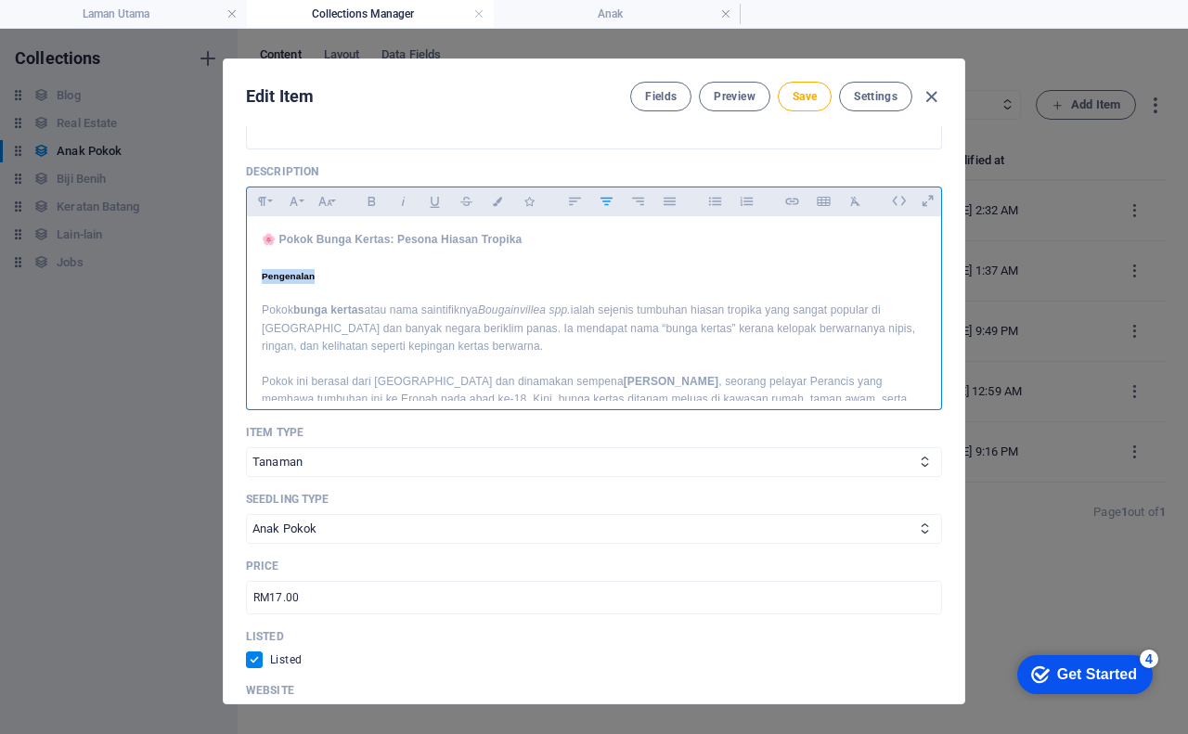
drag, startPoint x: 262, startPoint y: 274, endPoint x: 317, endPoint y: 274, distance: 55.7
click at [317, 274] on h5 "Pengenalan" at bounding box center [594, 276] width 664 height 15
click at [606, 204] on icon "button" at bounding box center [606, 201] width 12 height 8
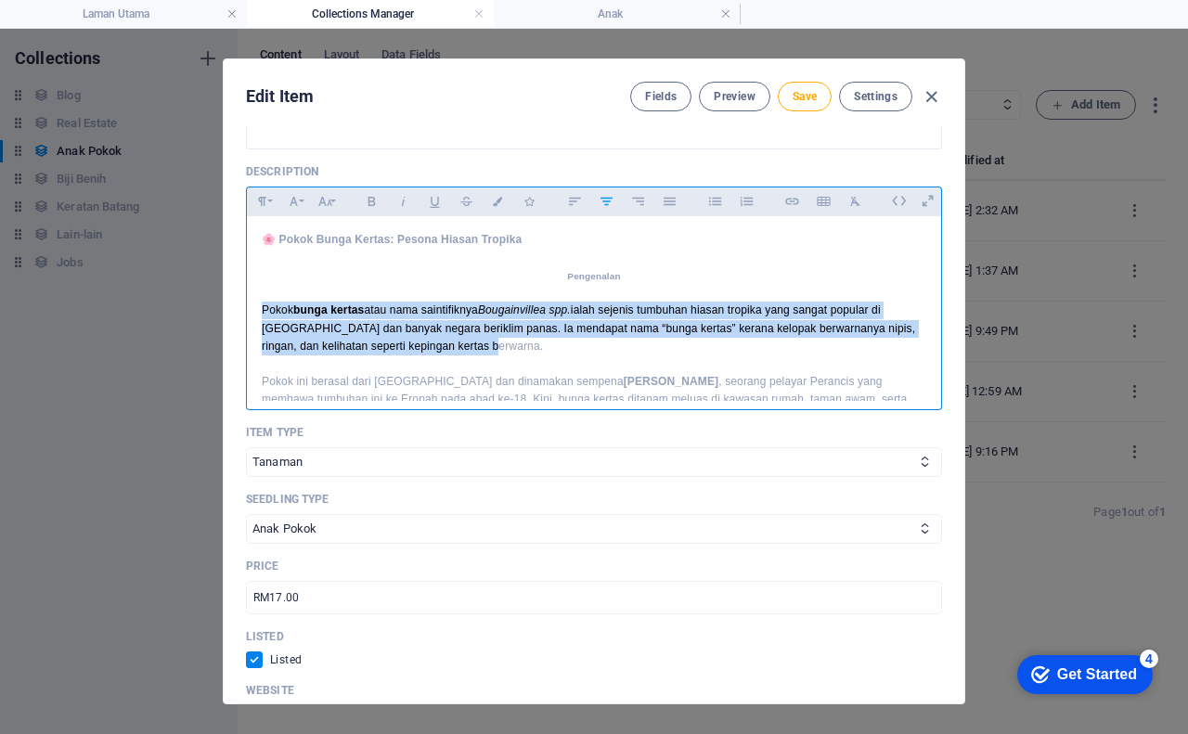
drag, startPoint x: 261, startPoint y: 313, endPoint x: 485, endPoint y: 343, distance: 226.6
click at [485, 343] on div "🌸 Pokok Bunga Kertas: Pesona Hiasan Tropika Pengenalan Pokok bunga kertas atau …" at bounding box center [594, 545] width 694 height 659
click at [600, 201] on icon "button" at bounding box center [606, 201] width 16 height 22
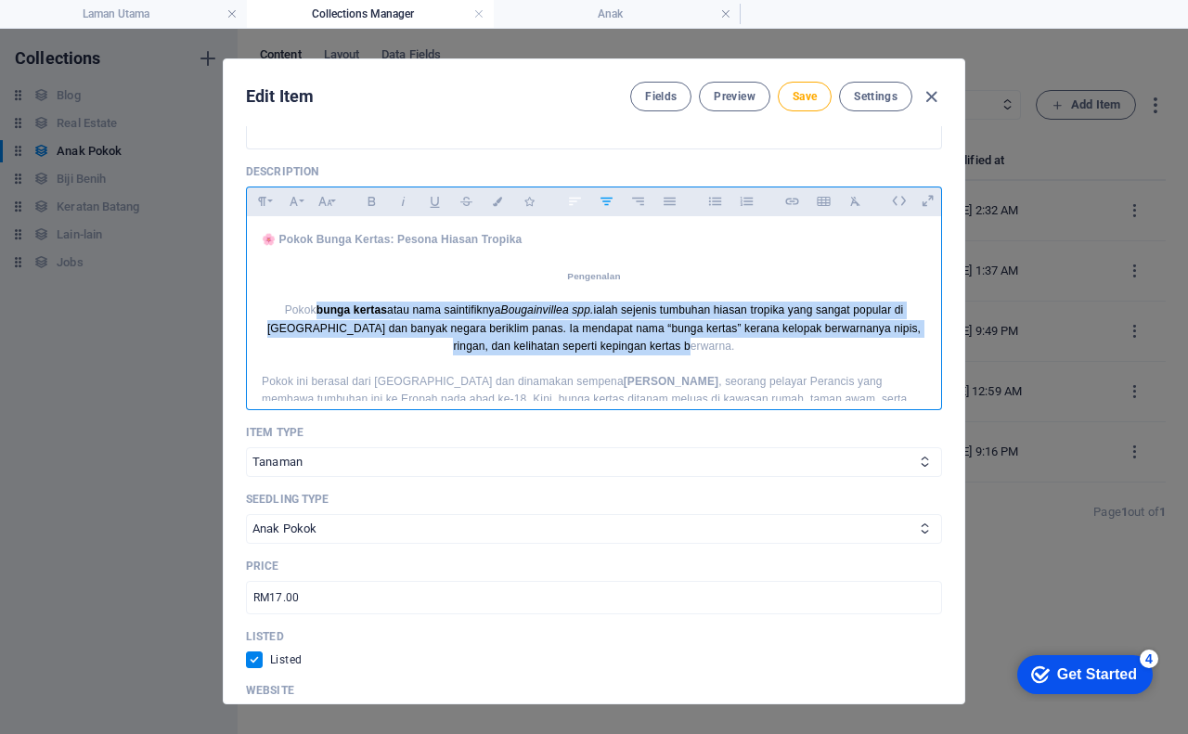
click at [575, 201] on icon "button" at bounding box center [575, 201] width 12 height 8
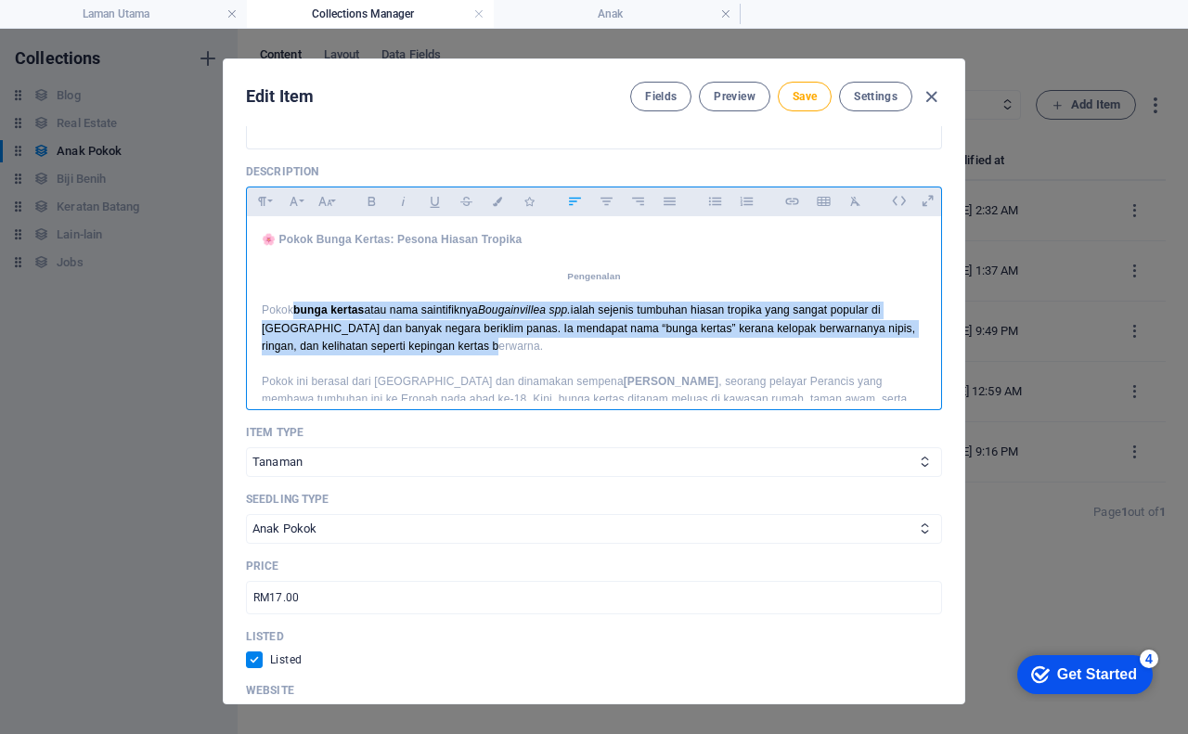
scroll to position [93, 0]
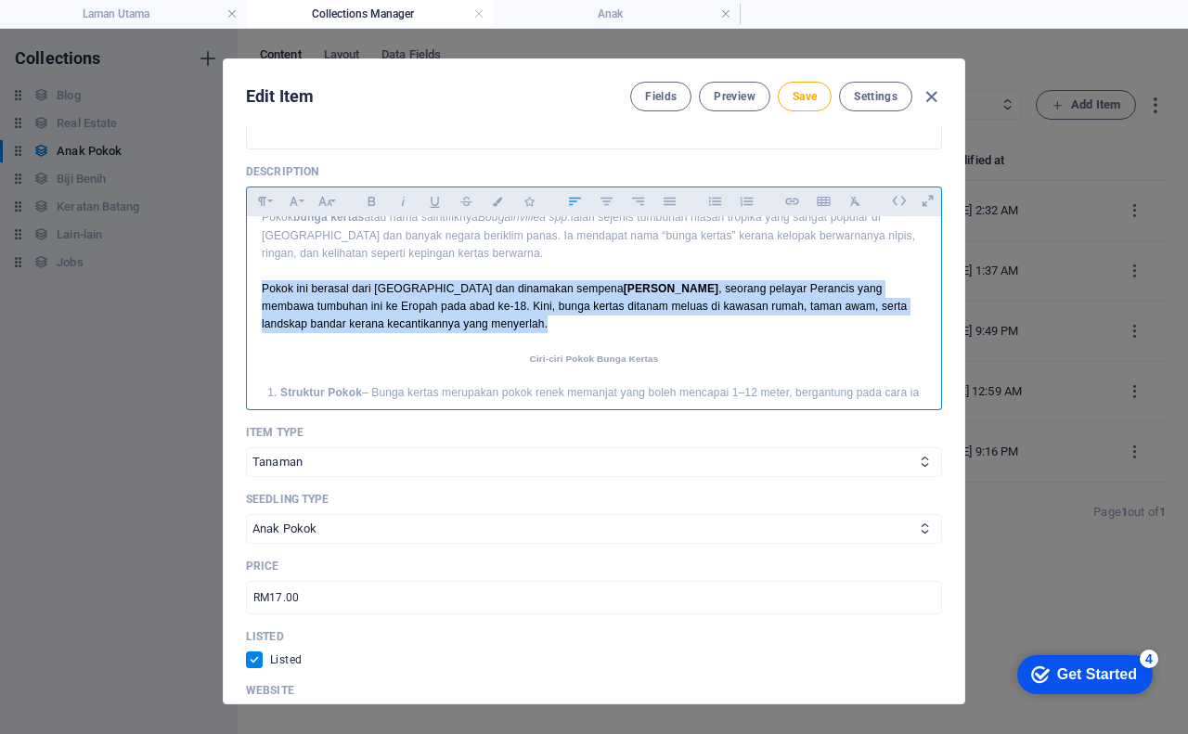
drag, startPoint x: 259, startPoint y: 288, endPoint x: 579, endPoint y: 324, distance: 322.1
click at [579, 324] on div "🌸 Pokok Bunga Kertas: Pesona Hiasan Tropika Pengenalan Pokok bunga kertas atau …" at bounding box center [594, 452] width 694 height 659
click at [604, 206] on icon "button" at bounding box center [606, 201] width 16 height 22
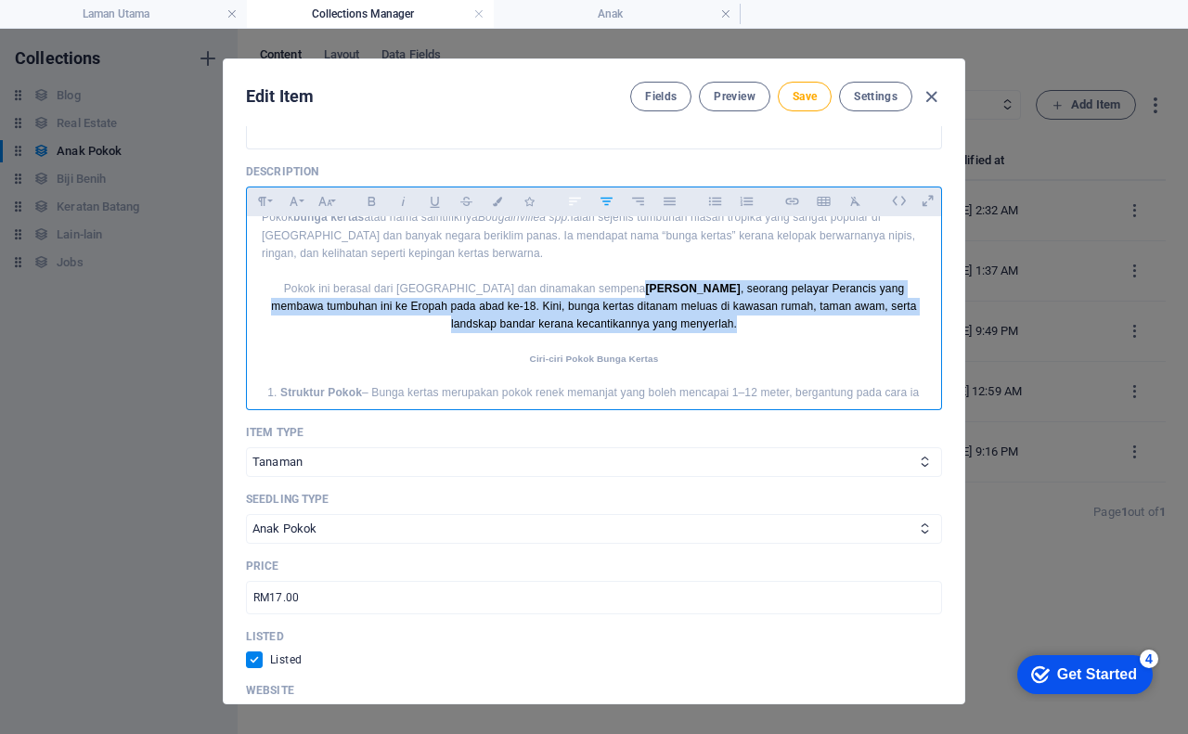
click at [575, 198] on icon "button" at bounding box center [575, 201] width 12 height 8
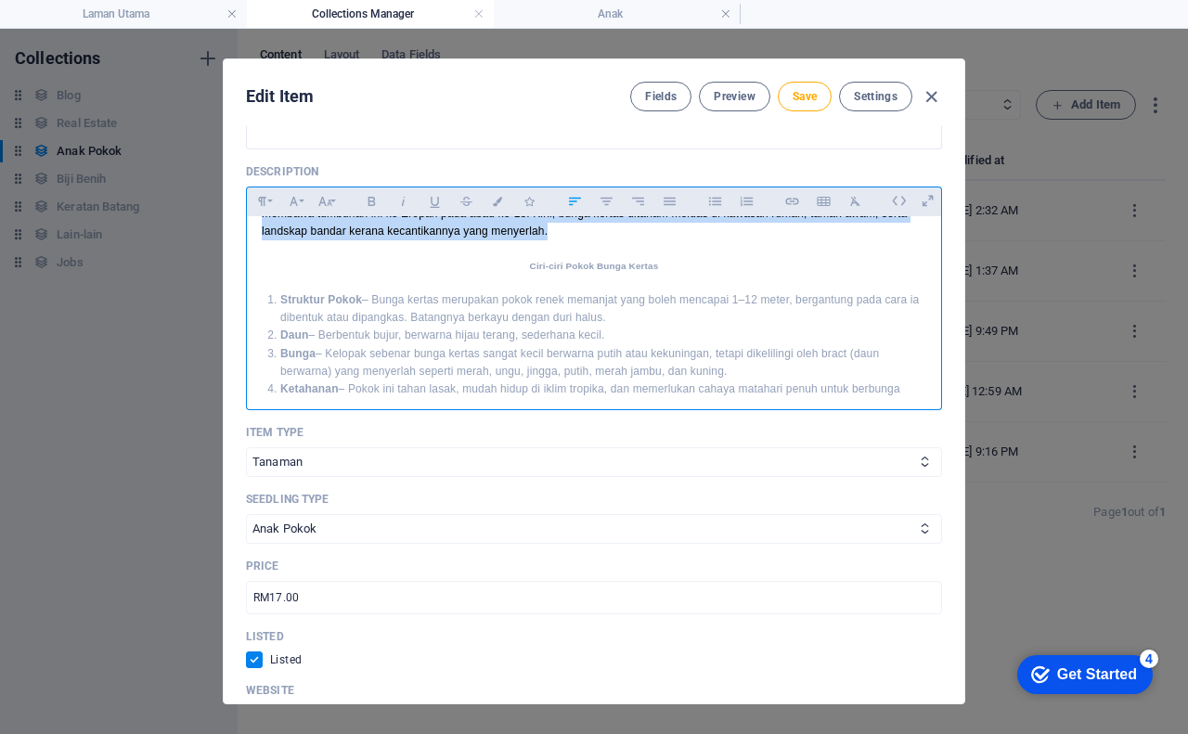
scroll to position [278, 0]
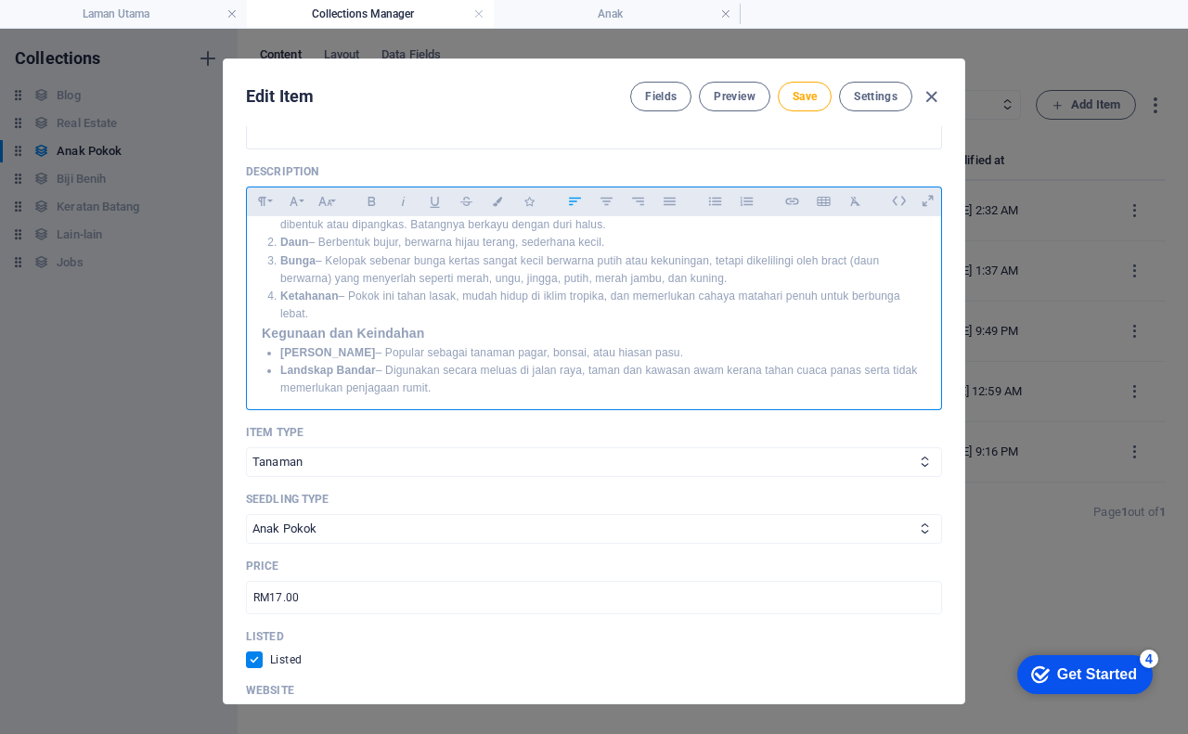
click at [340, 310] on p "Ketahanan – Pokok ini tahan lasak, mudah hidup di iklim tropika, dan memerlukan…" at bounding box center [603, 305] width 646 height 35
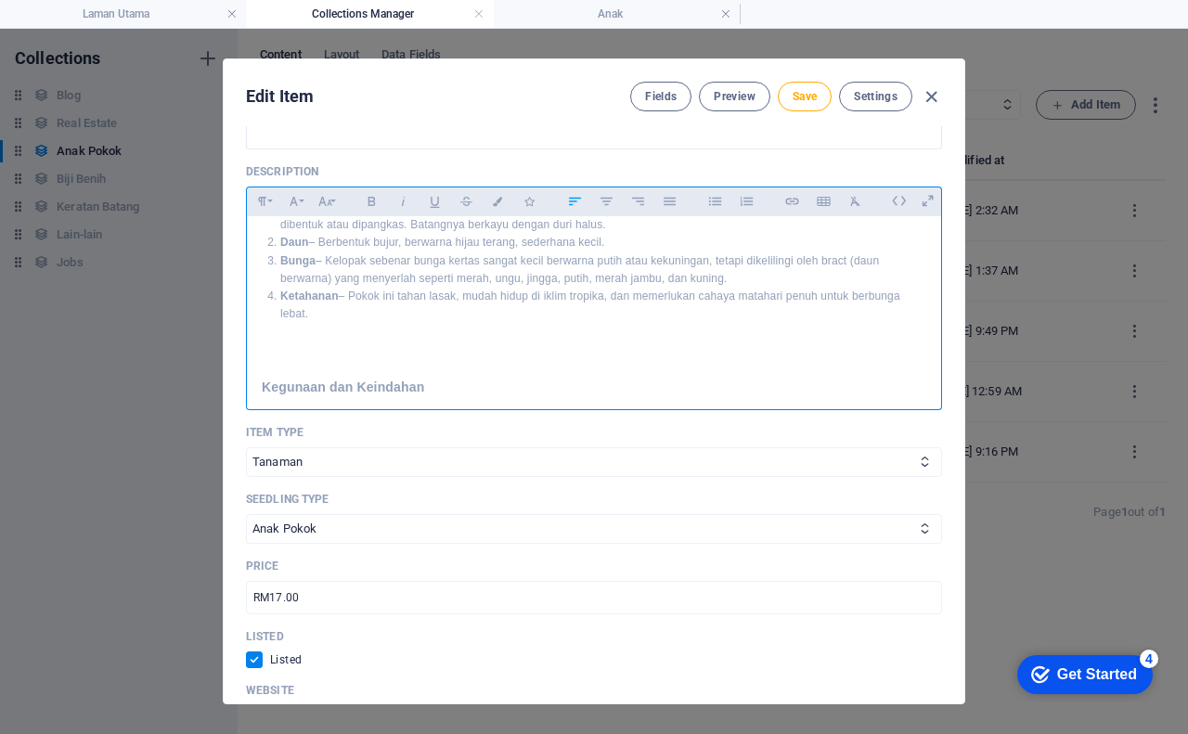
click at [266, 369] on p at bounding box center [594, 368] width 664 height 18
click at [264, 355] on p at bounding box center [594, 350] width 664 height 18
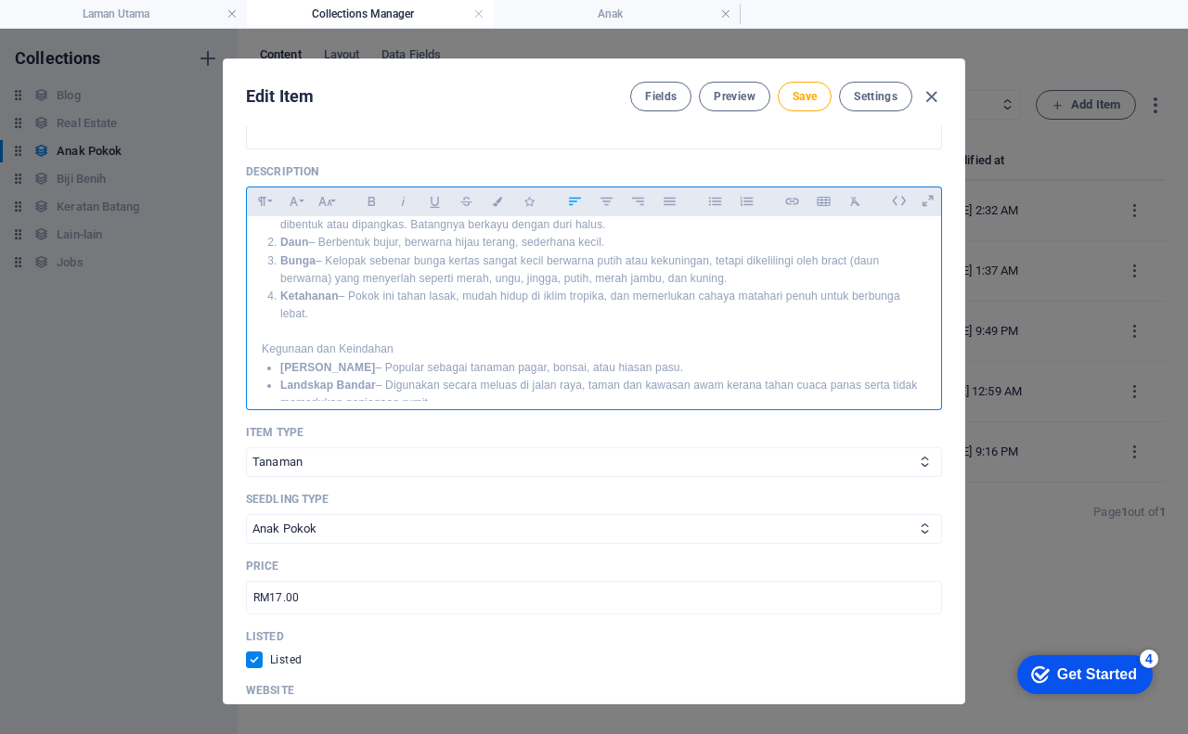
click at [427, 345] on p "Kegunaan dan Keindahan" at bounding box center [594, 350] width 664 height 18
drag, startPoint x: 261, startPoint y: 348, endPoint x: 404, endPoint y: 344, distance: 142.9
click at [404, 344] on div "🌸 Pokok Bunga Kertas: Pesona Hiasan Tropika Pengenalan Pokok bunga kertas atau …" at bounding box center [594, 283] width 694 height 691
click at [266, 200] on icon "button" at bounding box center [262, 201] width 16 height 22
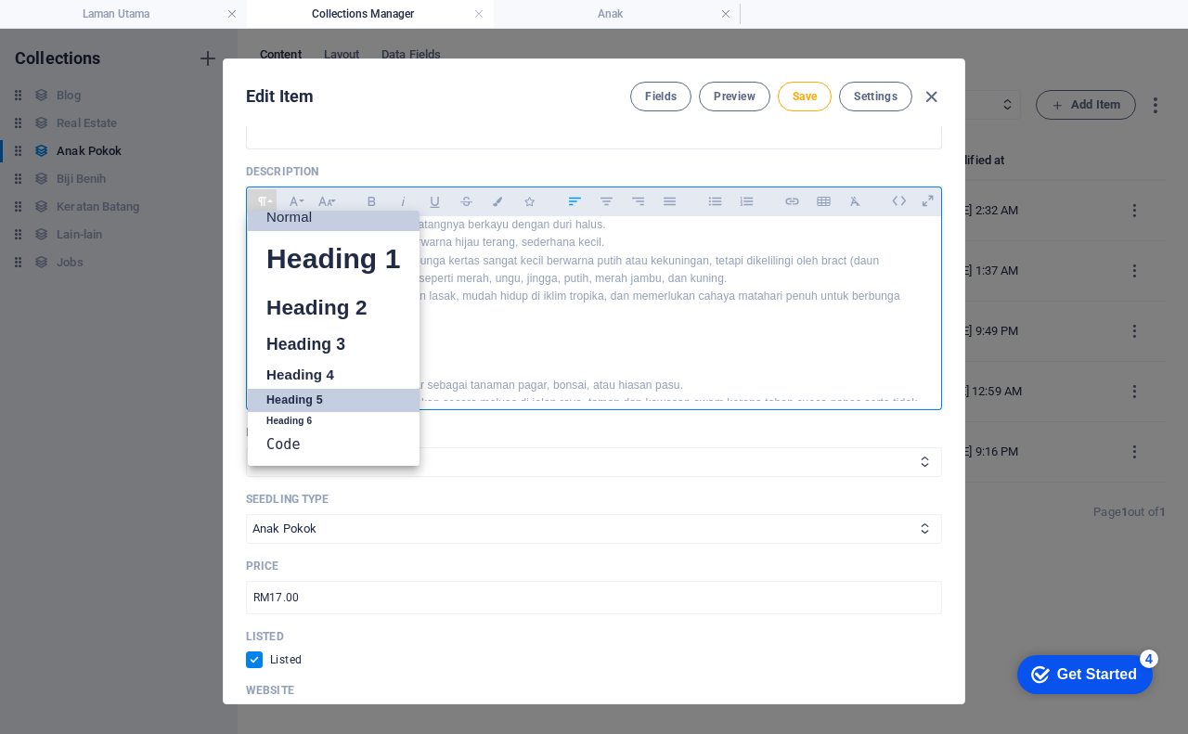
click at [302, 405] on link "Heading 5" at bounding box center [334, 400] width 172 height 23
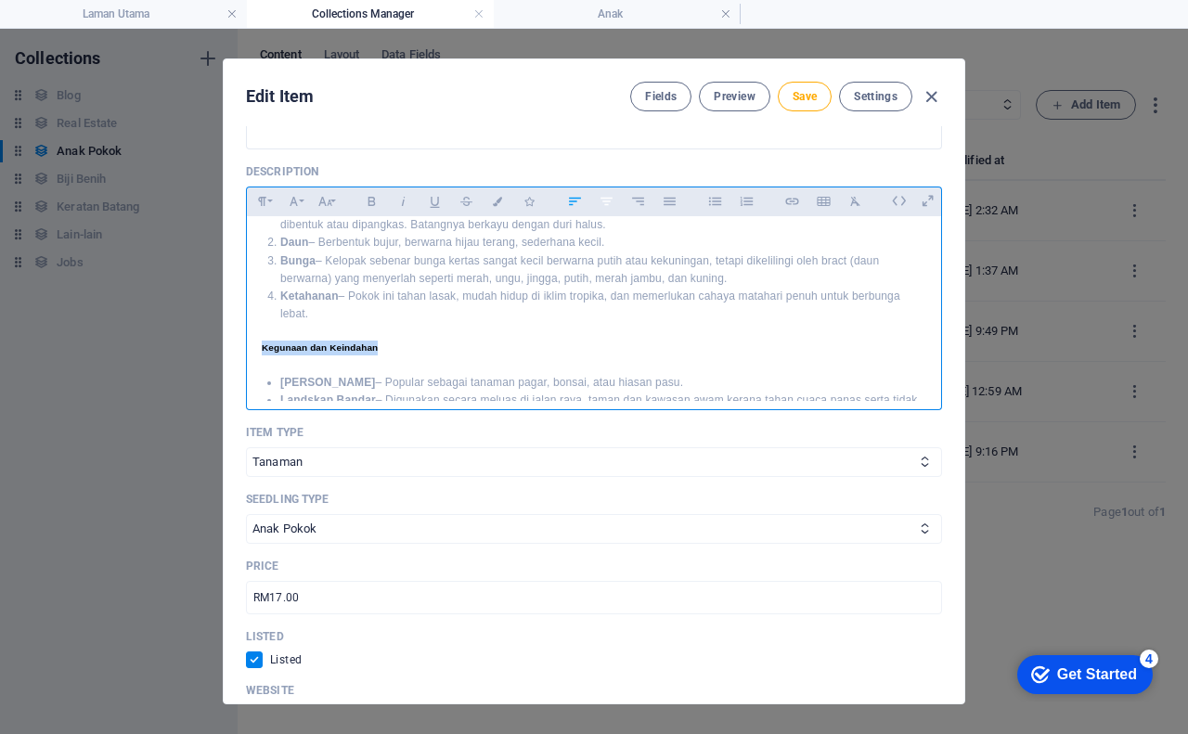
click at [607, 203] on icon "button" at bounding box center [606, 201] width 16 height 22
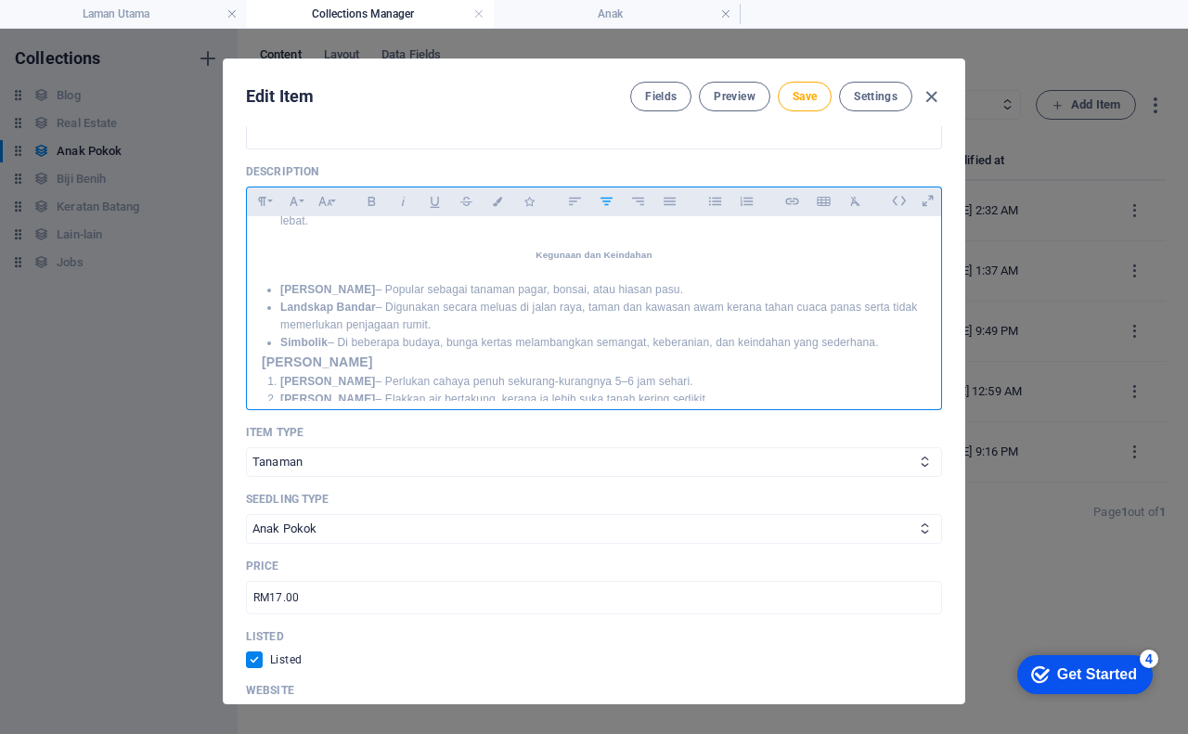
drag, startPoint x: 256, startPoint y: 289, endPoint x: 889, endPoint y: 341, distance: 634.8
click at [889, 341] on div "🌸 Pokok Bunga Kertas: Pesona Hiasan Tropika Pengenalan Pokok bunga kertas atau …" at bounding box center [594, 189] width 694 height 688
click at [612, 201] on icon "button" at bounding box center [606, 201] width 16 height 22
click at [567, 197] on icon "button" at bounding box center [575, 201] width 16 height 22
click at [887, 343] on p "Simbolik – Di beberapa budaya, bunga kertas melambangkan semangat, keberanian, …" at bounding box center [603, 343] width 646 height 18
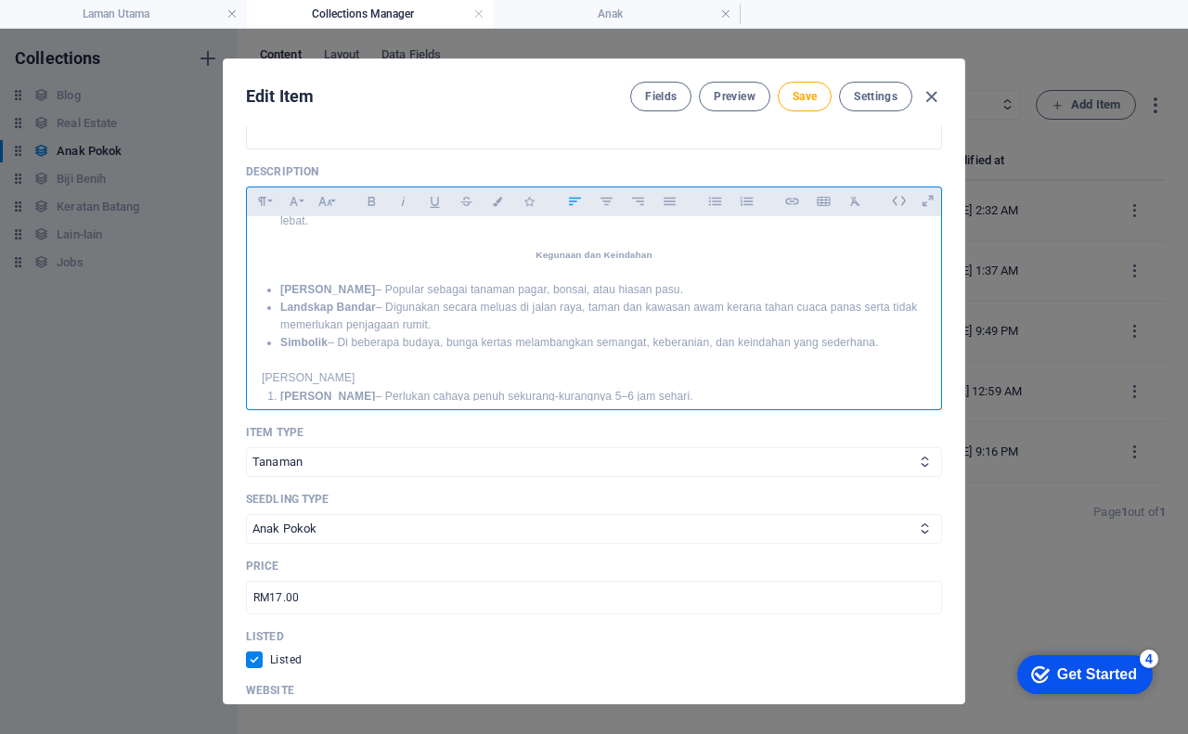
click at [416, 386] on p "[PERSON_NAME]" at bounding box center [594, 378] width 664 height 18
drag, startPoint x: 262, startPoint y: 379, endPoint x: 350, endPoint y: 376, distance: 88.2
click at [350, 376] on p "[PERSON_NAME]" at bounding box center [594, 378] width 664 height 18
click at [263, 194] on icon "button" at bounding box center [262, 201] width 16 height 22
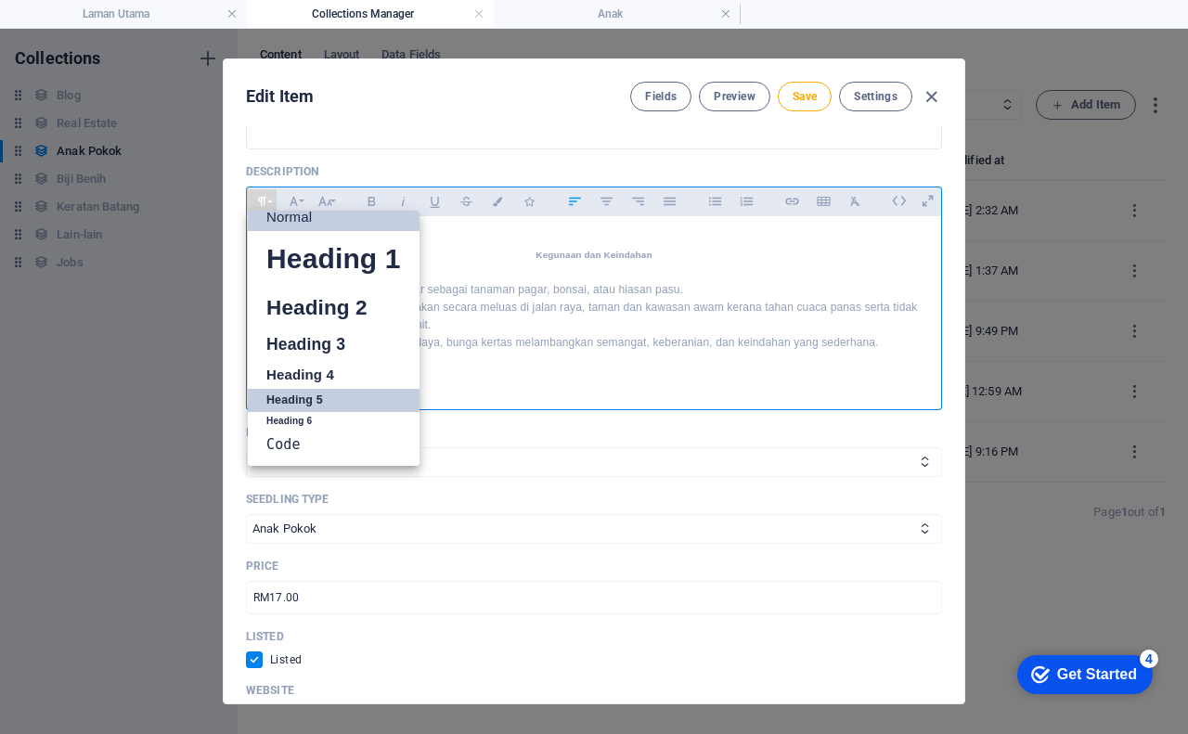
click at [289, 393] on link "Heading 5" at bounding box center [334, 400] width 172 height 23
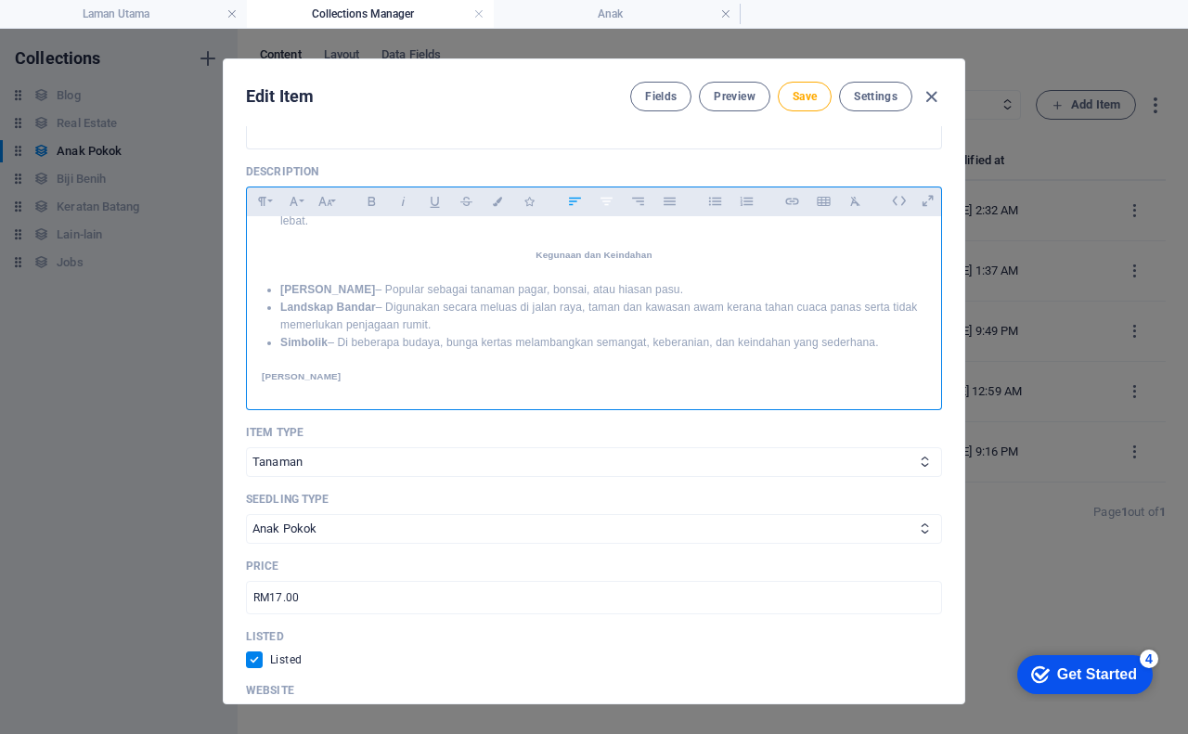
click at [609, 208] on icon "button" at bounding box center [606, 201] width 16 height 22
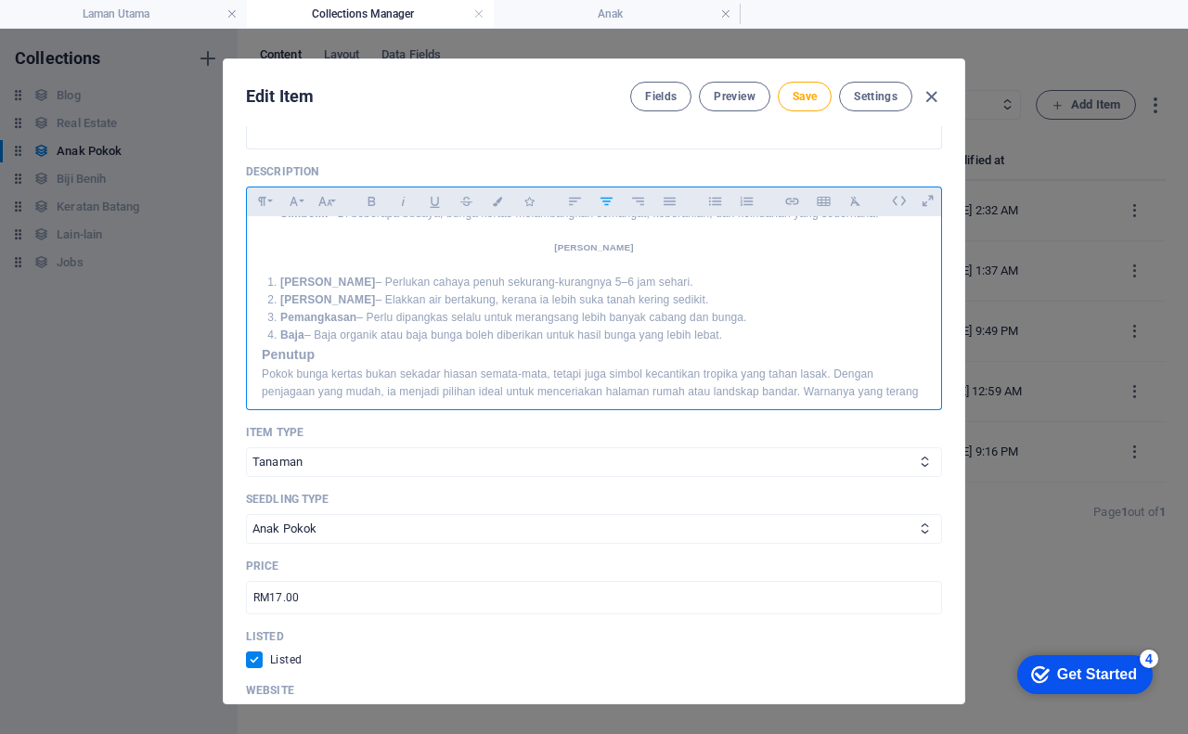
scroll to position [533, 0]
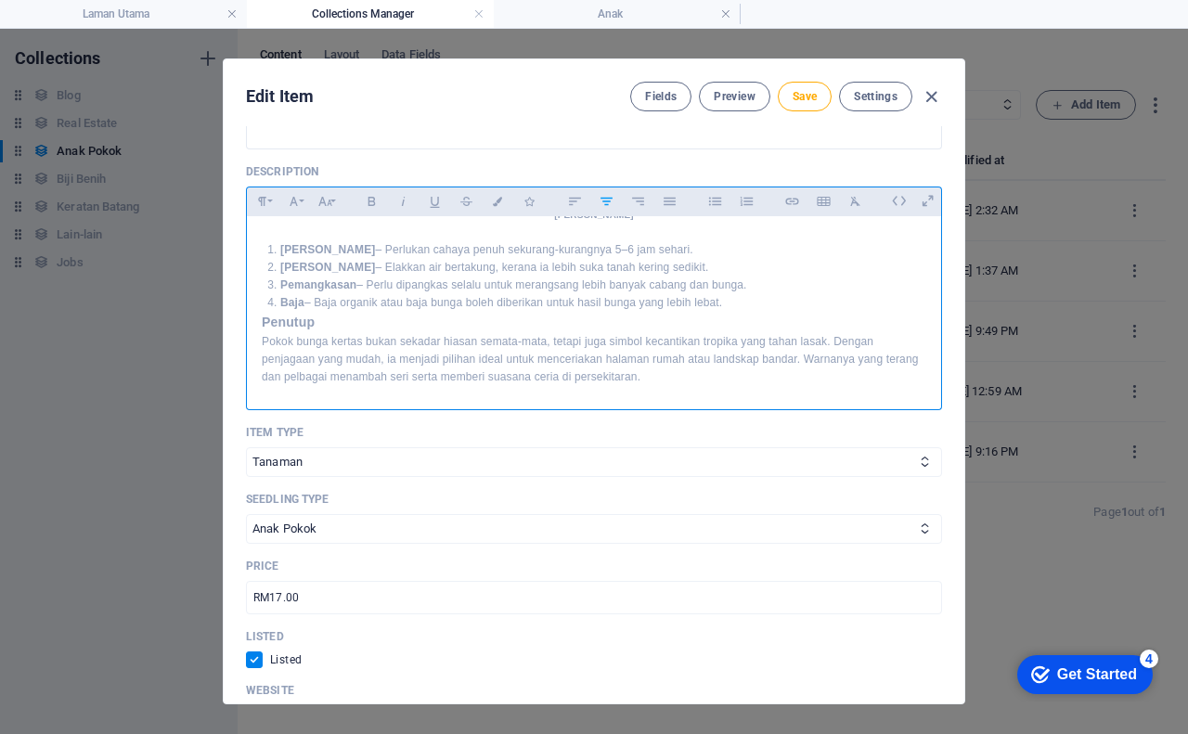
drag, startPoint x: 265, startPoint y: 248, endPoint x: 751, endPoint y: 301, distance: 488.1
click at [751, 301] on ol "Cahaya Matahari – Perlukan cahaya penuh sekurang-kurangnya 5–6 jam sehari. Sira…" at bounding box center [594, 276] width 664 height 71
click at [801, 304] on p "Baja – Baja organik atau baja bunga boleh diberikan untuk hasil bunga yang lebi…" at bounding box center [603, 303] width 646 height 18
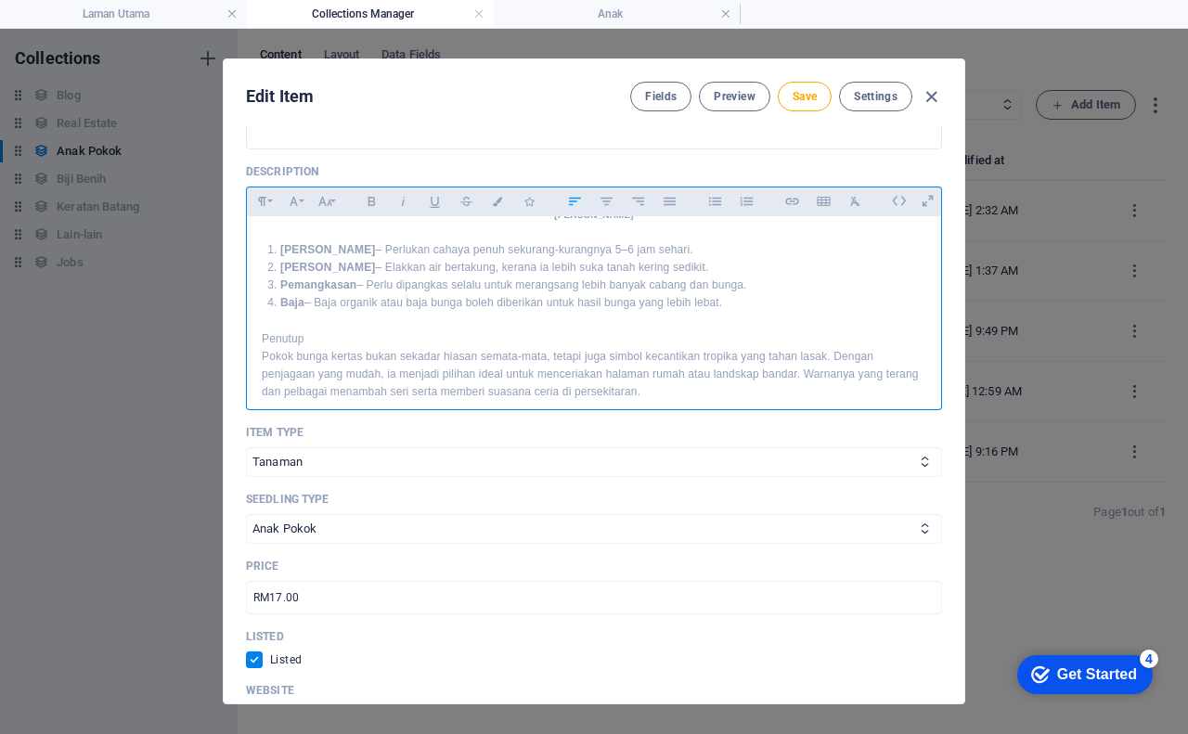
click at [404, 338] on p "Penutup" at bounding box center [594, 339] width 664 height 18
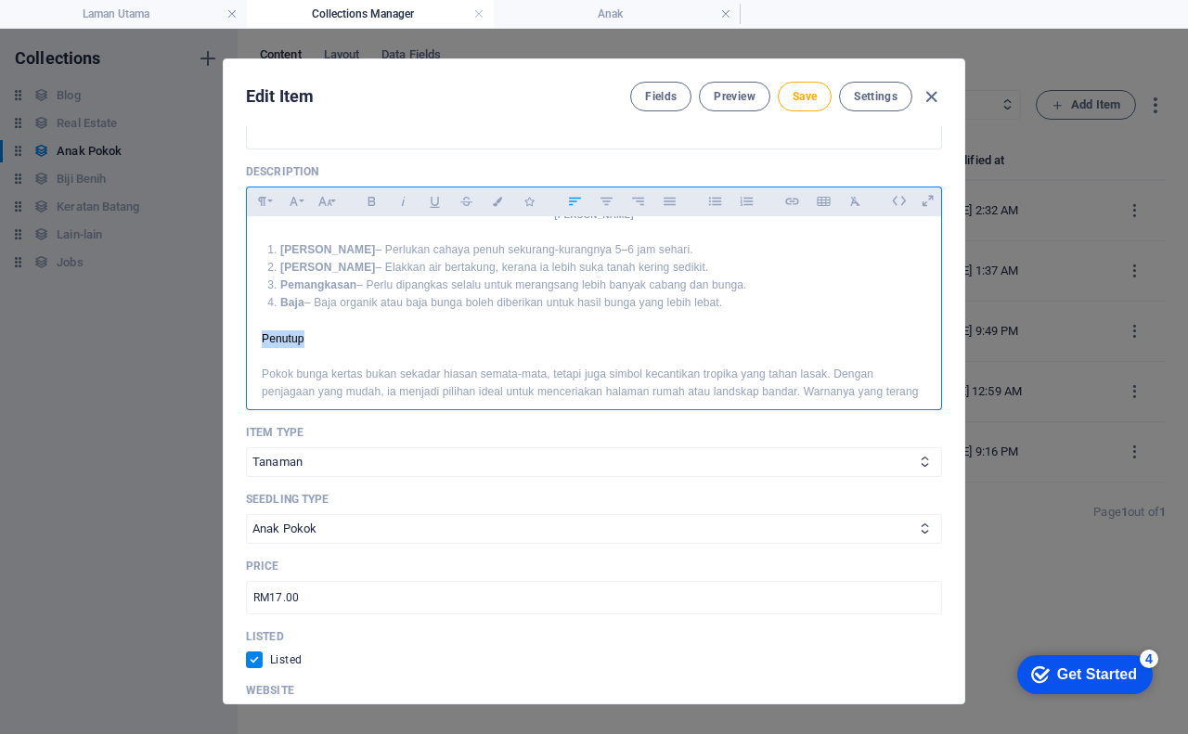
drag, startPoint x: 261, startPoint y: 338, endPoint x: 315, endPoint y: 338, distance: 54.7
click at [315, 338] on div "🌸 Pokok Bunga Kertas: Pesona Hiasan Tropika Pengenalan Pokok bunga kertas atau …" at bounding box center [594, 59] width 694 height 751
click at [259, 202] on icon "button" at bounding box center [262, 201] width 16 height 22
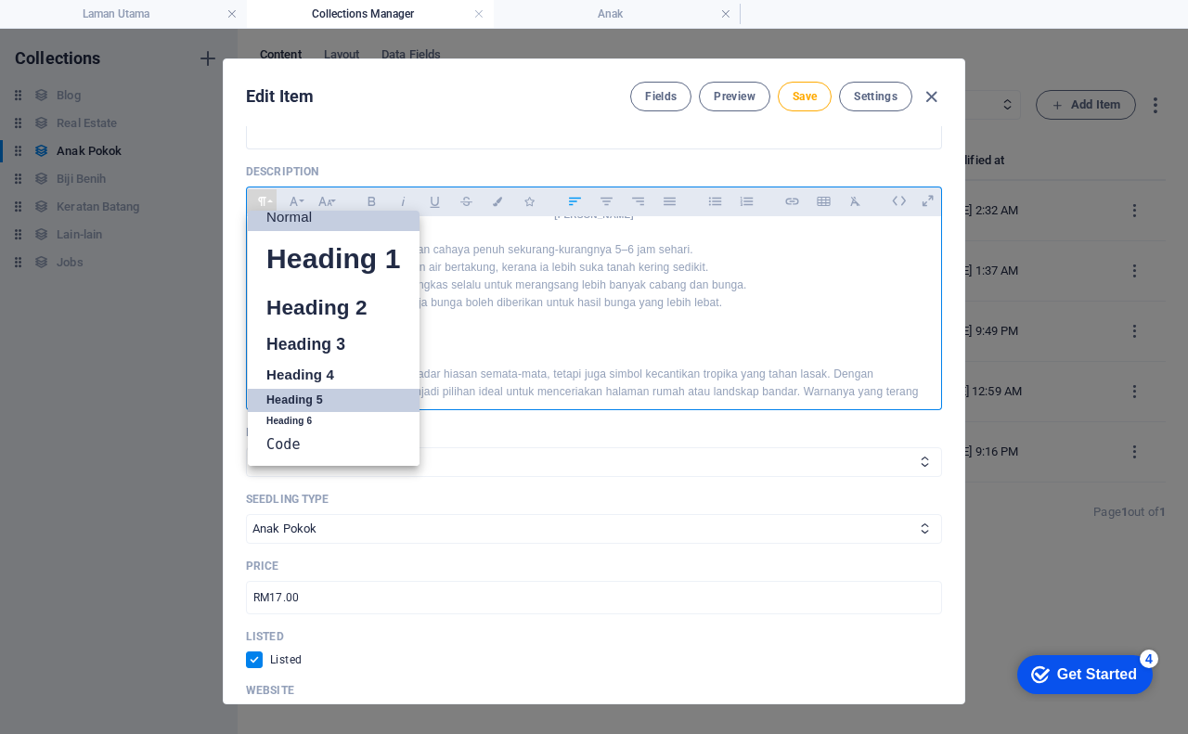
click at [294, 401] on link "Heading 5" at bounding box center [334, 400] width 172 height 23
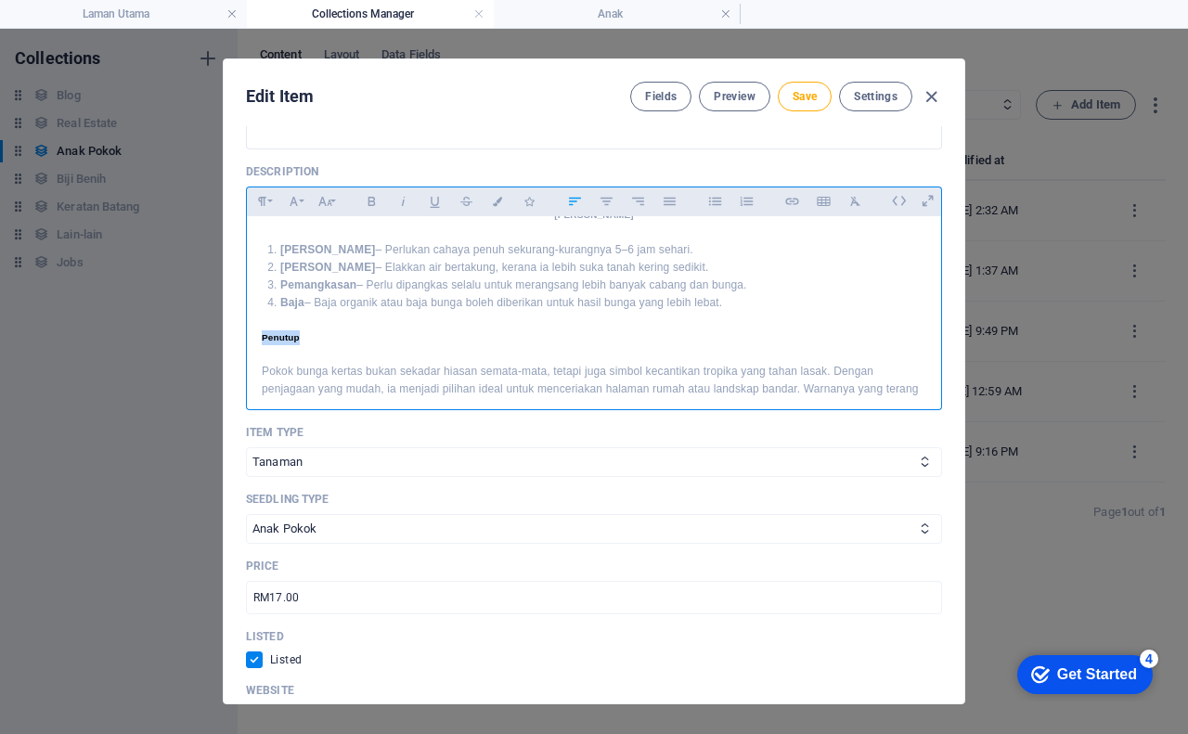
click at [567, 204] on icon "button" at bounding box center [575, 201] width 16 height 22
drag, startPoint x: 730, startPoint y: 310, endPoint x: 223, endPoint y: 245, distance: 511.6
click at [223, 245] on div "Edit Item Fields Preview Save Settings Name Pokok Bunga Kertas ​ Slug [DOMAIN_N…" at bounding box center [594, 381] width 742 height 646
click at [605, 204] on icon "button" at bounding box center [606, 201] width 12 height 8
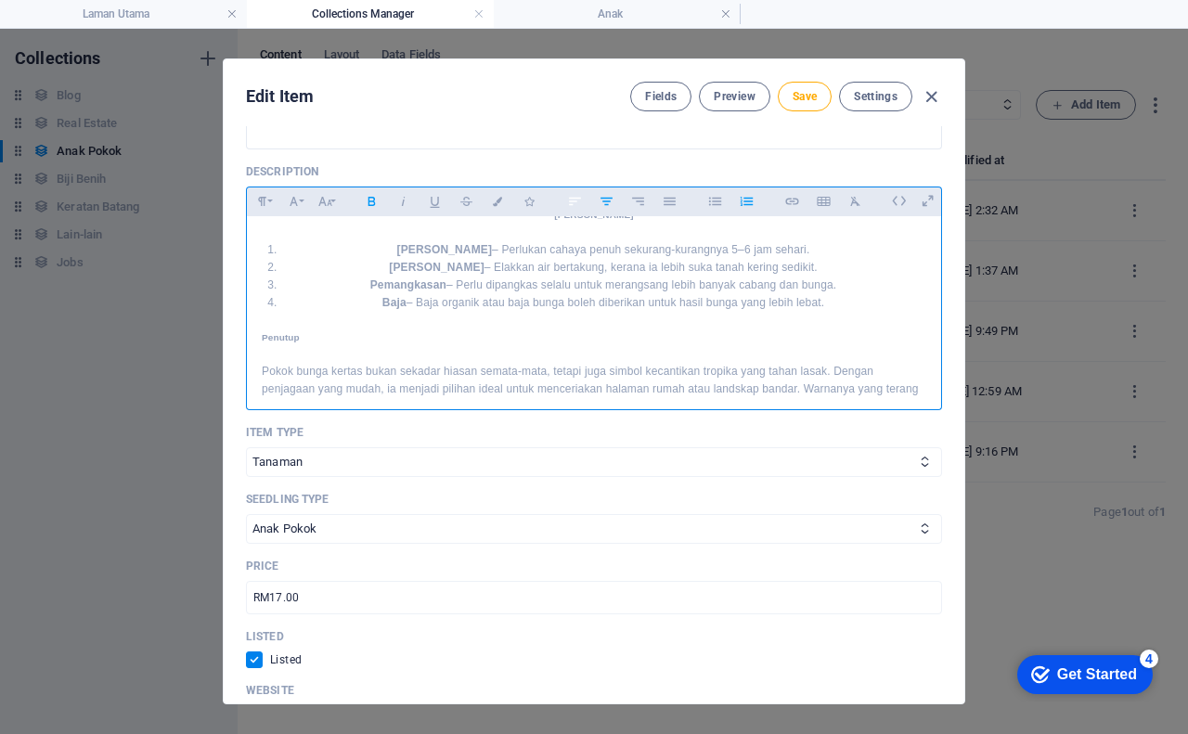
click at [571, 204] on icon "button" at bounding box center [575, 201] width 12 height 8
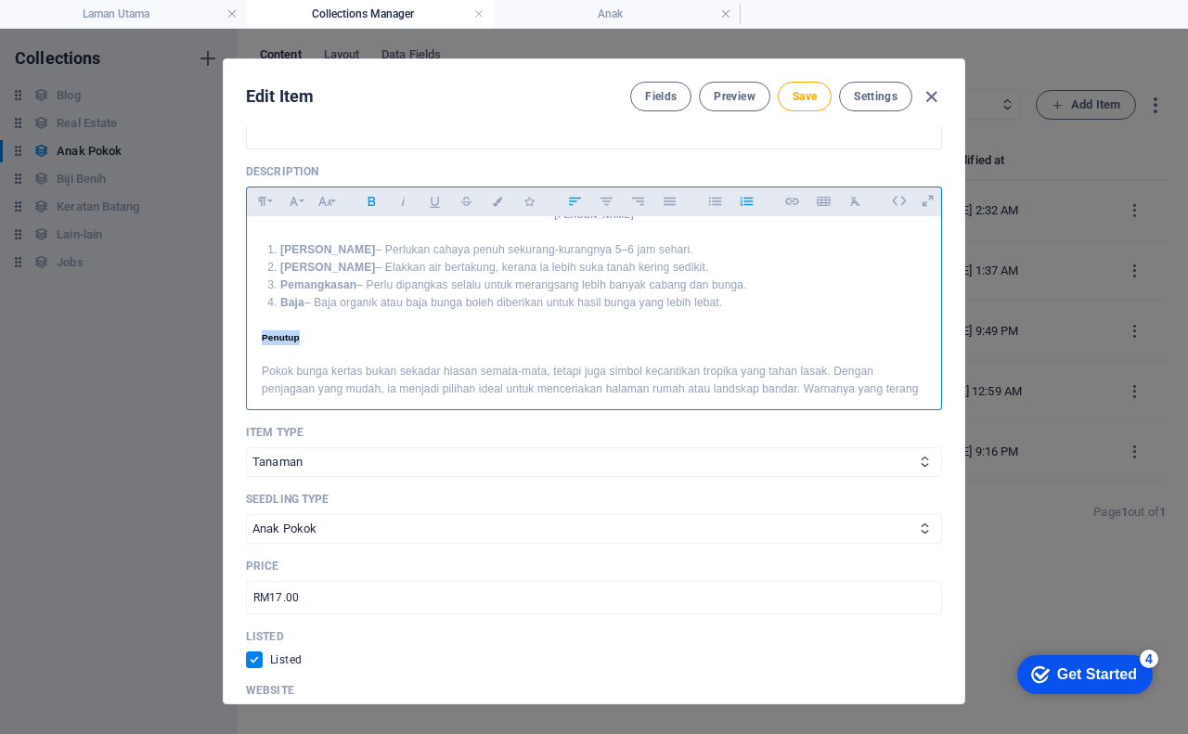
drag, startPoint x: 260, startPoint y: 337, endPoint x: 301, endPoint y: 337, distance: 40.8
click at [301, 337] on div "🌸 Pokok Bunga Kertas: Pesona Hiasan Tropika Pengenalan Pokok bunga kertas atau …" at bounding box center [594, 58] width 694 height 748
click at [272, 199] on button "Paragraph Format" at bounding box center [262, 201] width 30 height 24
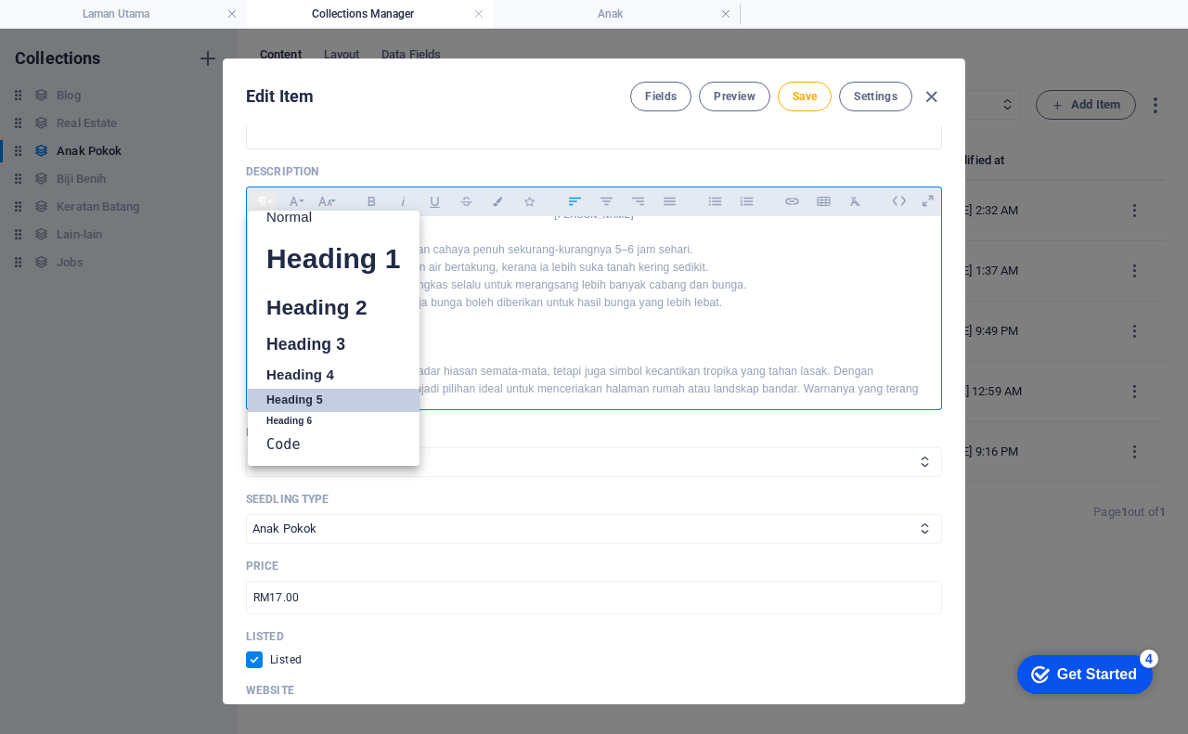
scroll to position [15, 0]
click at [272, 199] on button "Paragraph Format" at bounding box center [262, 201] width 30 height 24
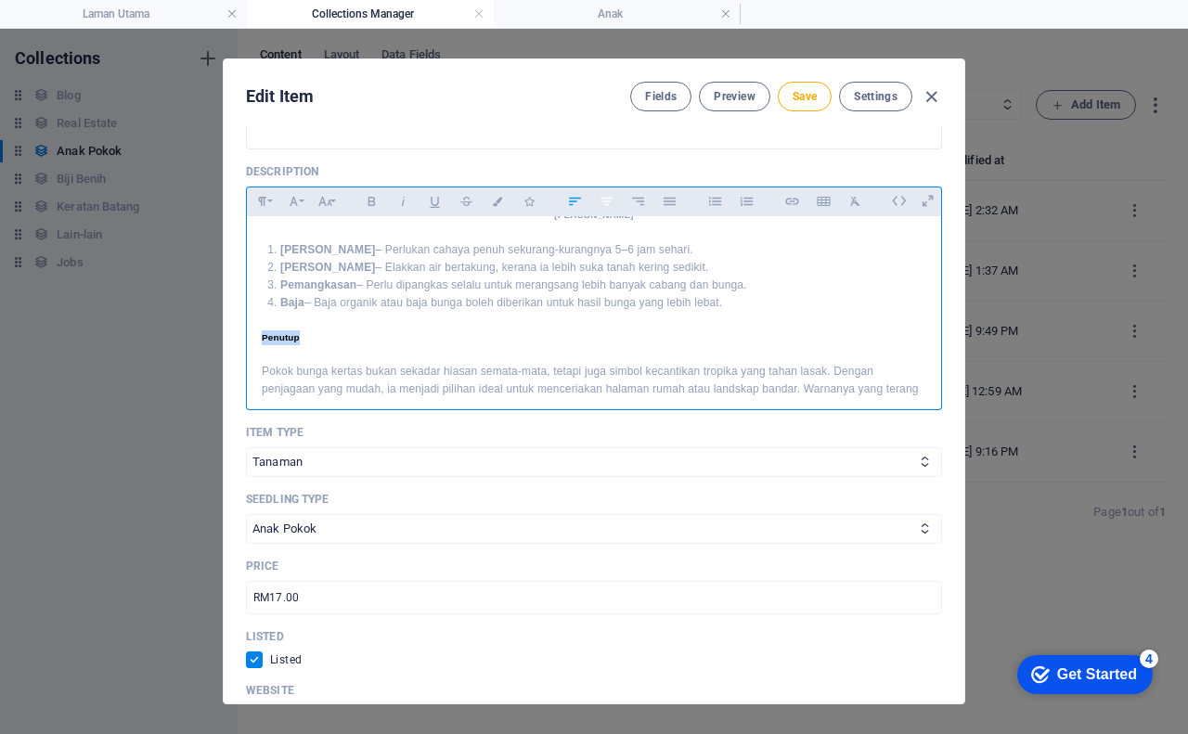
click at [613, 199] on icon "button" at bounding box center [606, 201] width 16 height 22
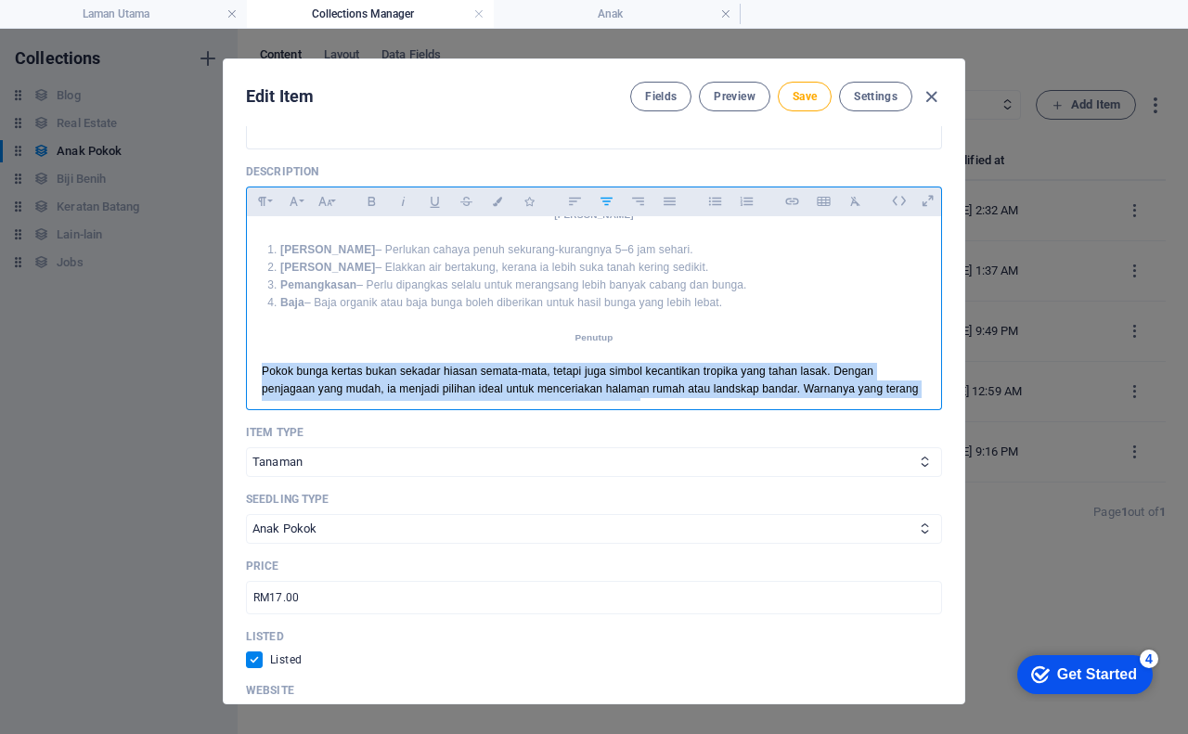
scroll to position [563, 0]
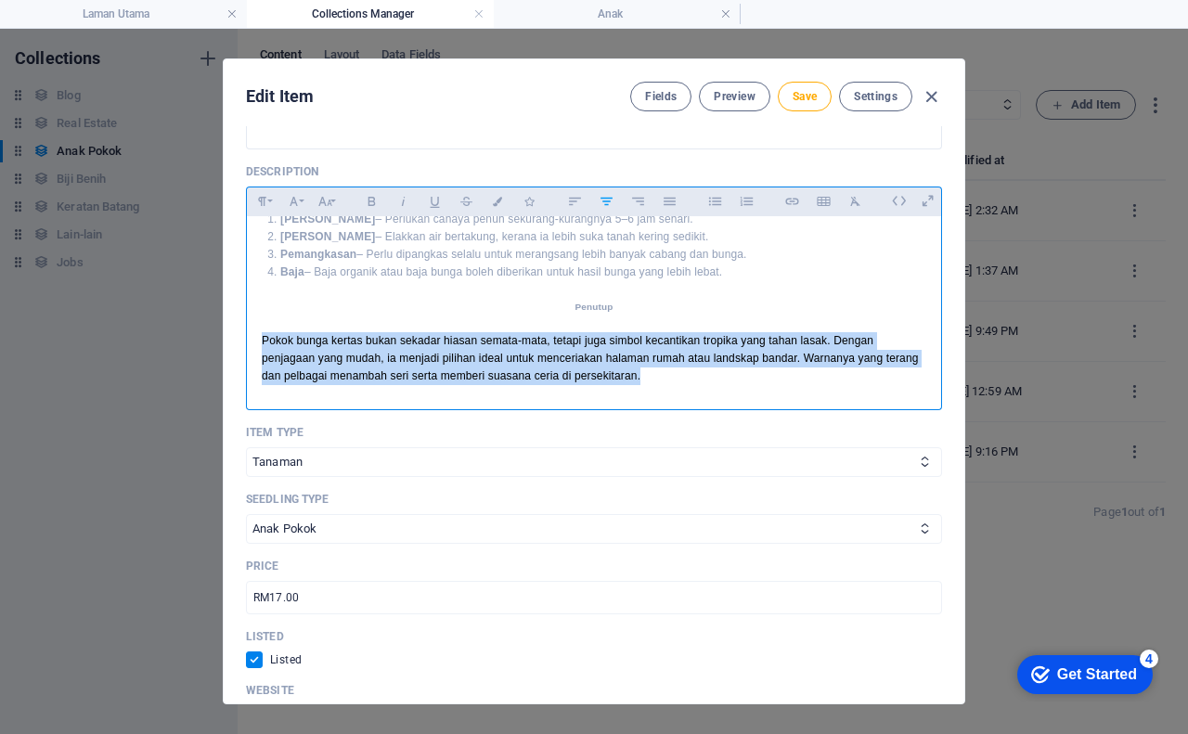
drag, startPoint x: 260, startPoint y: 367, endPoint x: 885, endPoint y: 397, distance: 626.0
click at [885, 397] on div "🌸 Pokok Bunga Kertas: Pesona Hiasan Tropika Pengenalan Pokok bunga kertas atau …" at bounding box center [594, 27] width 694 height 748
click at [602, 202] on icon "button" at bounding box center [606, 201] width 16 height 22
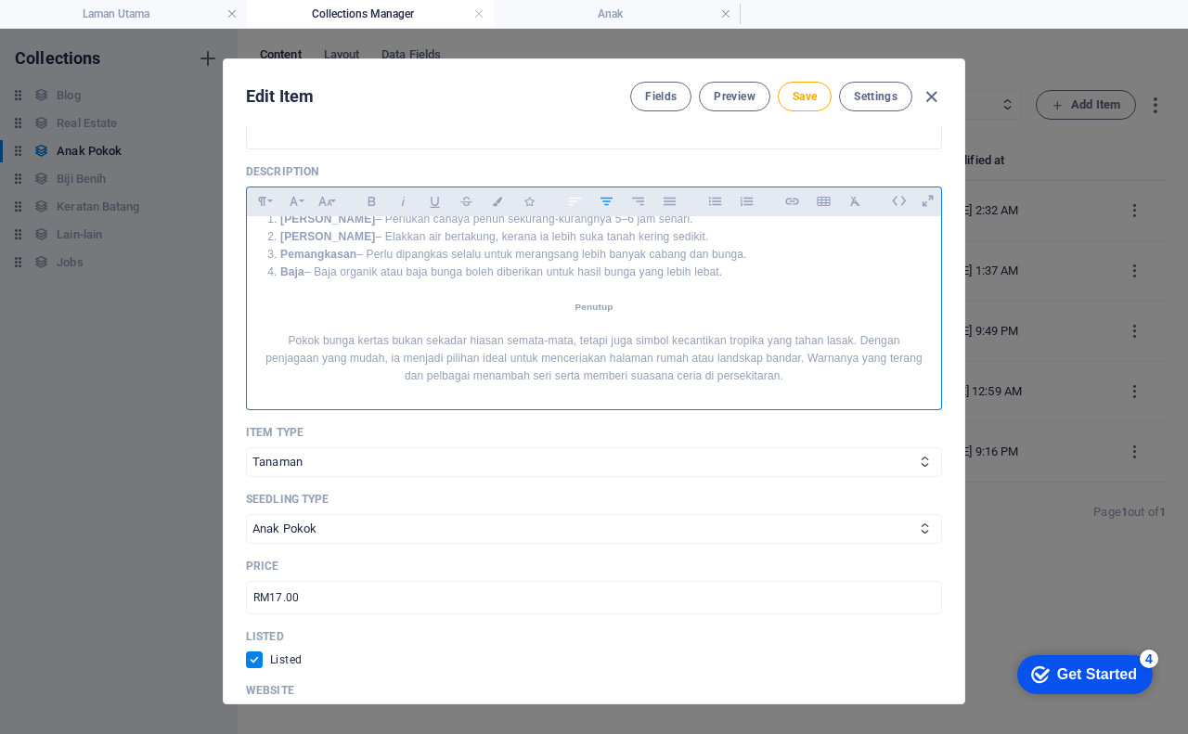
click at [574, 202] on icon "button" at bounding box center [575, 201] width 16 height 22
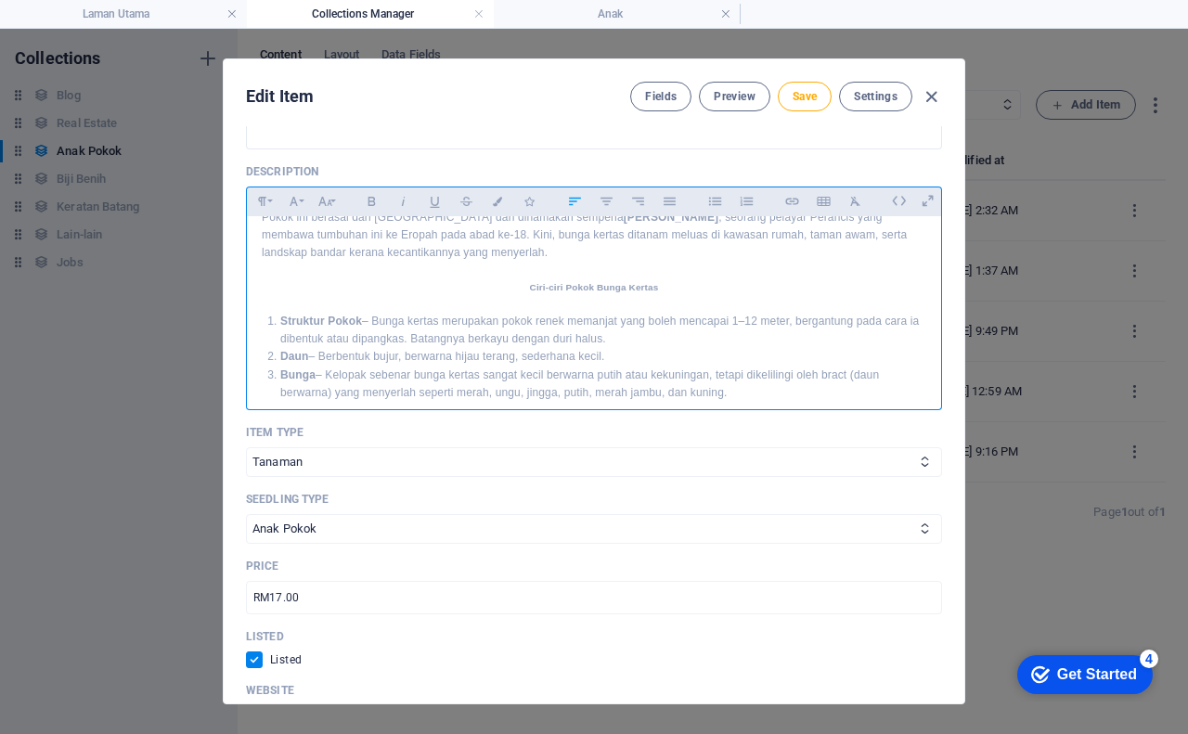
scroll to position [157, 0]
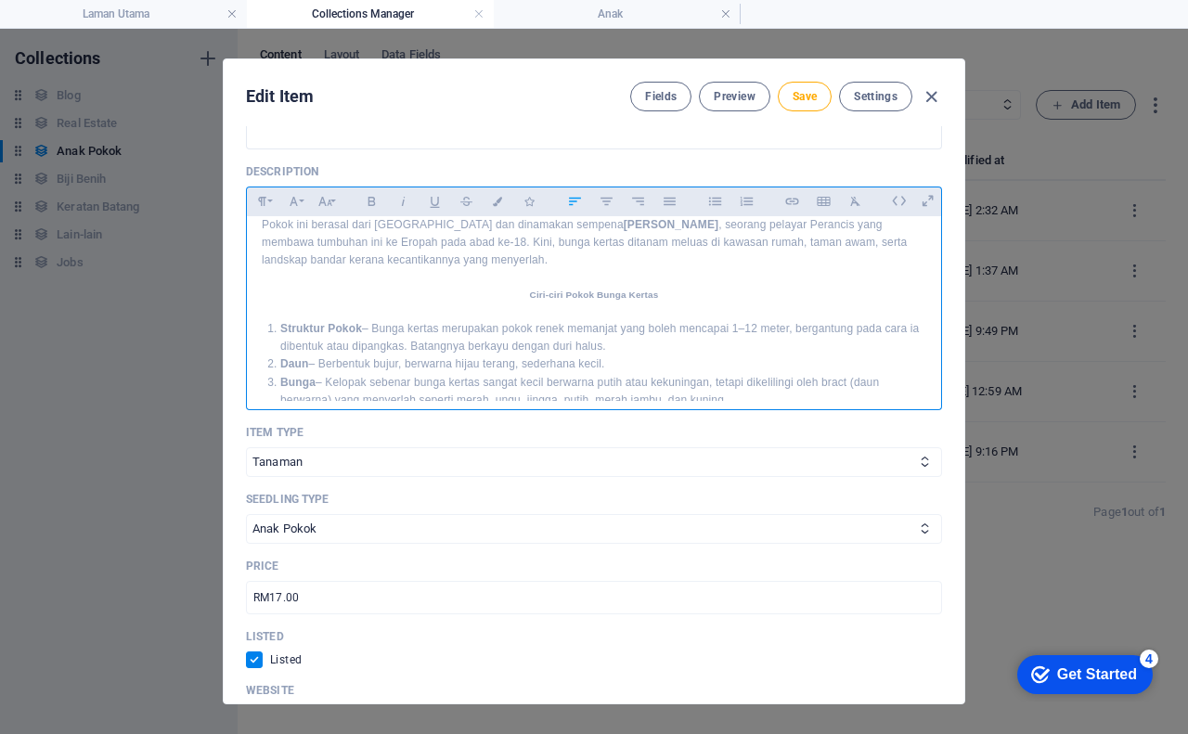
drag, startPoint x: 341, startPoint y: 311, endPoint x: 283, endPoint y: 329, distance: 61.3
click at [283, 329] on ol "Struktur Pokok – Bunga kertas merupakan pokok renek memanjat yang boleh mencapa…" at bounding box center [594, 382] width 664 height 124
click at [607, 202] on icon "button" at bounding box center [606, 201] width 16 height 22
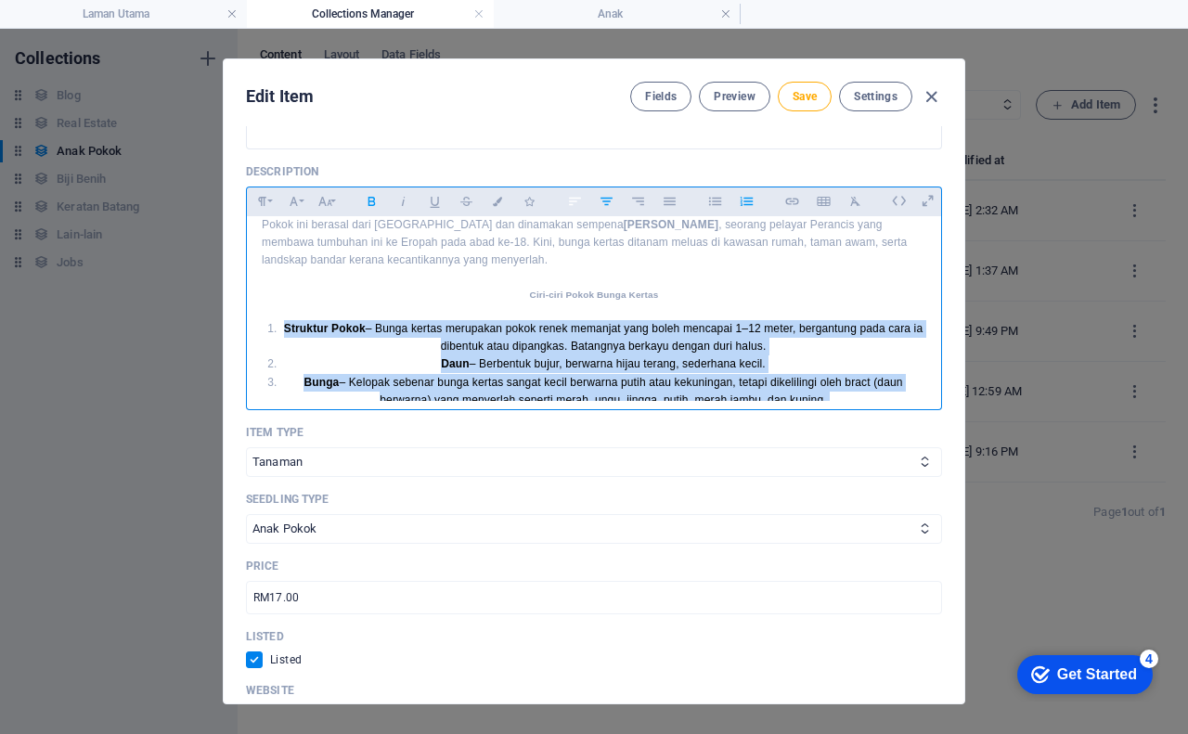
click at [574, 203] on icon "button" at bounding box center [575, 201] width 16 height 22
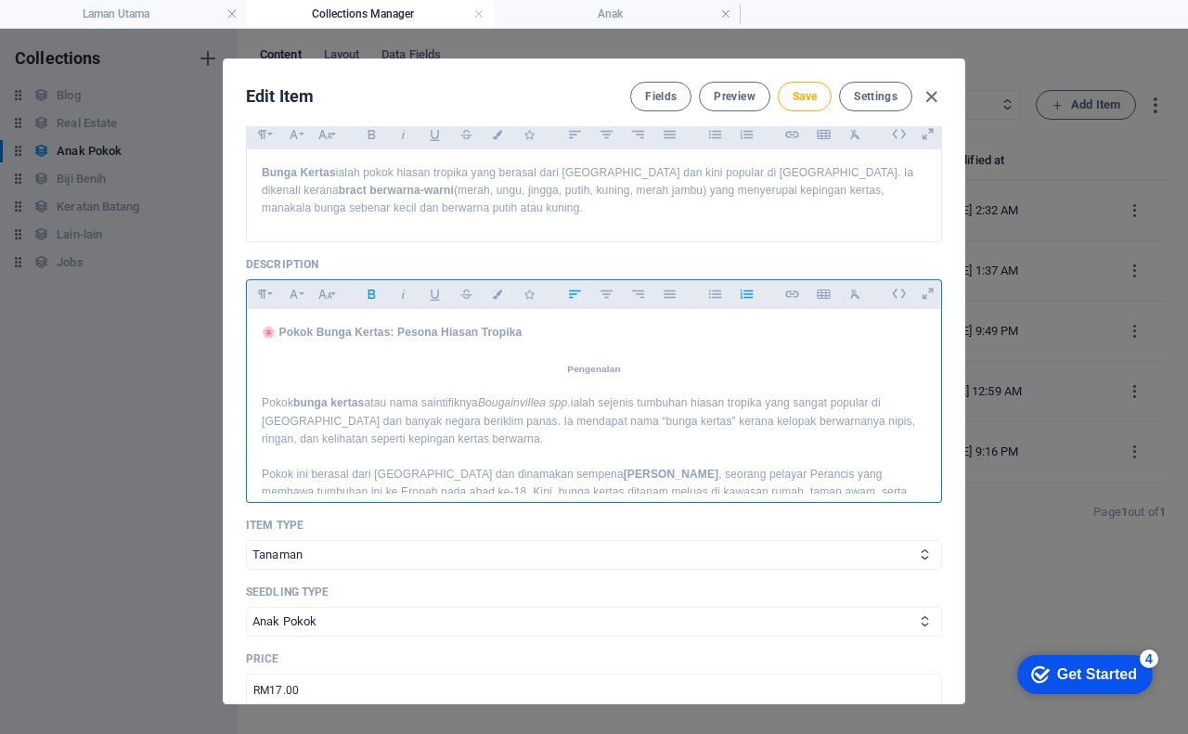
scroll to position [559, 0]
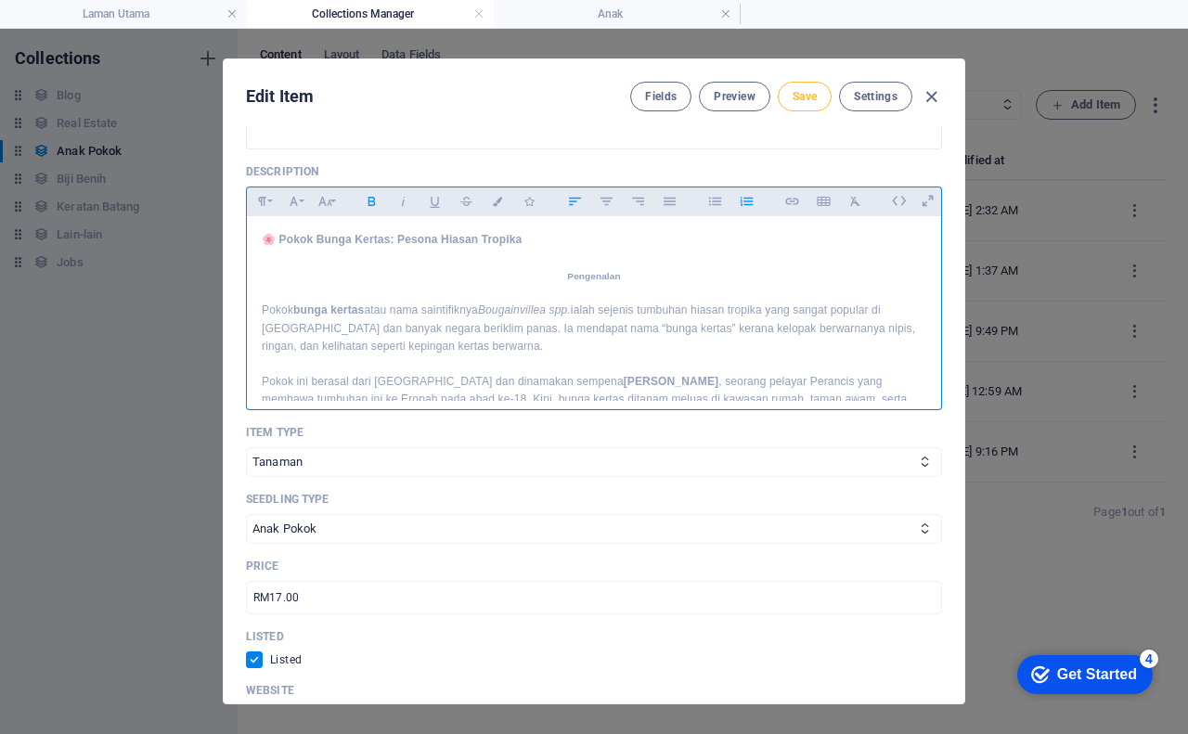
click at [808, 100] on span "Save" at bounding box center [804, 96] width 24 height 15
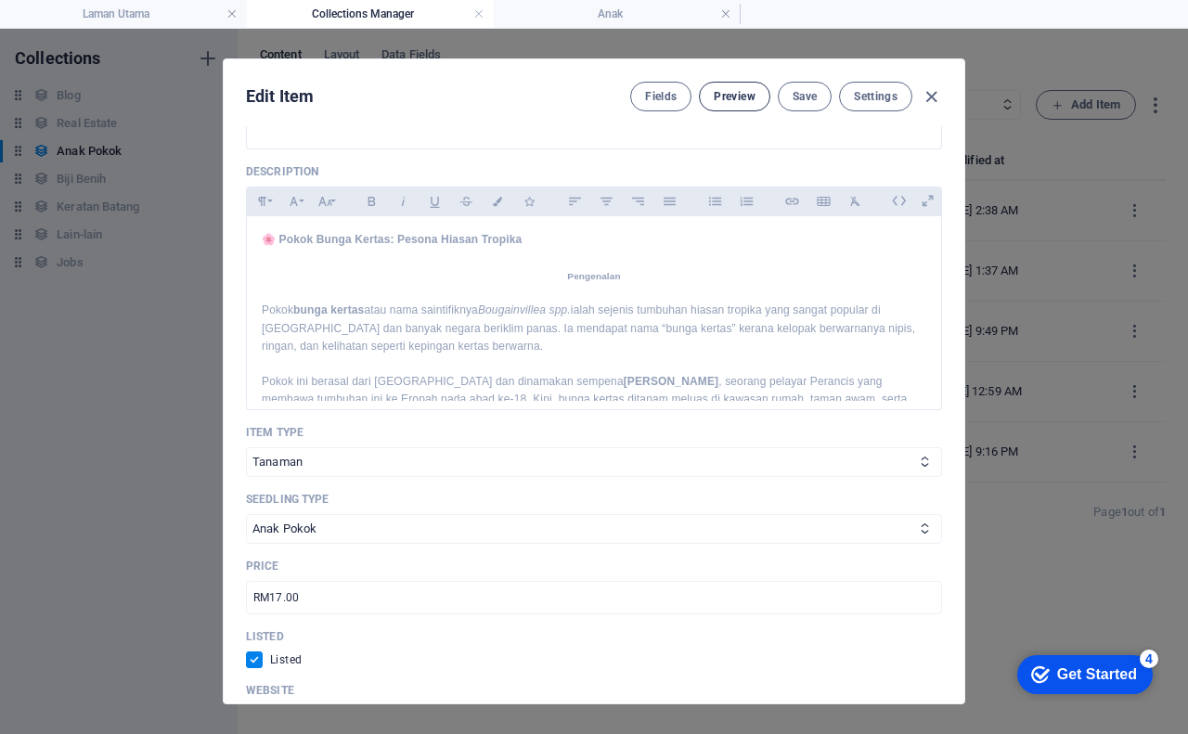
click at [730, 99] on span "Preview" at bounding box center [733, 96] width 41 height 15
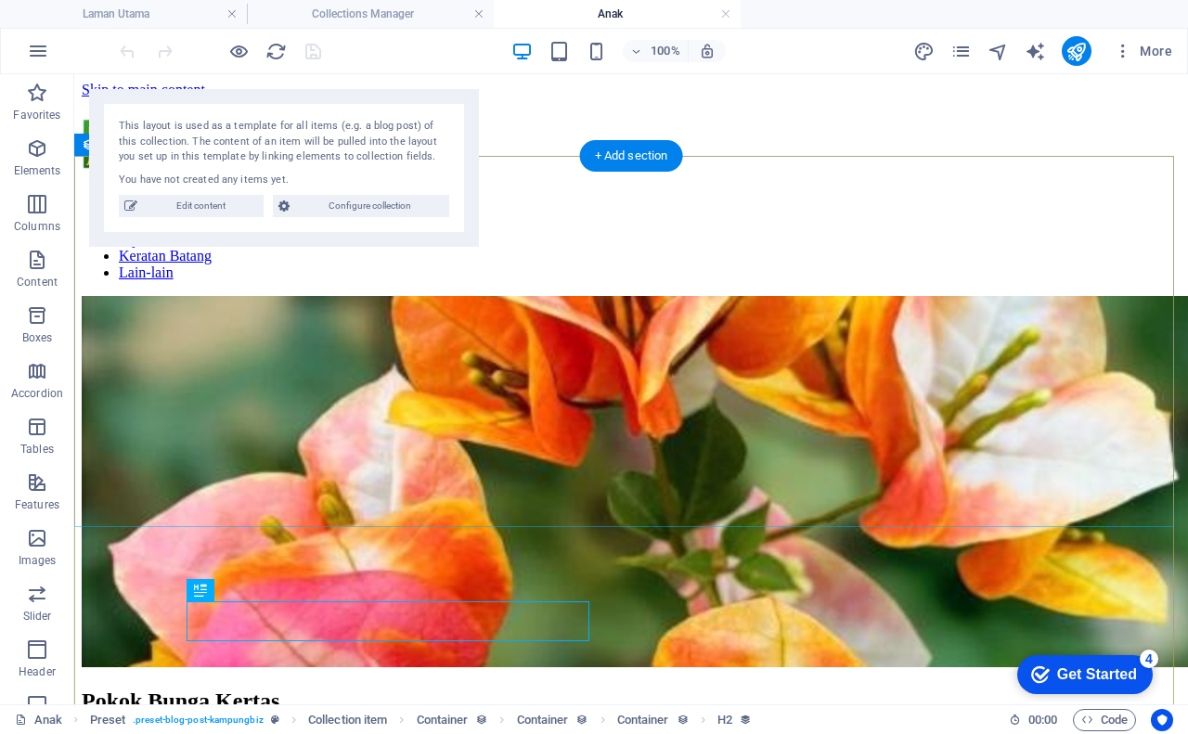
scroll to position [0, 0]
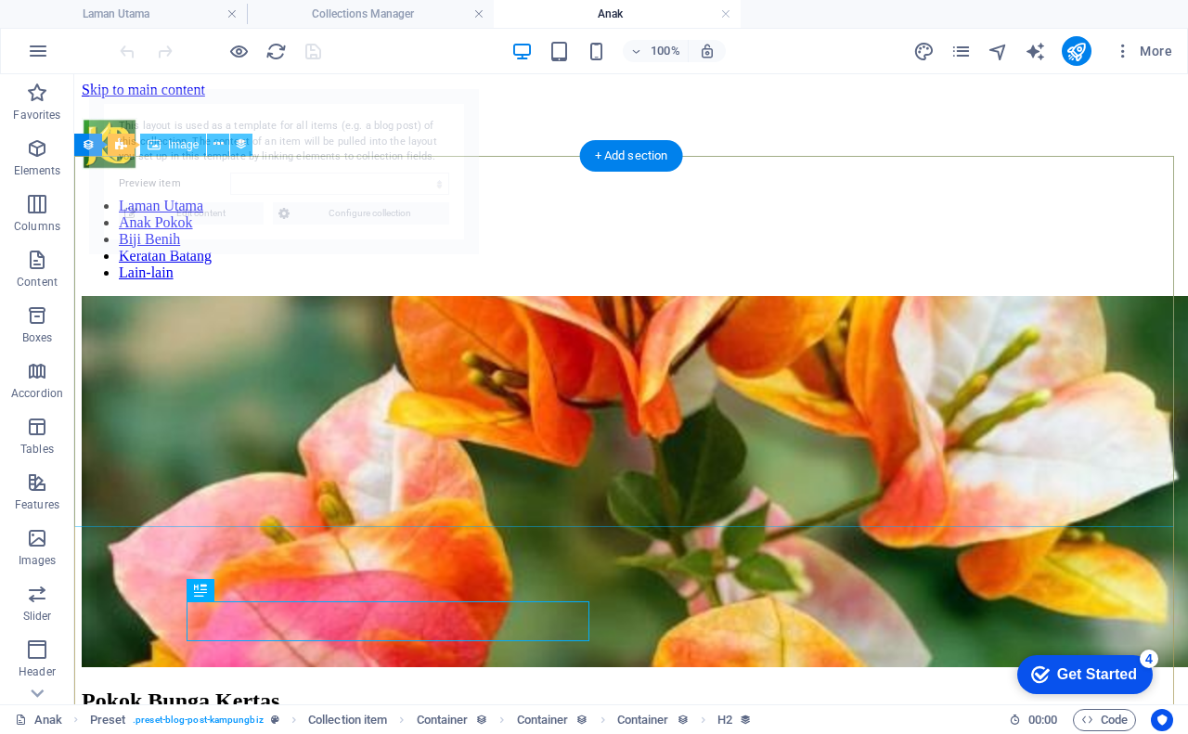
select select "68b5e652287f5ed9e70ed5f3"
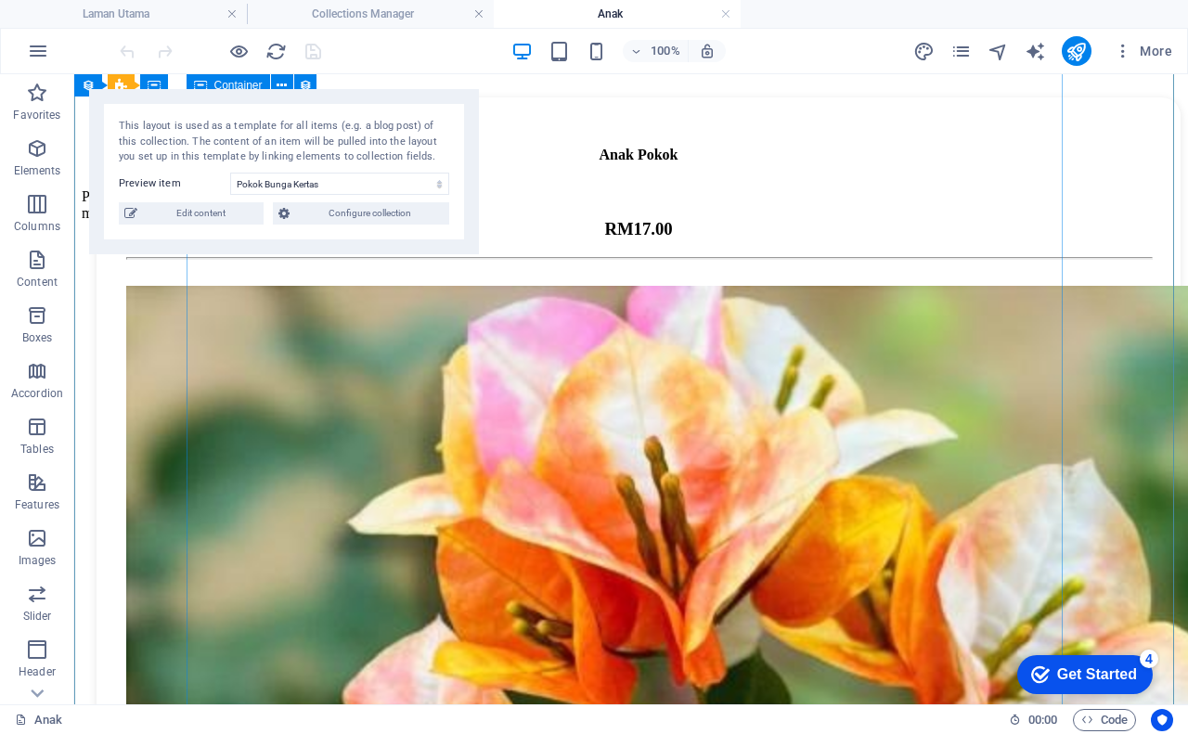
scroll to position [1763, 0]
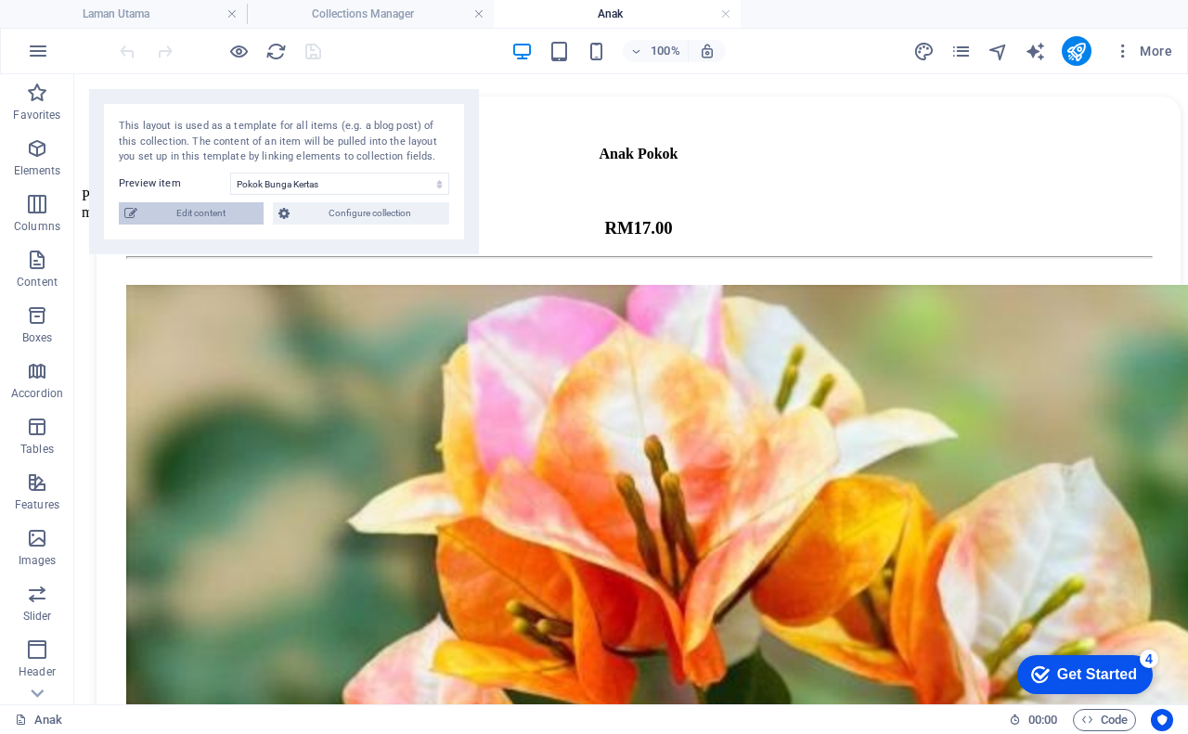
click at [172, 209] on span "Edit content" at bounding box center [200, 213] width 115 height 22
checkbox input "true"
type input "pokok-bunga-kertas"
type textarea "Bunga Kertas ialah pokok hiasan tropika yang berasal dari [GEOGRAPHIC_DATA] dan…"
type input "bunga kertas, pokok hiasan, Bougainvillea spp, tanaman tropika, penjagaan pokok…"
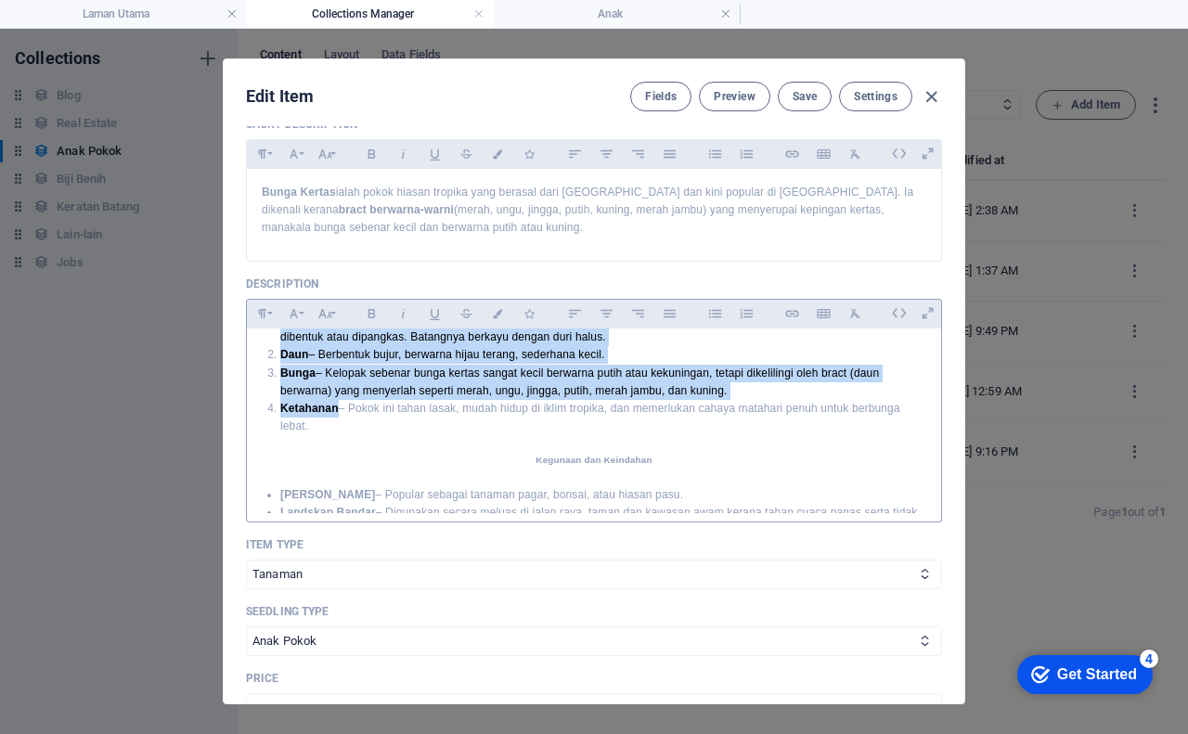
scroll to position [186, 0]
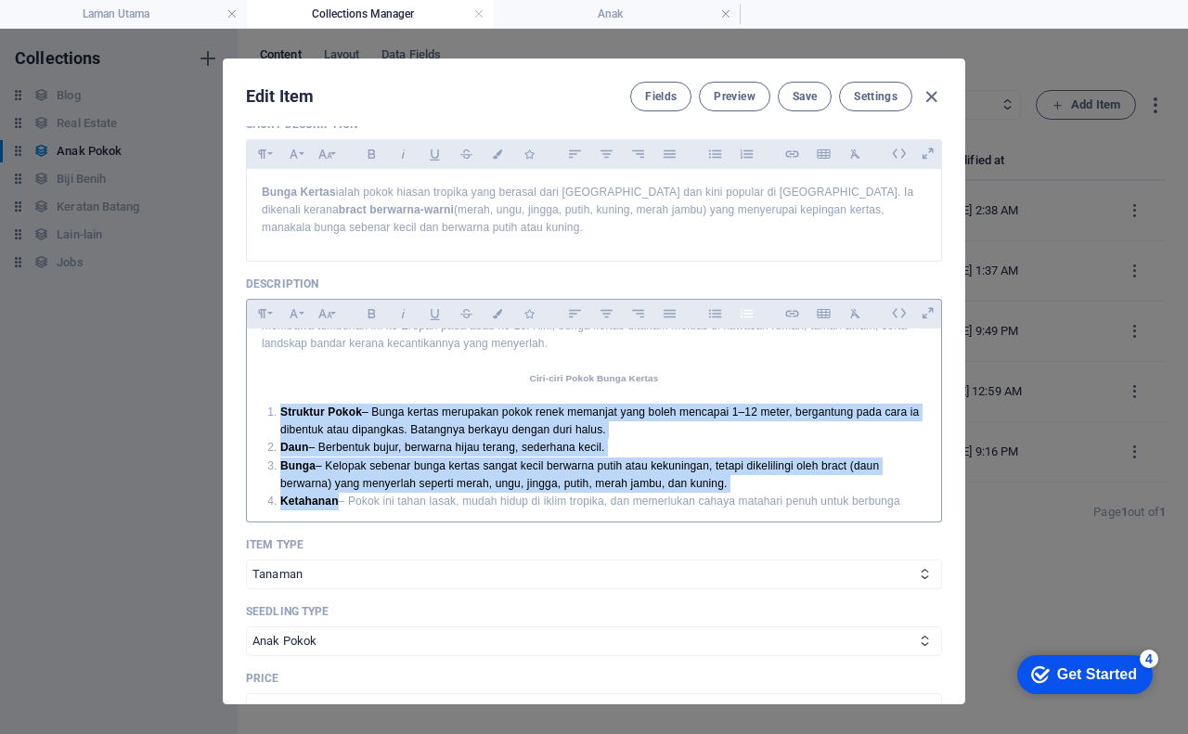
click at [746, 315] on icon "button" at bounding box center [747, 313] width 16 height 22
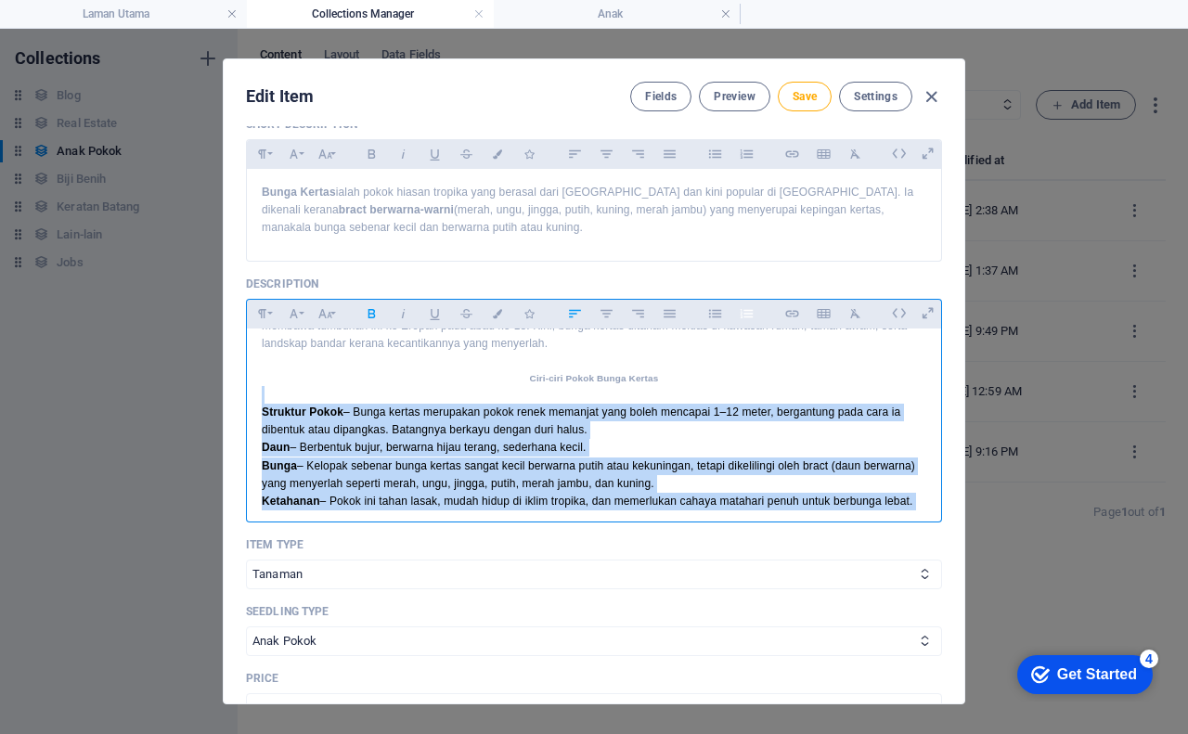
click at [742, 315] on icon "button" at bounding box center [747, 313] width 16 height 22
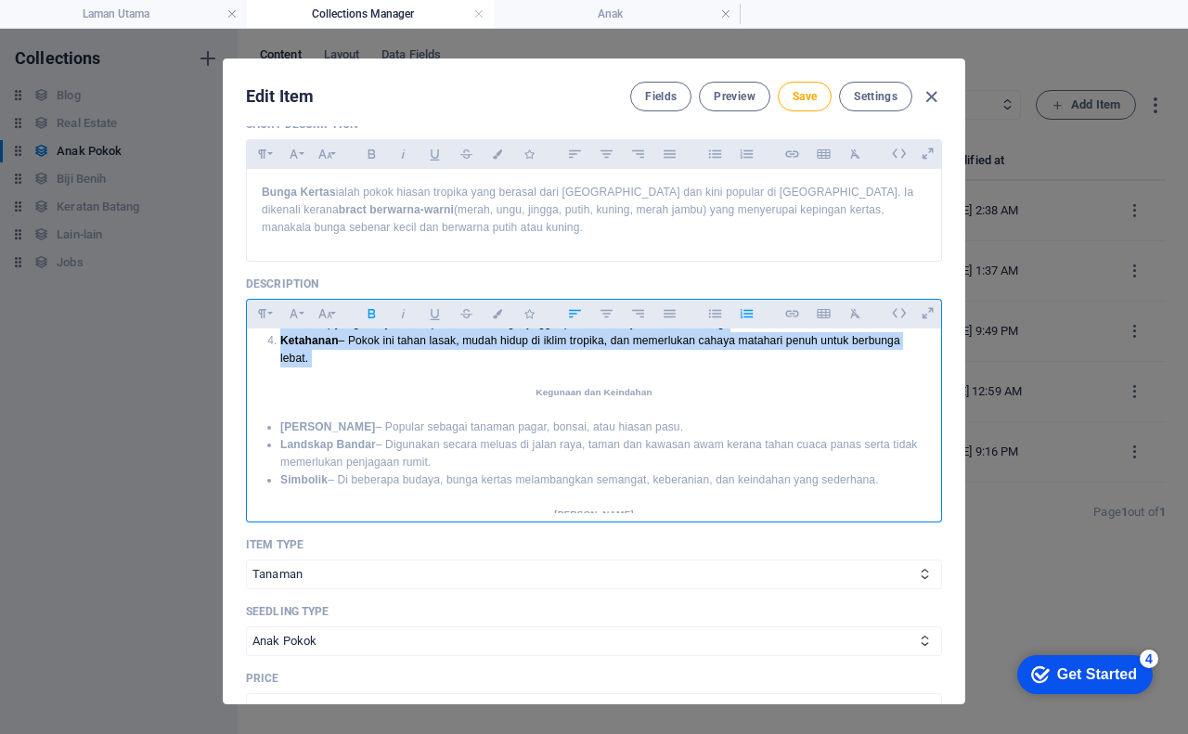
scroll to position [371, 0]
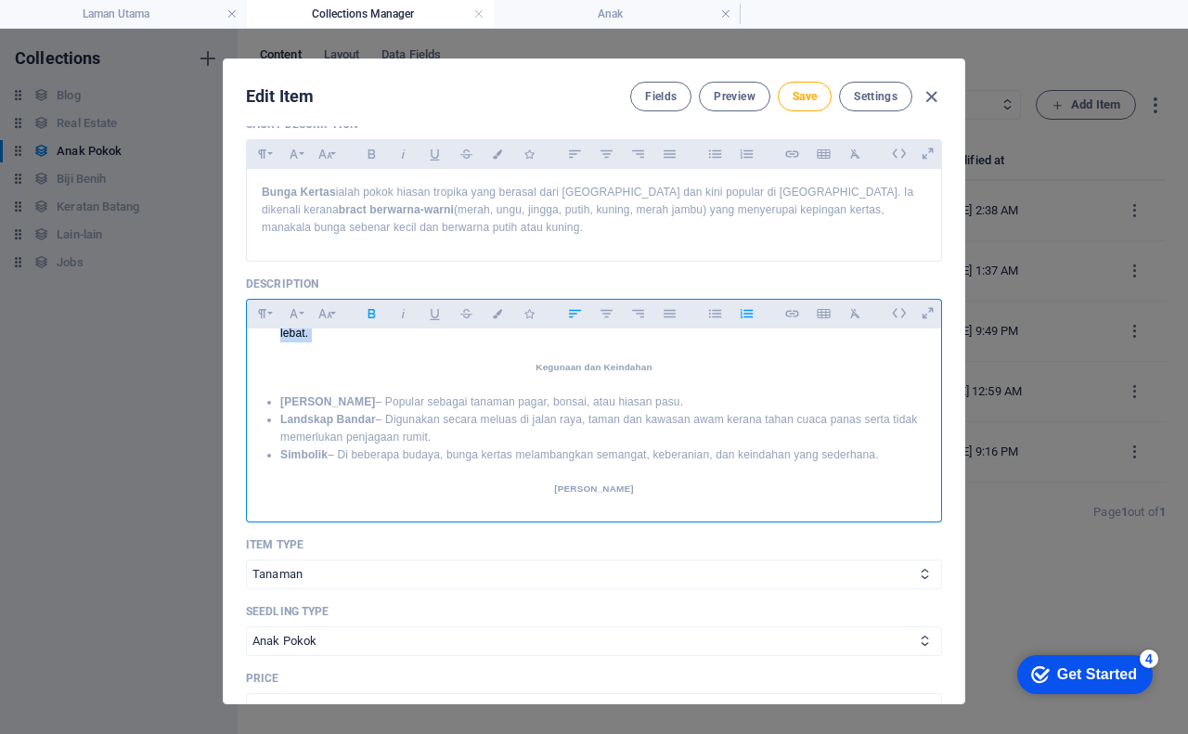
drag, startPoint x: 280, startPoint y: 402, endPoint x: 884, endPoint y: 462, distance: 607.0
click at [884, 462] on ul "Tanaman Hiasan – Popular sebagai tanaman pagar, bonsai, atau hiasan pasu. Lands…" at bounding box center [594, 428] width 664 height 71
click at [713, 316] on icon "button" at bounding box center [714, 313] width 12 height 8
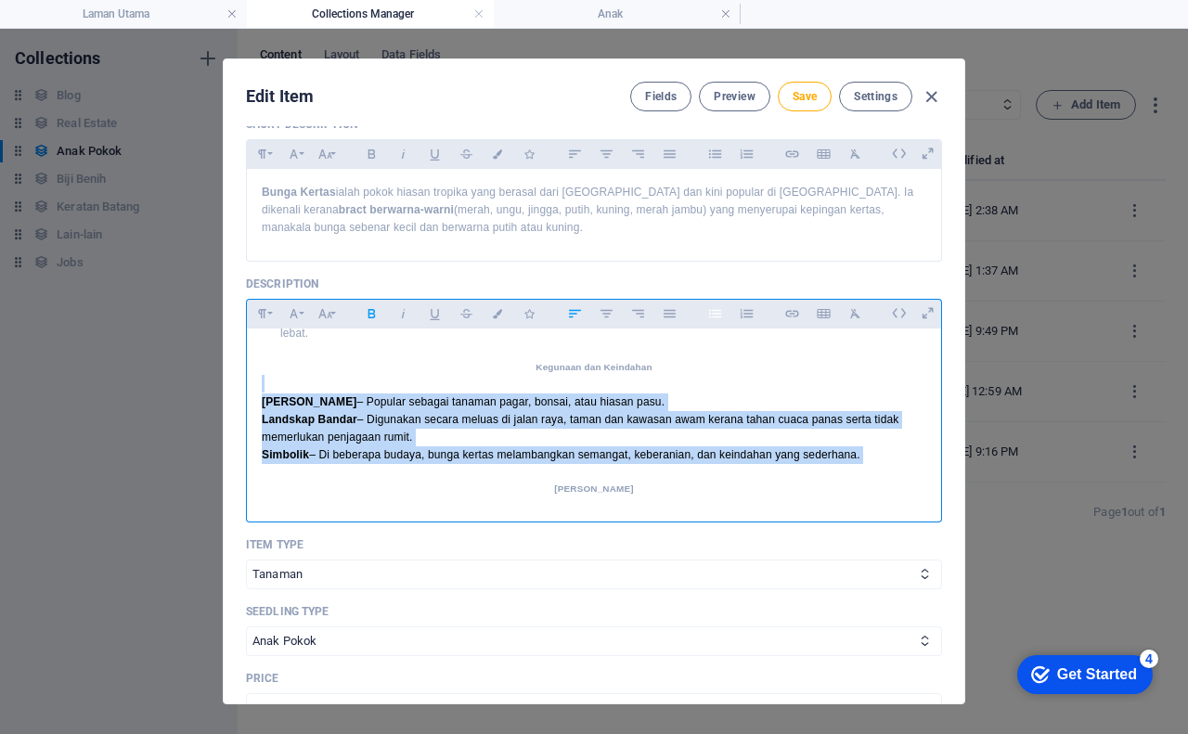
click at [713, 316] on icon "button" at bounding box center [714, 313] width 12 height 8
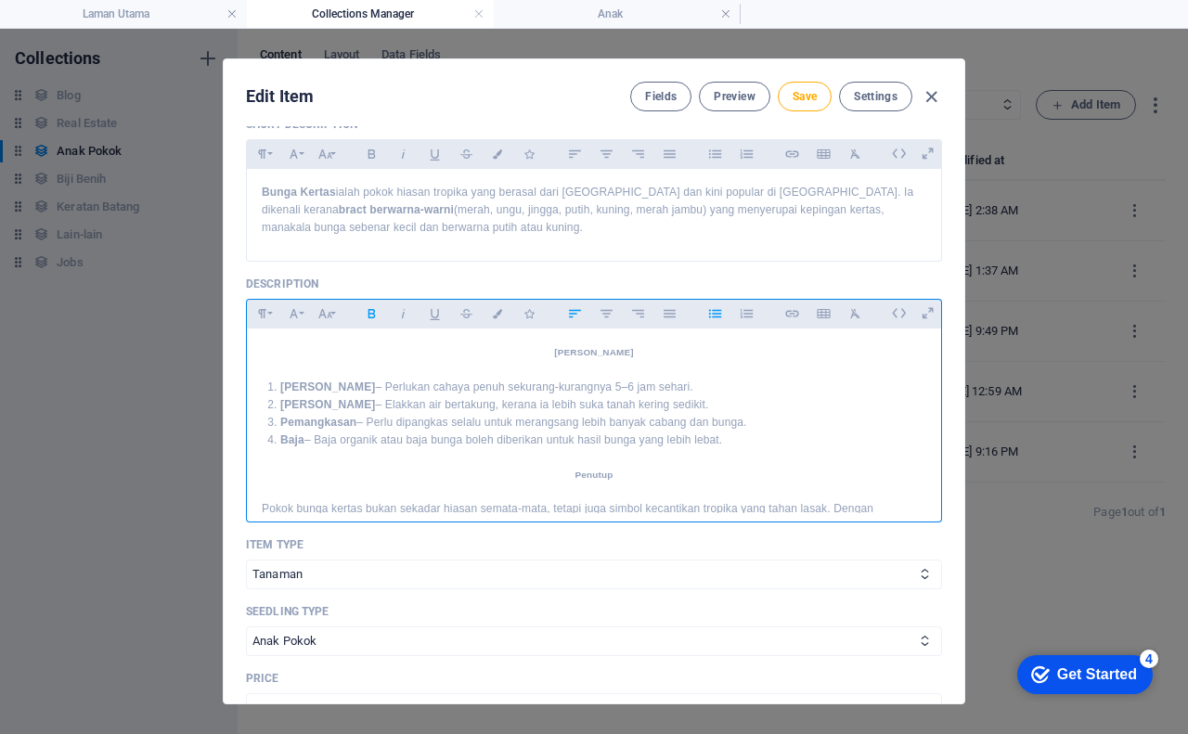
scroll to position [464, 0]
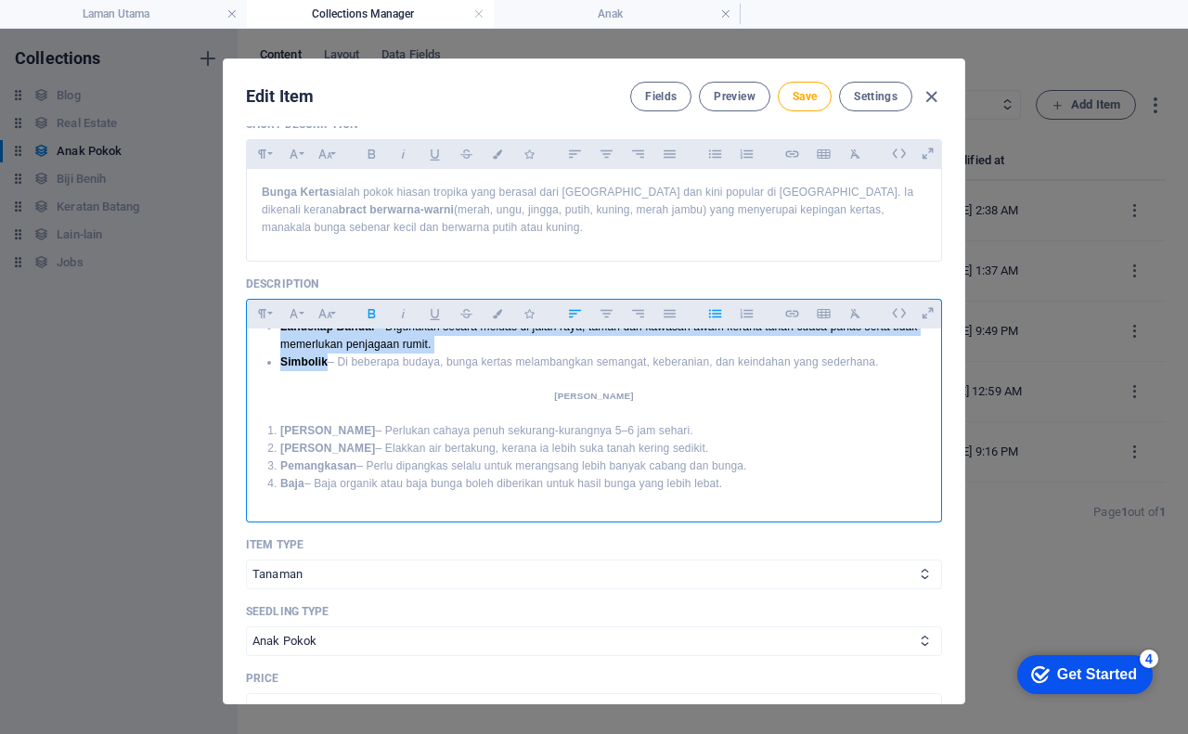
drag, startPoint x: 282, startPoint y: 430, endPoint x: 743, endPoint y: 482, distance: 464.0
click at [743, 482] on ol "Cahaya Matahari – Perlukan cahaya penuh sekurang-kurangnya 5–6 jam sehari. Sira…" at bounding box center [594, 457] width 664 height 71
click at [710, 315] on icon "button" at bounding box center [715, 313] width 16 height 22
click at [746, 314] on icon "button" at bounding box center [745, 313] width 12 height 9
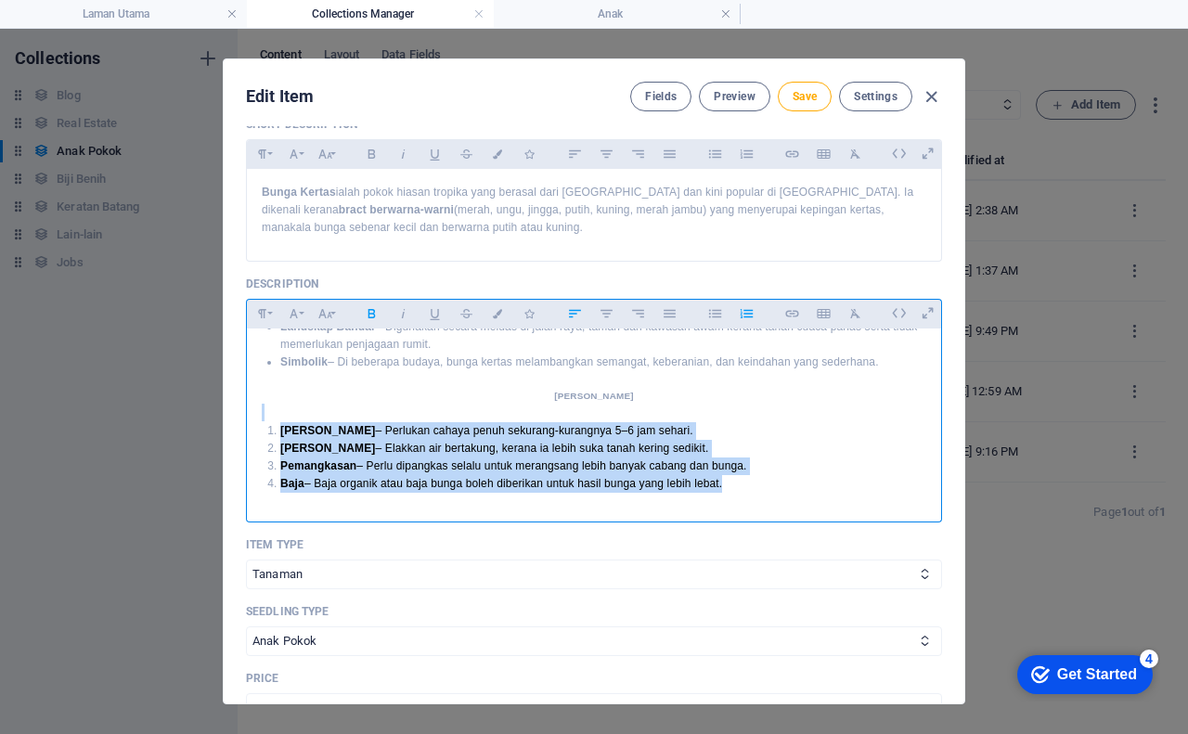
click at [746, 314] on icon "button" at bounding box center [745, 313] width 12 height 9
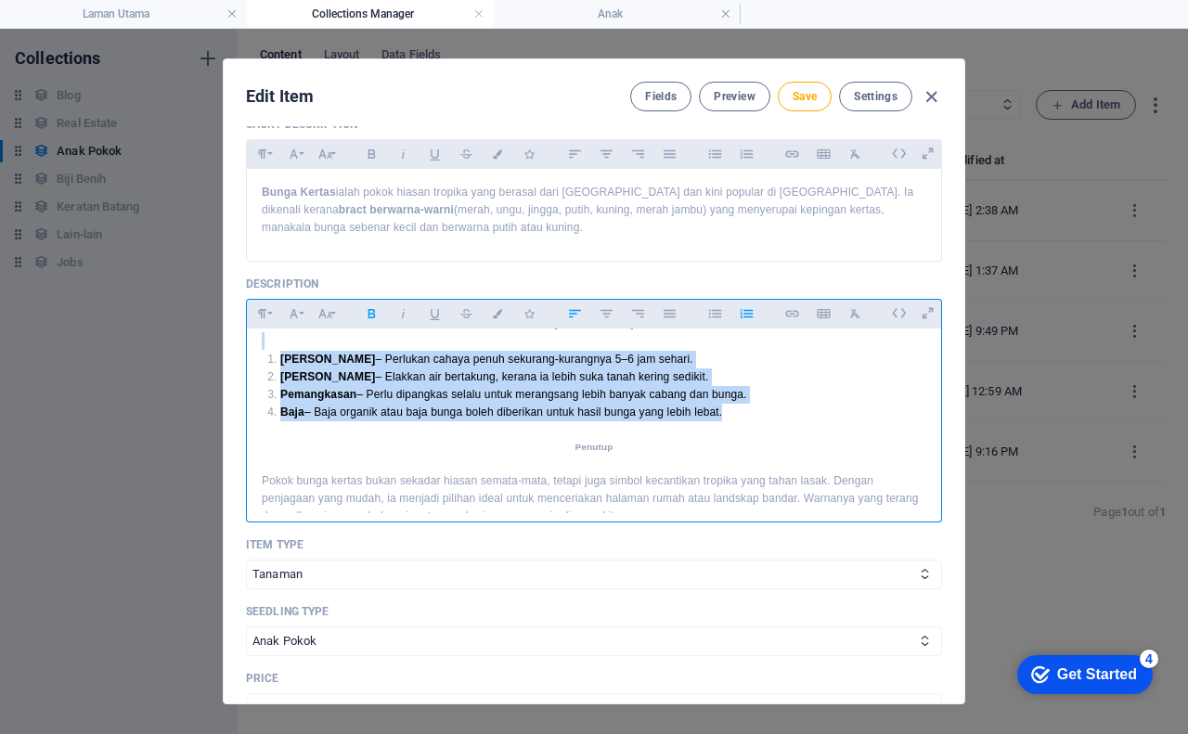
scroll to position [557, 0]
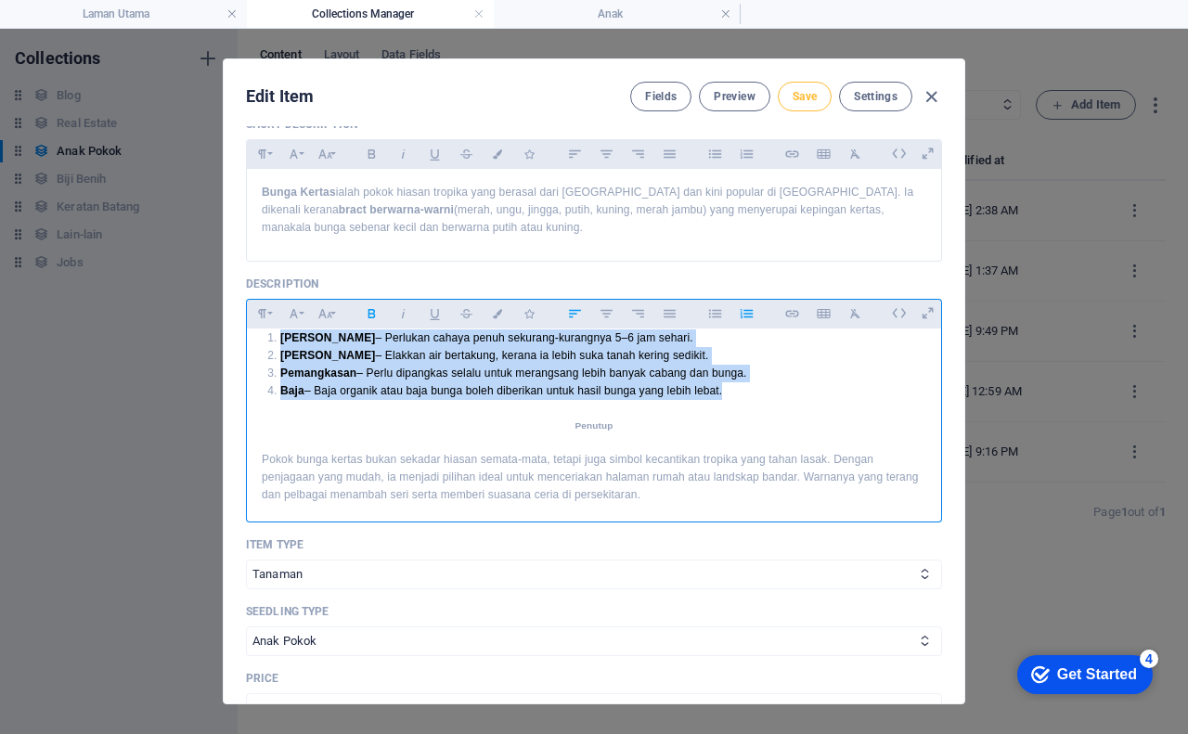
click at [798, 89] on span "Save" at bounding box center [804, 96] width 24 height 15
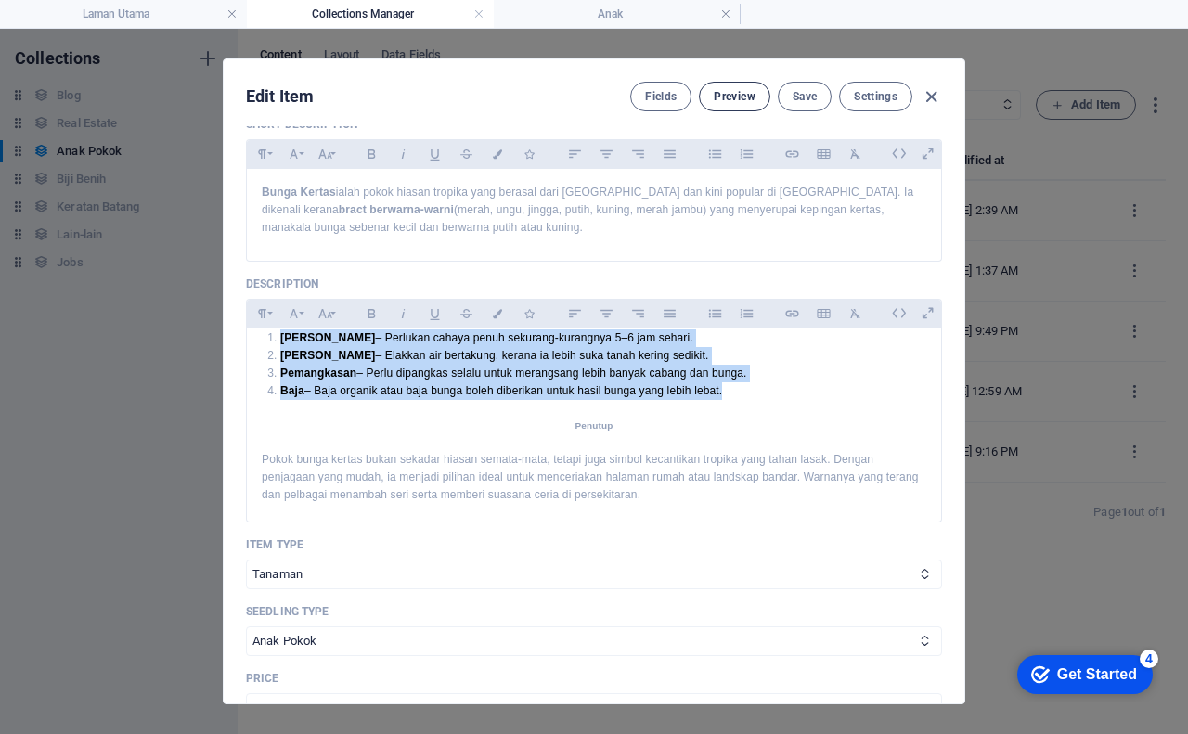
click at [733, 98] on span "Preview" at bounding box center [733, 96] width 41 height 15
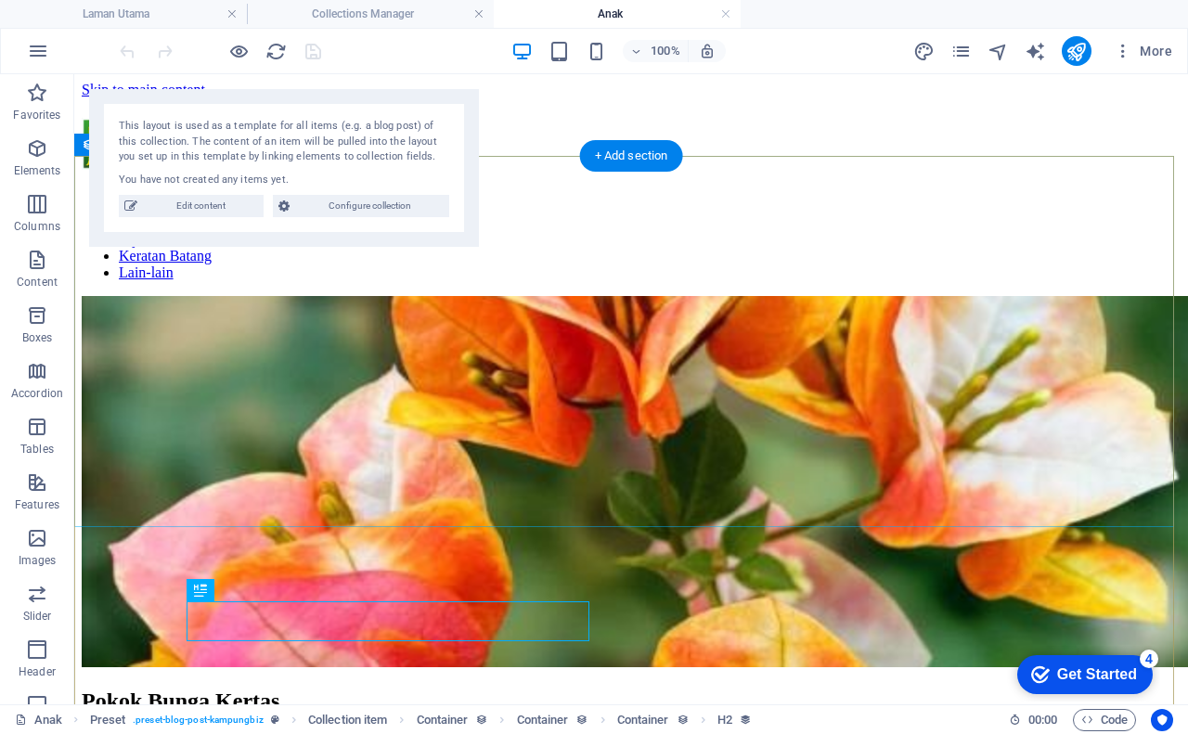
scroll to position [0, 0]
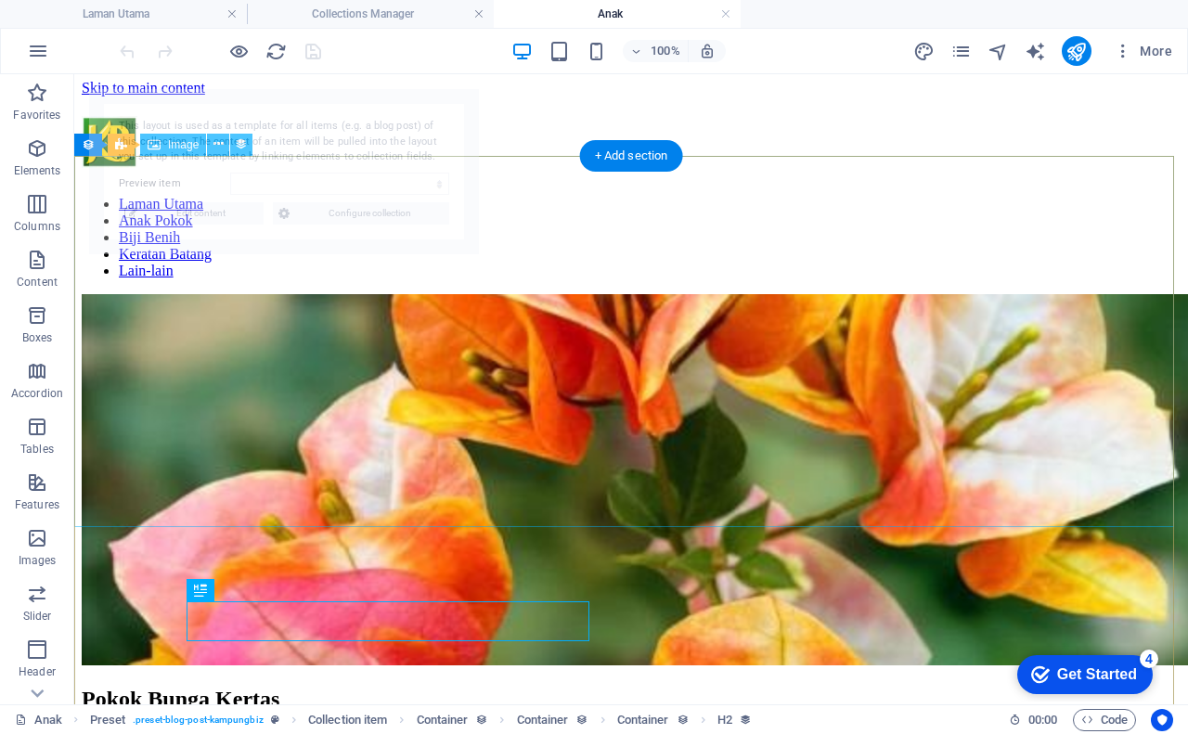
select select "68b5e652287f5ed9e70ed5f3"
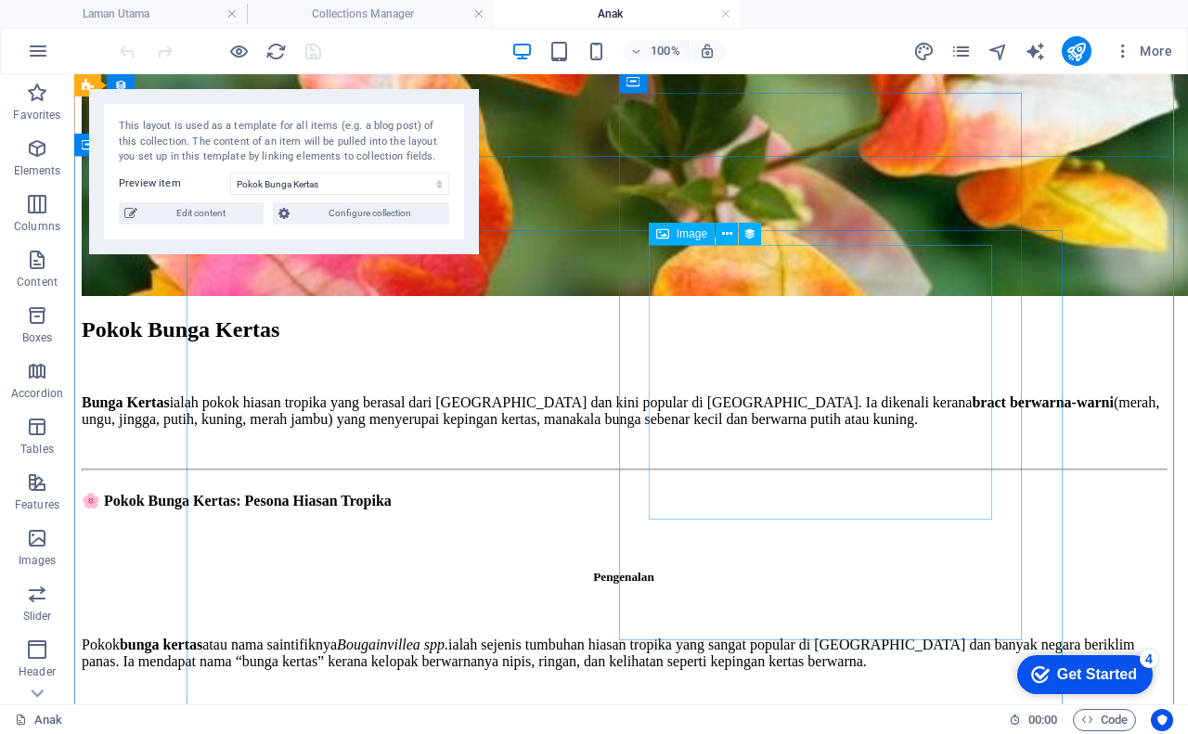
scroll to position [649, 0]
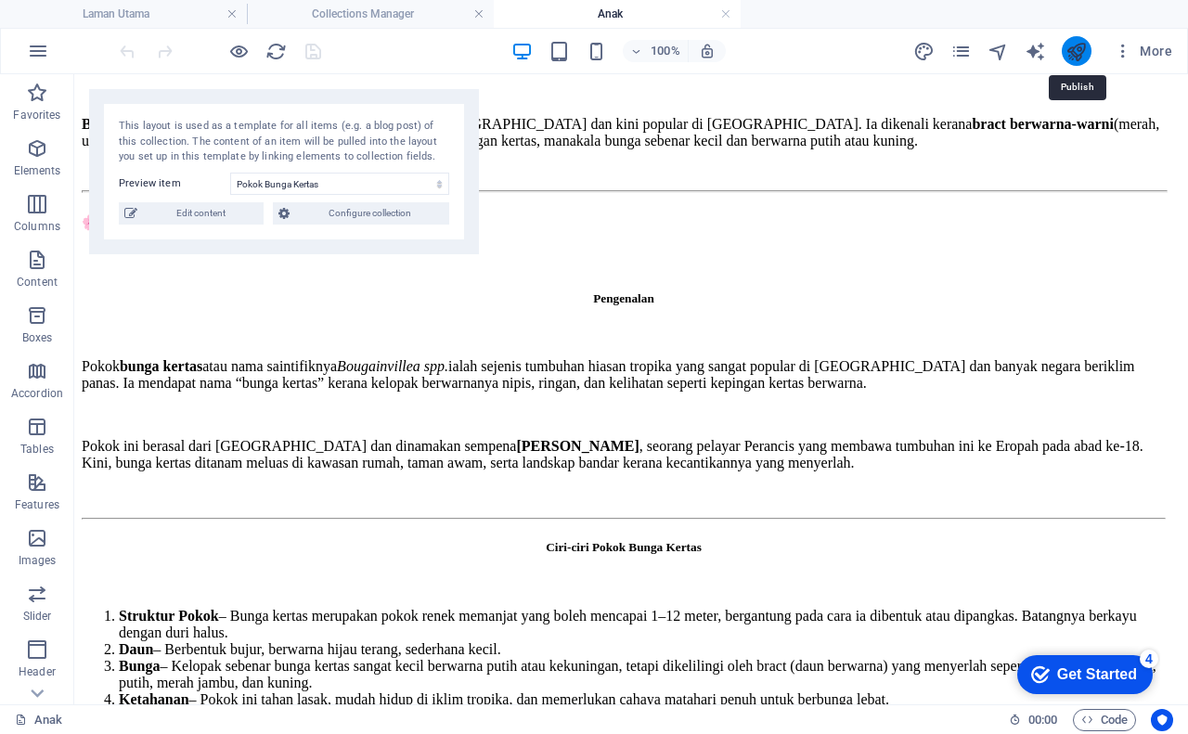
click at [1079, 47] on icon "publish" at bounding box center [1075, 51] width 21 height 21
